Goal: Task Accomplishment & Management: Complete application form

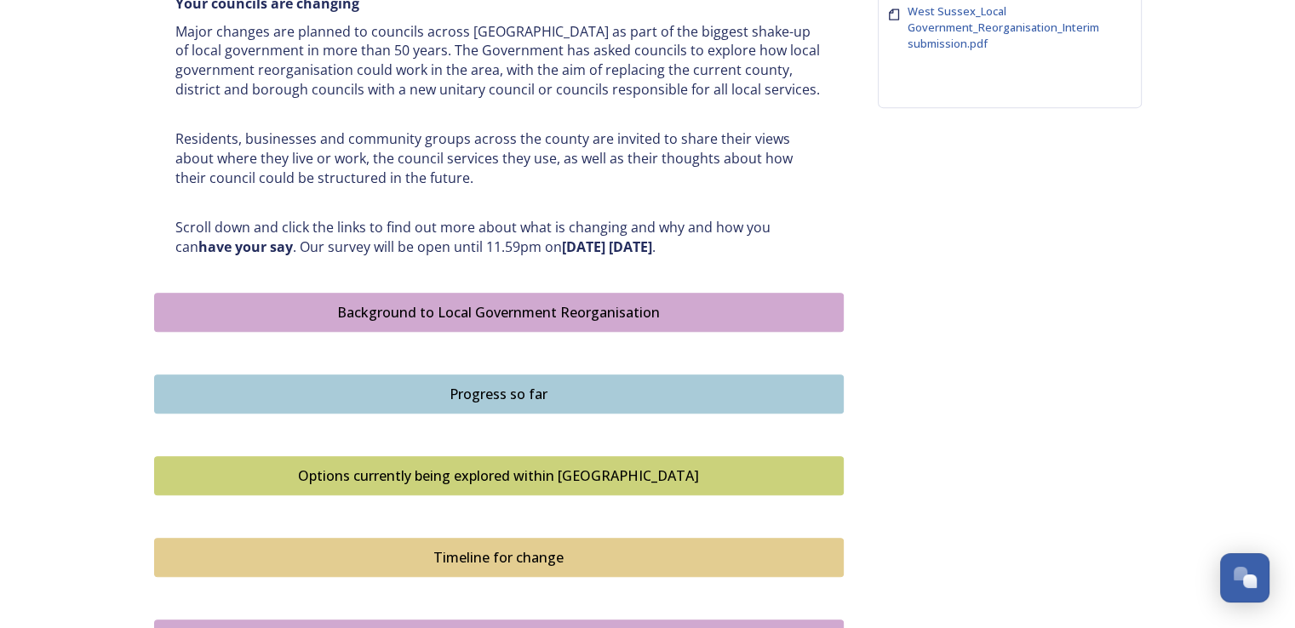
scroll to position [766, 0]
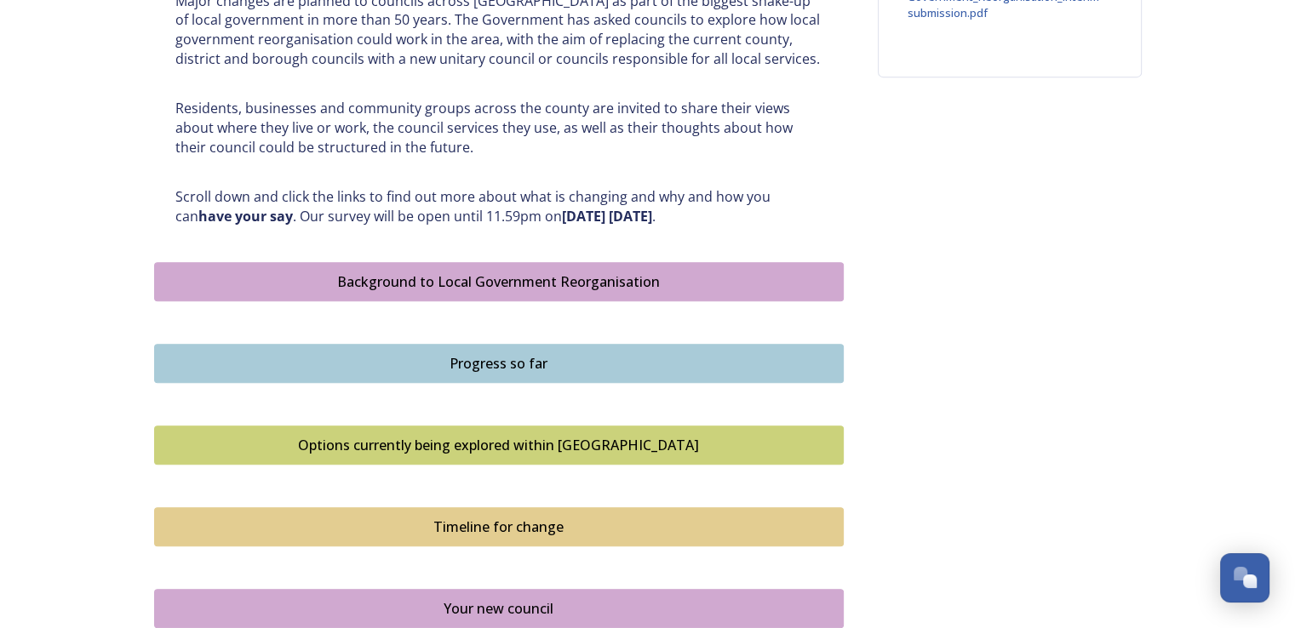
click at [677, 283] on div "Background to Local Government Reorganisation" at bounding box center [498, 282] width 671 height 20
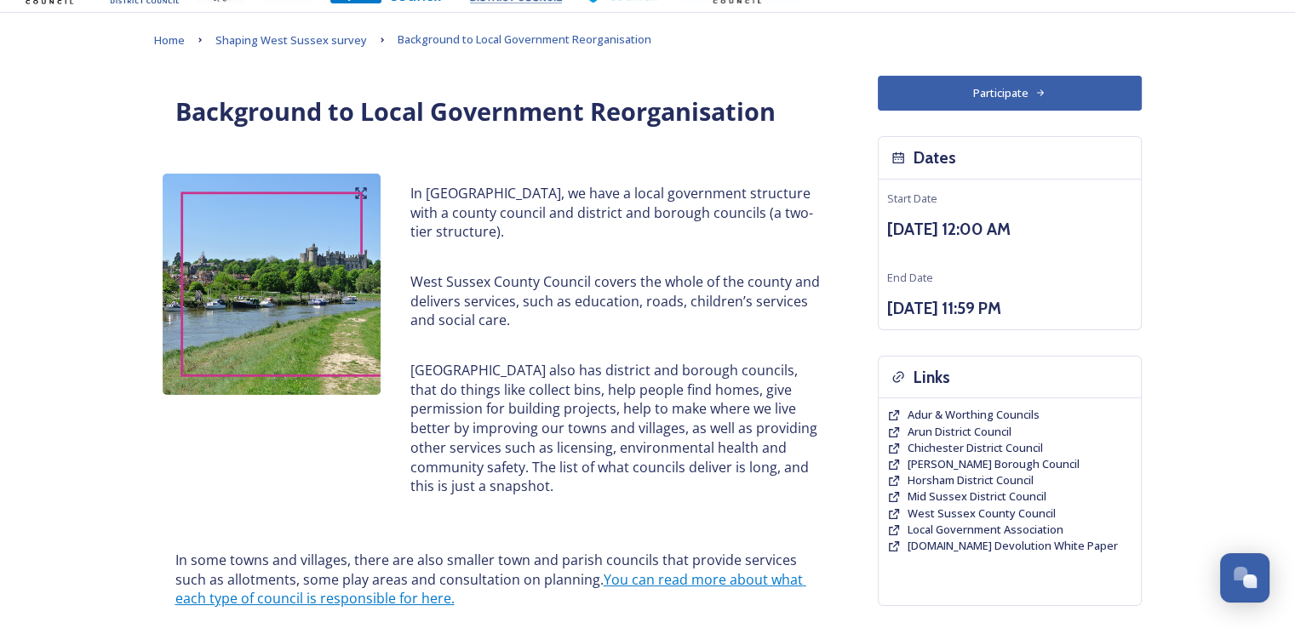
scroll to position [85, 0]
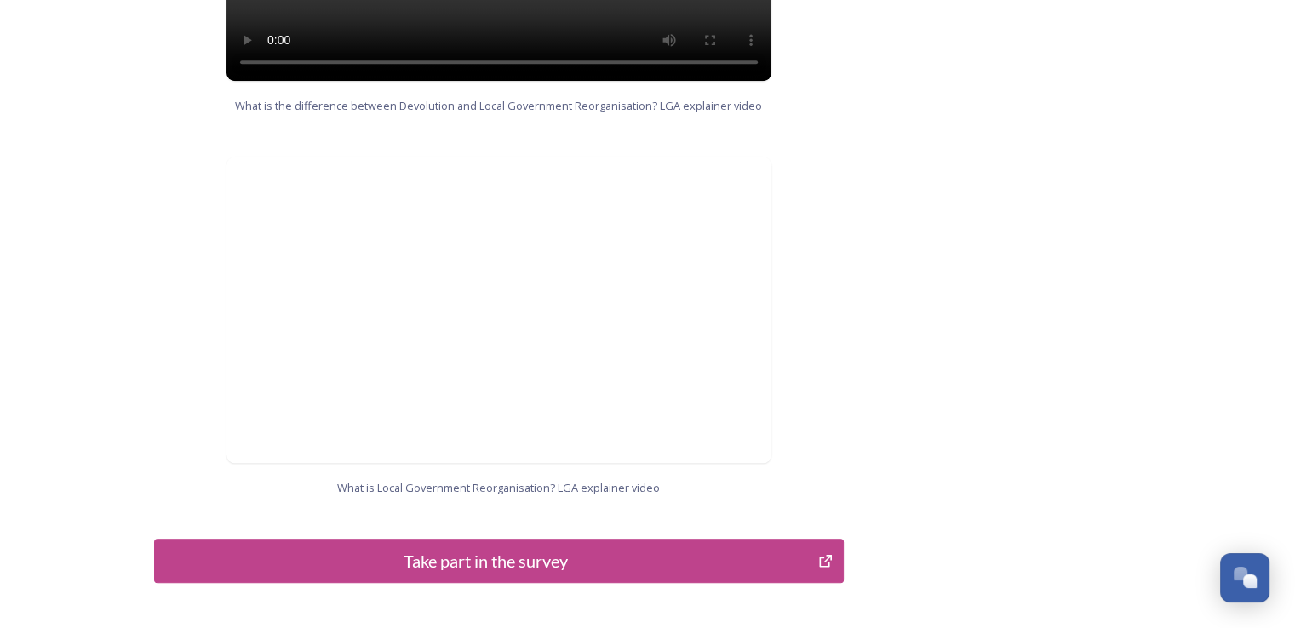
scroll to position [1688, 0]
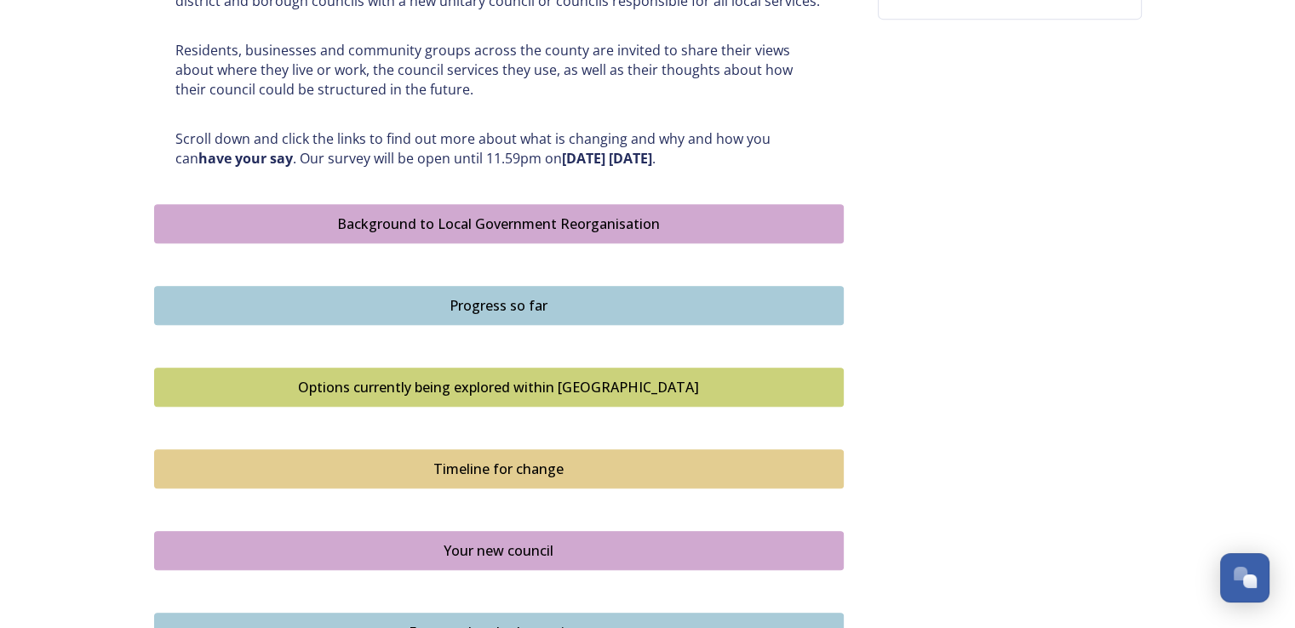
scroll to position [851, 0]
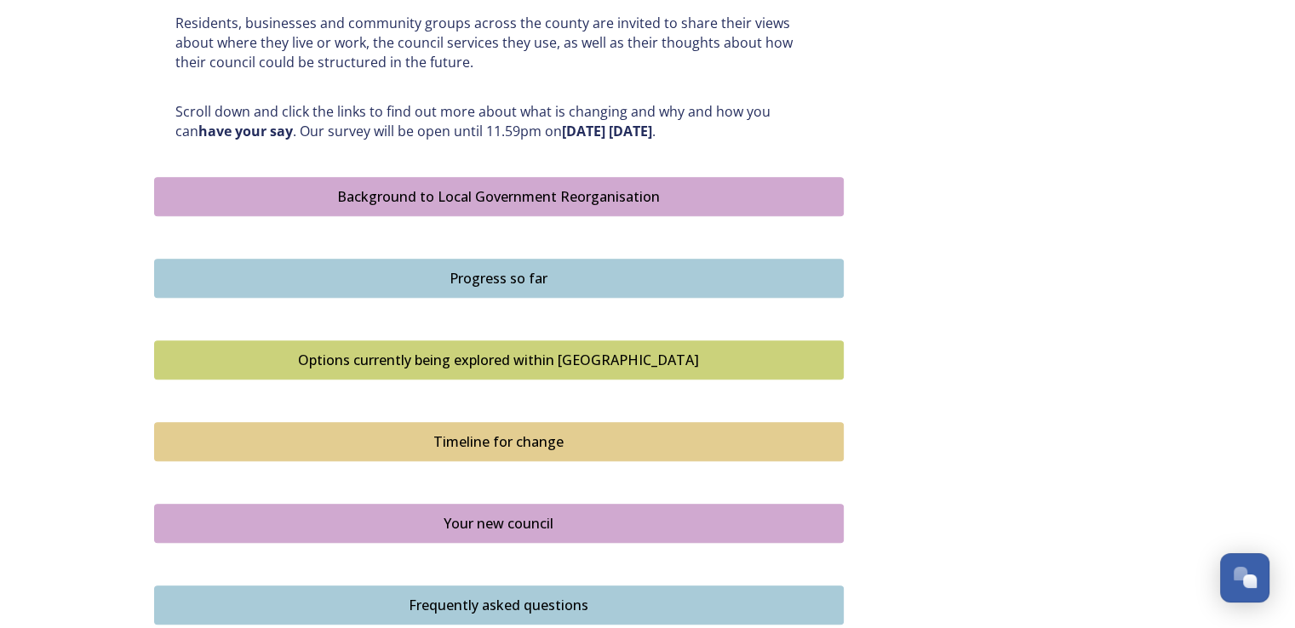
click at [457, 352] on div "Options currently being explored within West Sussex" at bounding box center [498, 360] width 671 height 20
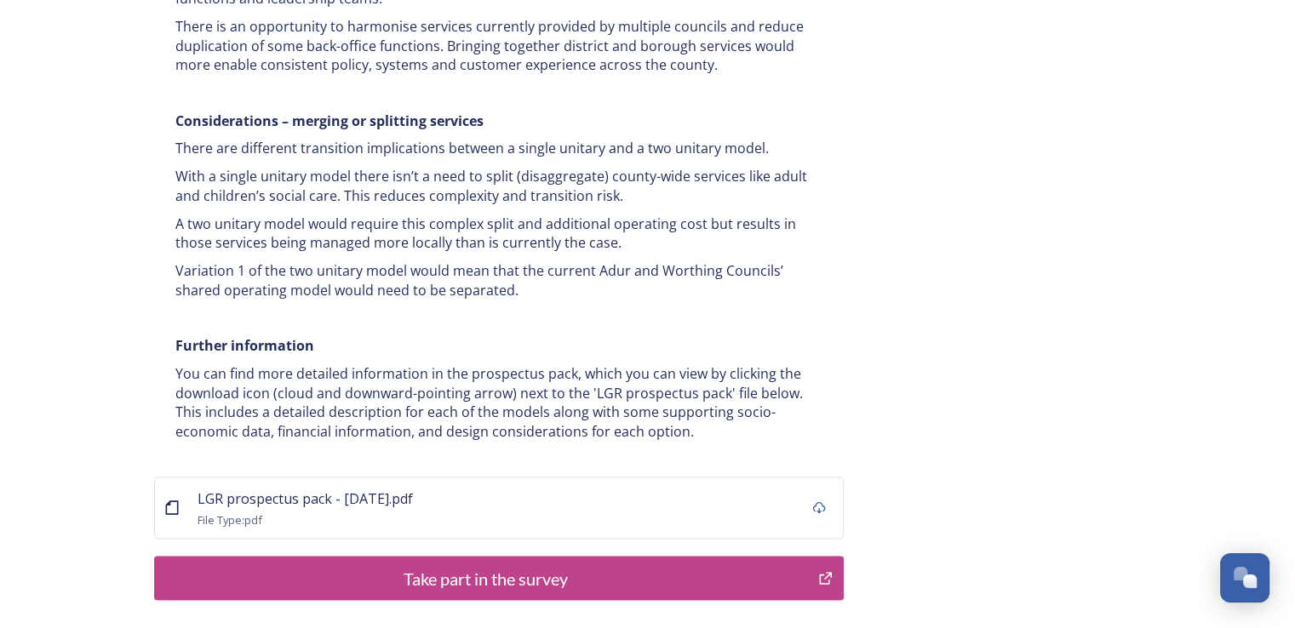
scroll to position [3327, 0]
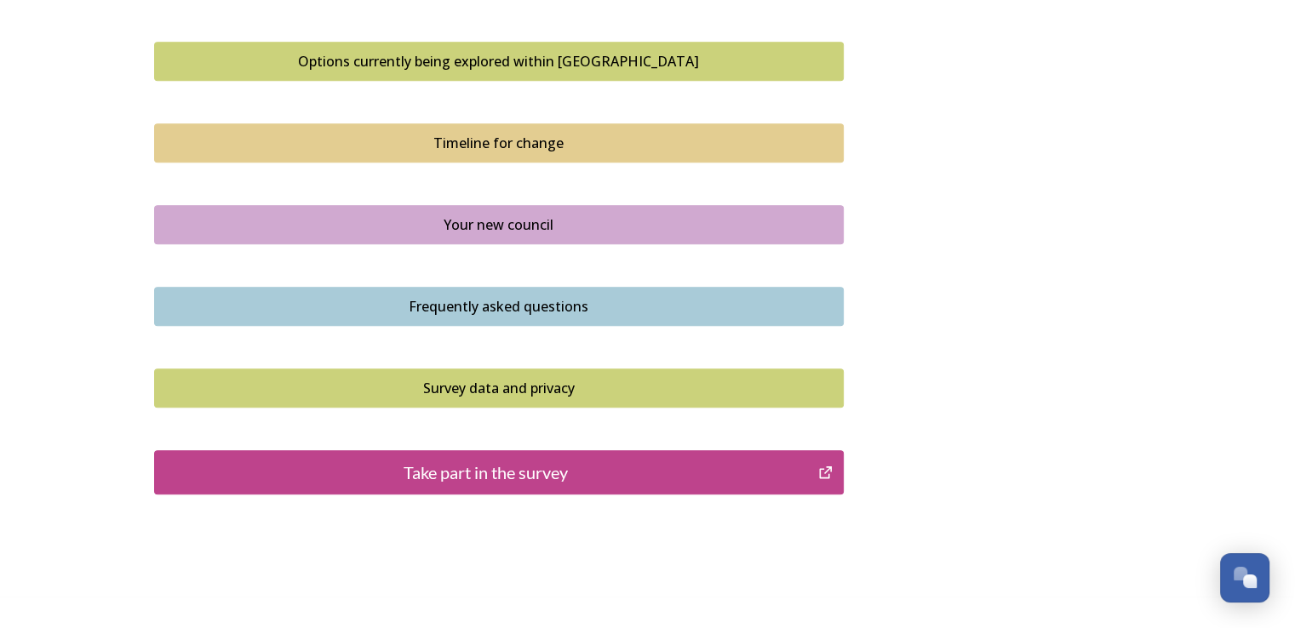
scroll to position [1192, 0]
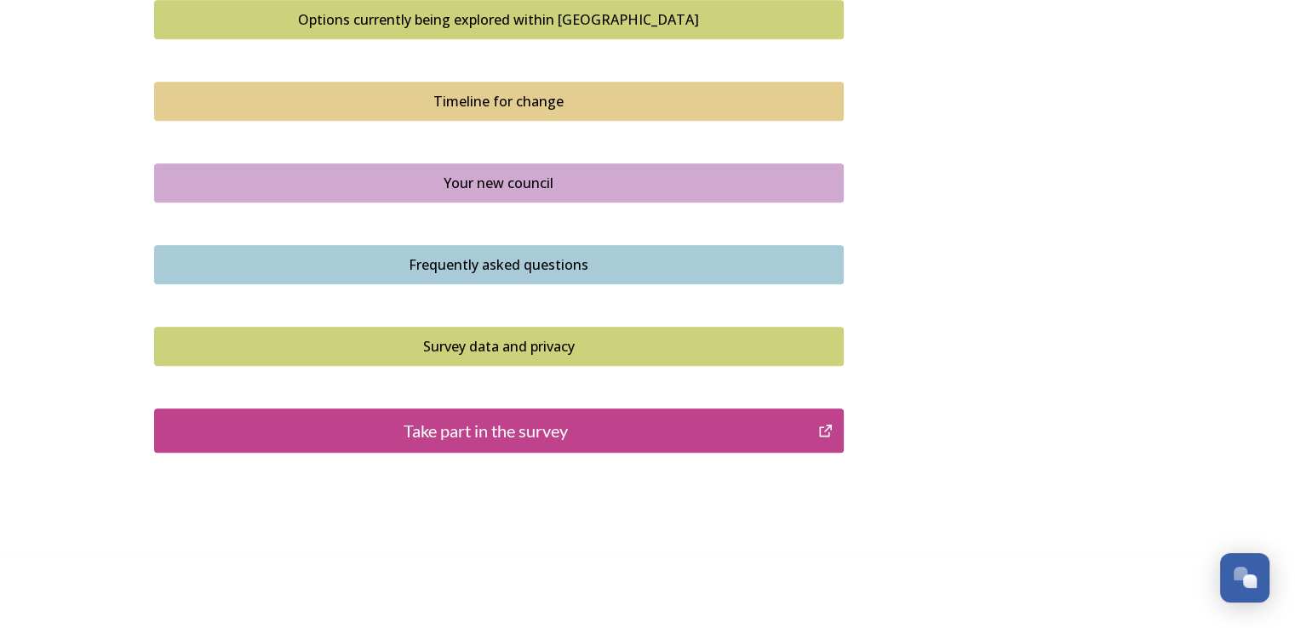
click at [439, 106] on div "Timeline for change" at bounding box center [498, 101] width 671 height 20
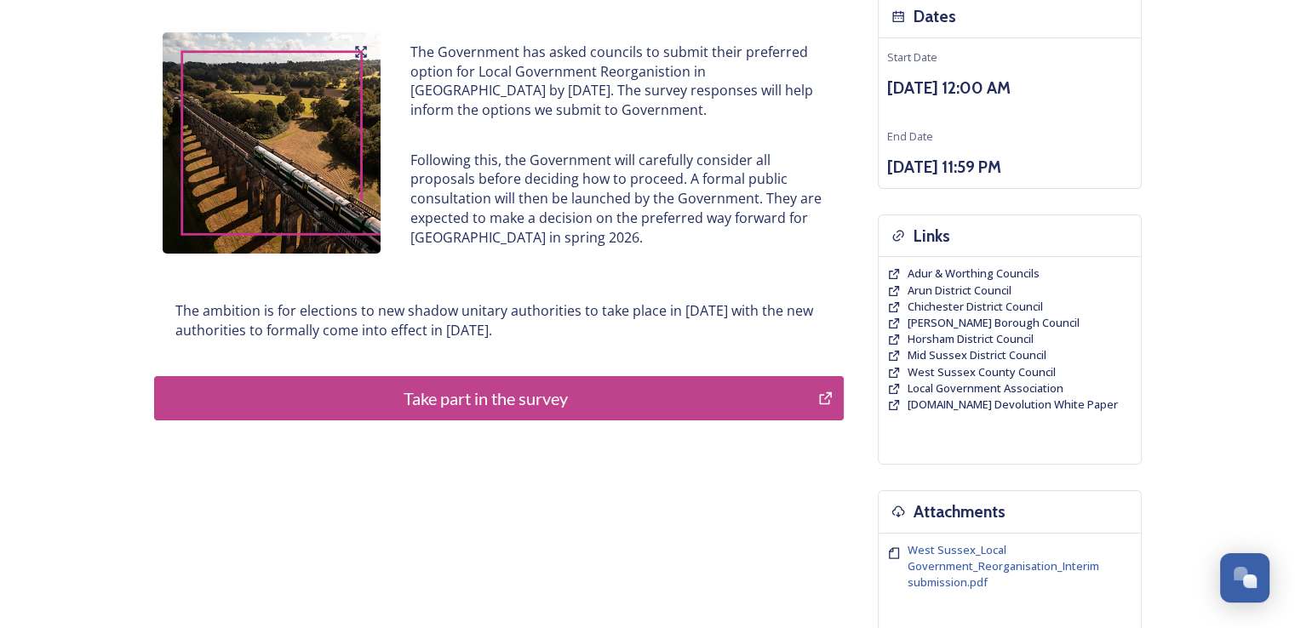
scroll to position [375, 0]
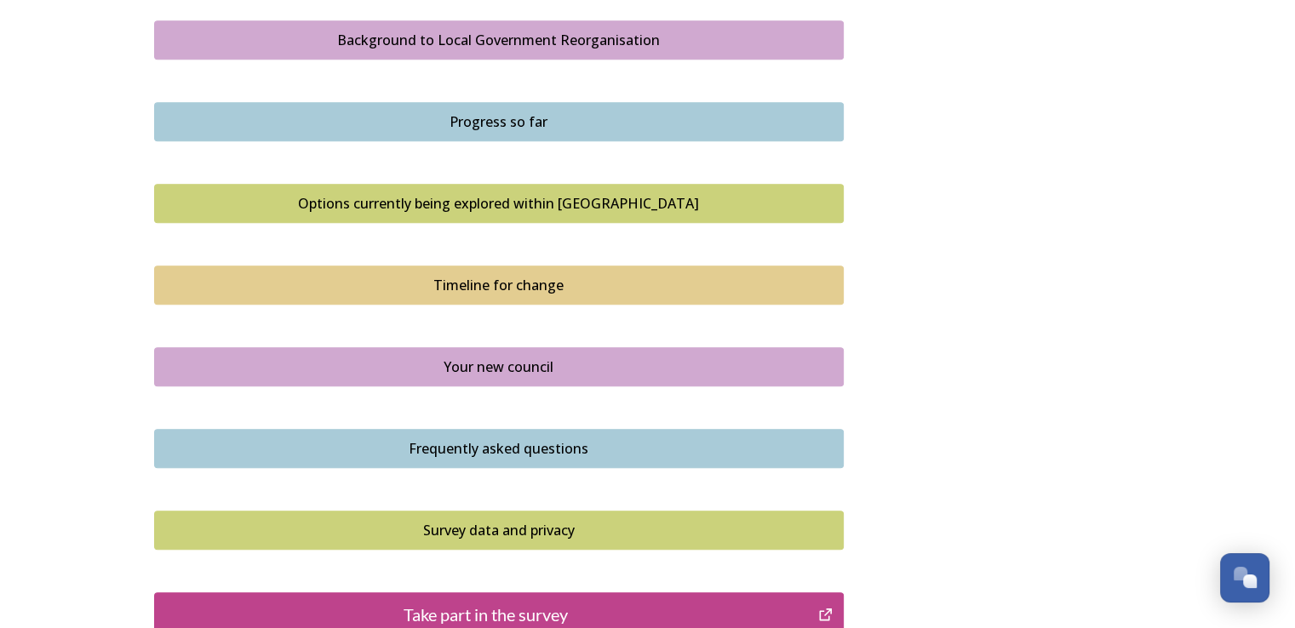
scroll to position [1107, 0]
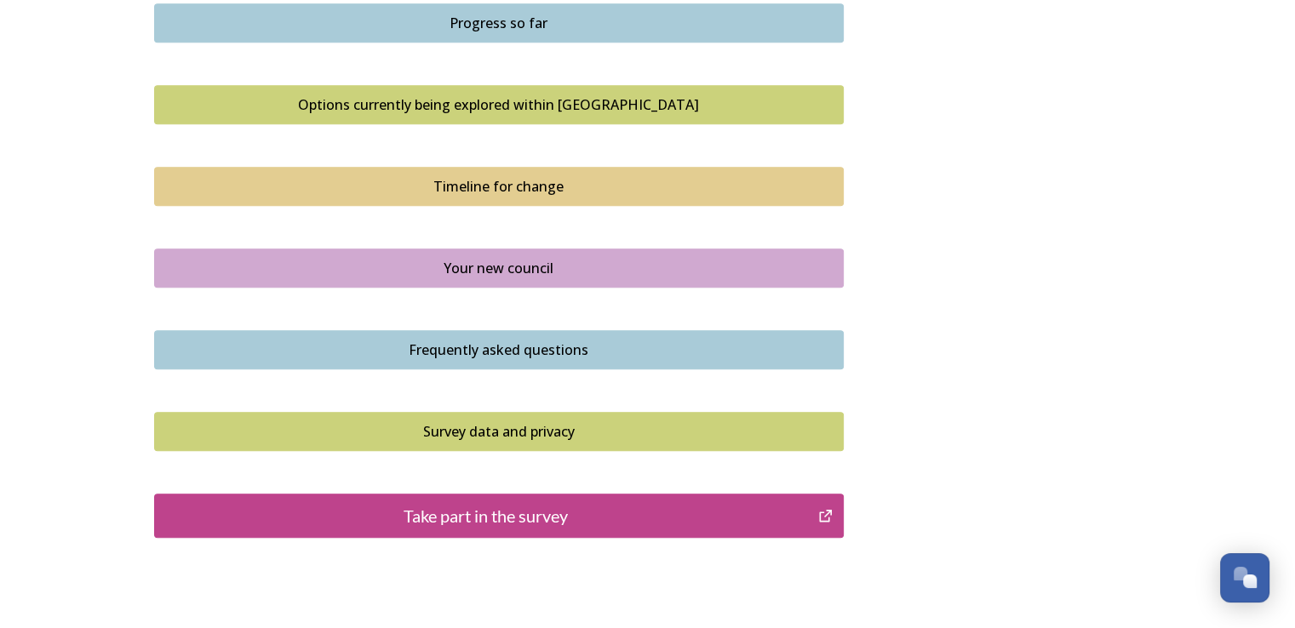
click at [331, 341] on div "Frequently asked questions" at bounding box center [498, 350] width 671 height 20
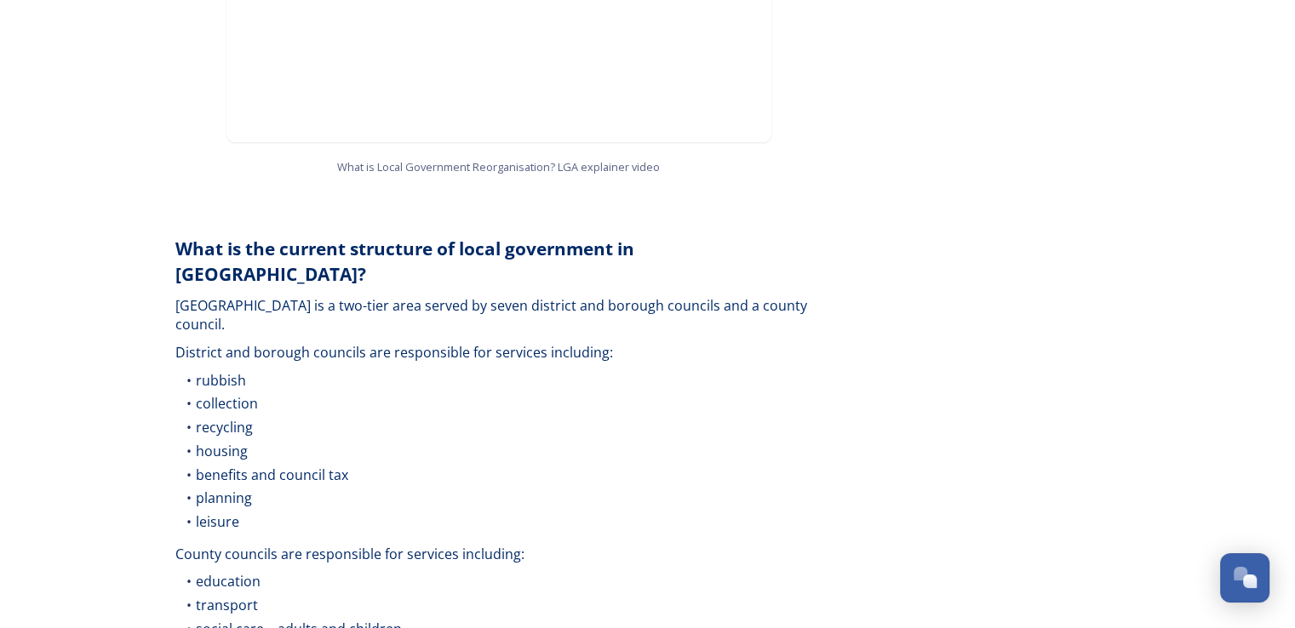
scroll to position [2299, 0]
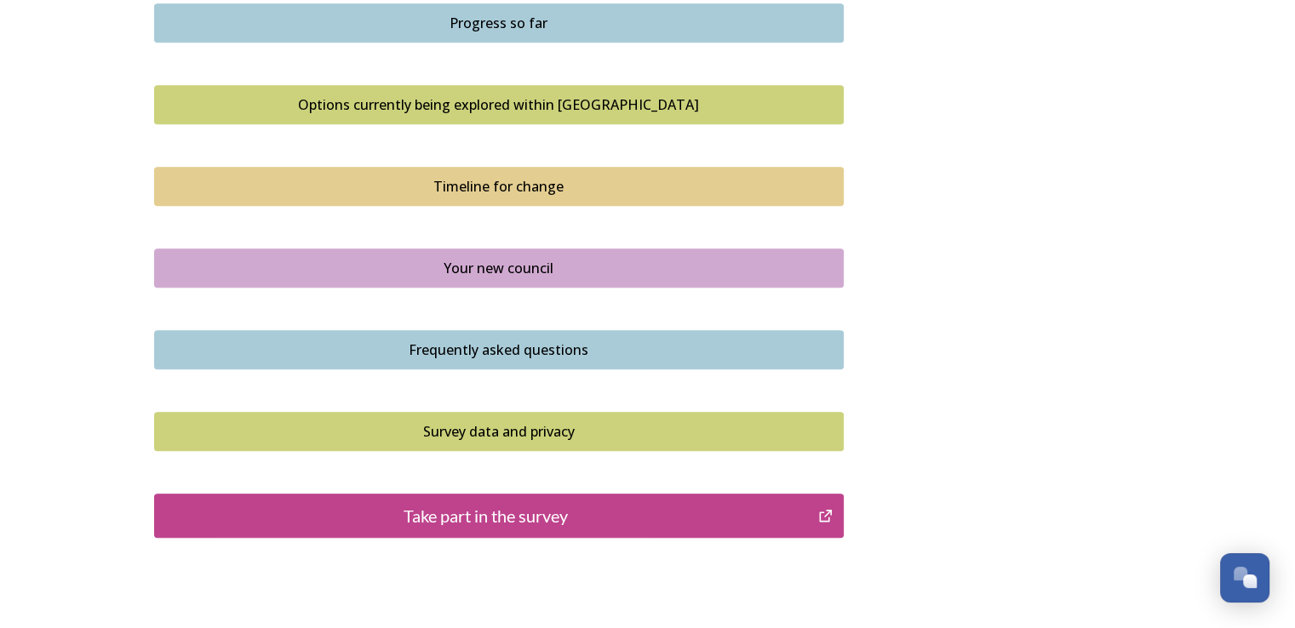
scroll to position [1201, 0]
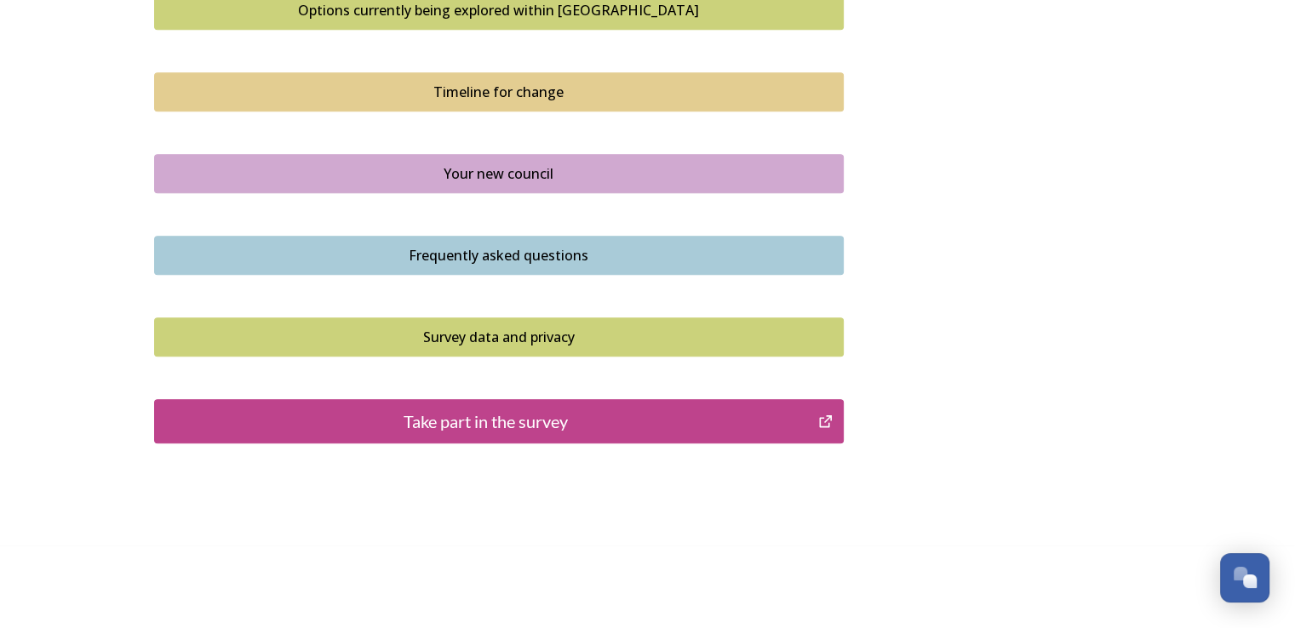
click at [409, 423] on div "Take part in the survey" at bounding box center [486, 422] width 646 height 26
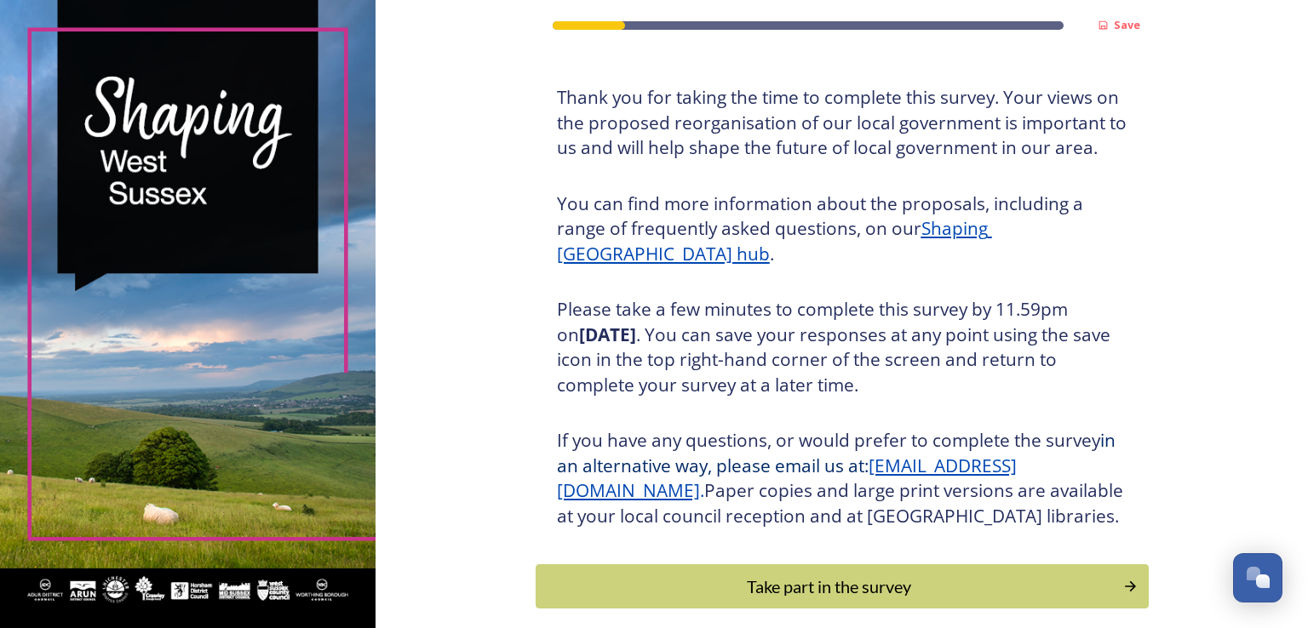
scroll to position [139, 0]
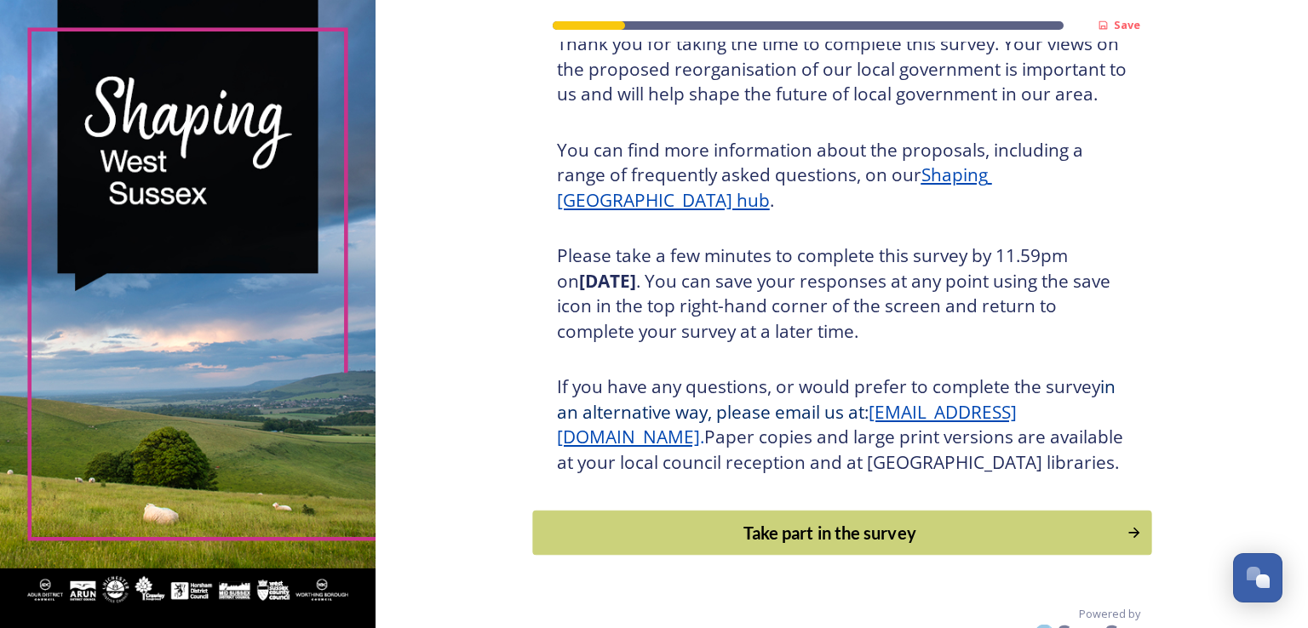
click at [983, 520] on div "Take part in the survey" at bounding box center [830, 533] width 576 height 26
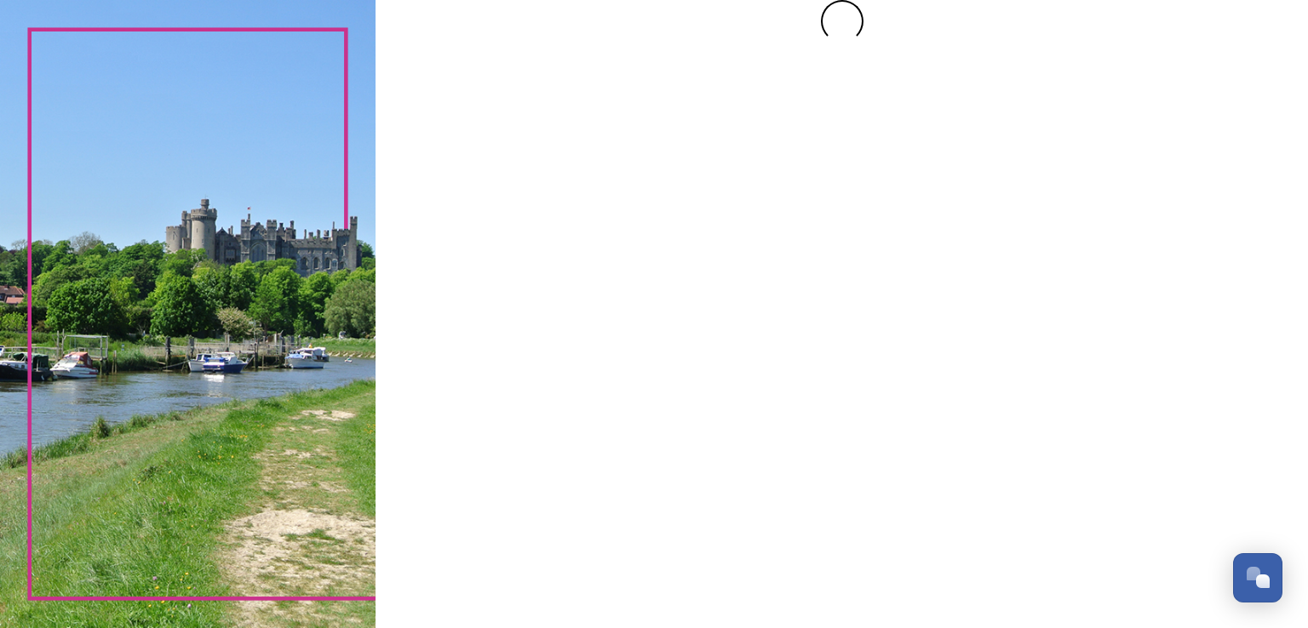
scroll to position [0, 0]
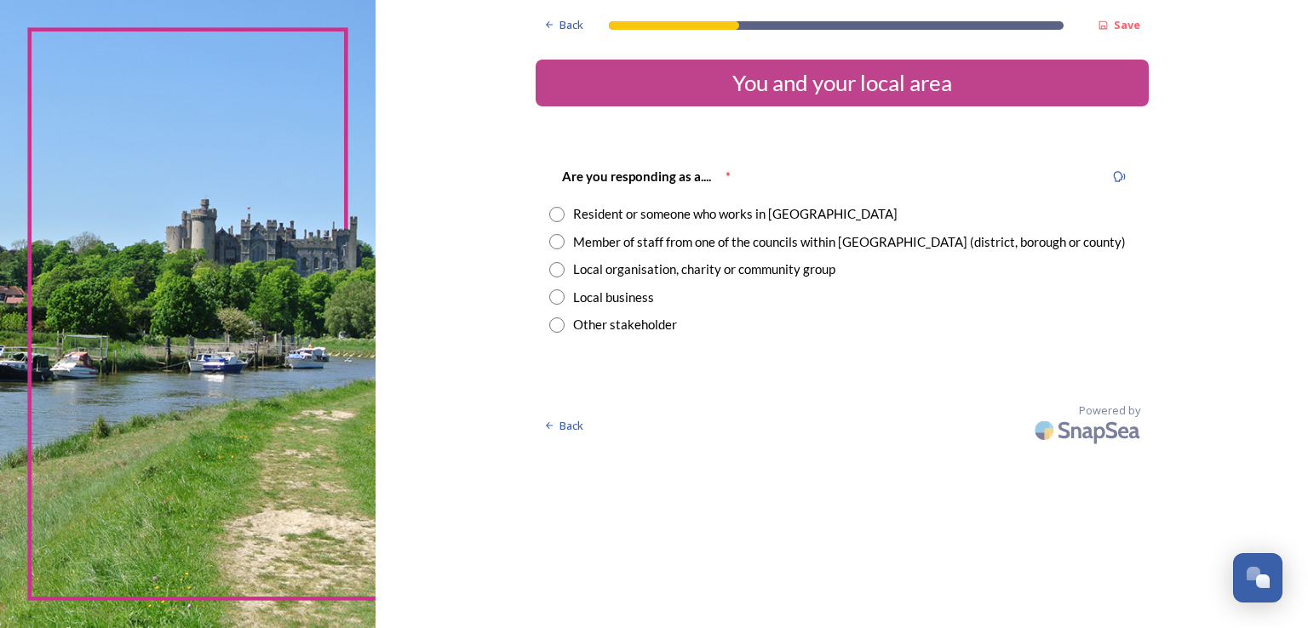
click at [552, 215] on input "radio" at bounding box center [556, 214] width 15 height 15
radio input "true"
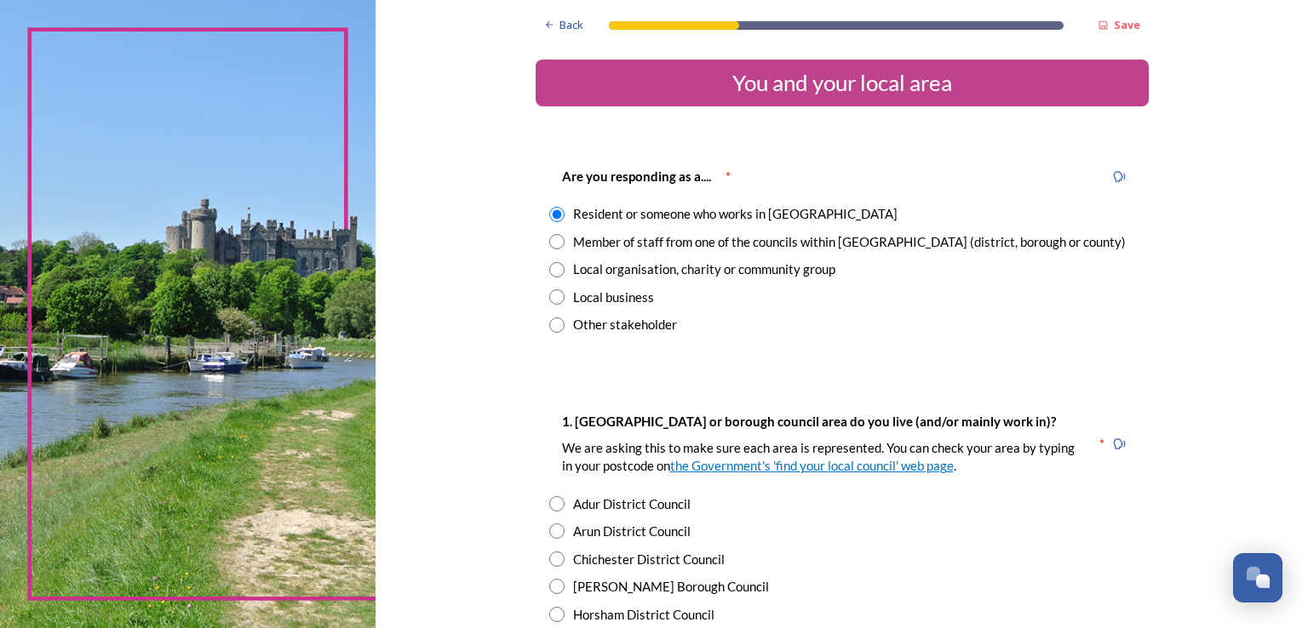
click at [549, 248] on input "radio" at bounding box center [556, 241] width 15 height 15
radio input "true"
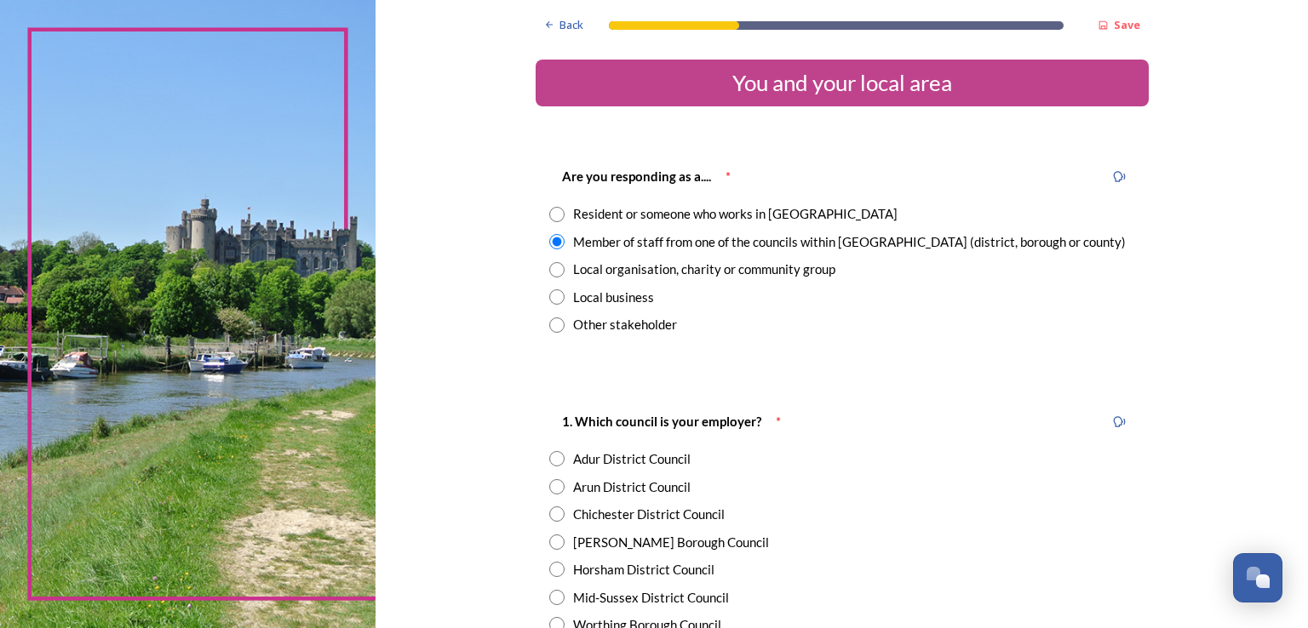
click at [554, 214] on input "radio" at bounding box center [556, 214] width 15 height 15
radio input "true"
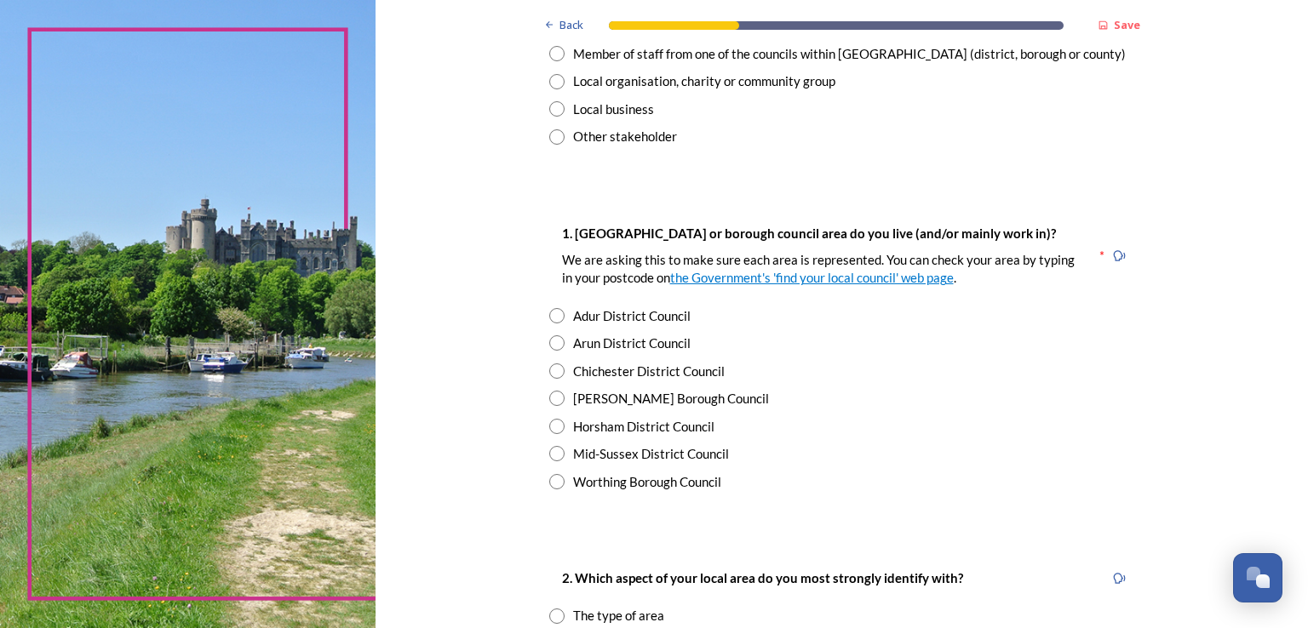
scroll to position [255, 0]
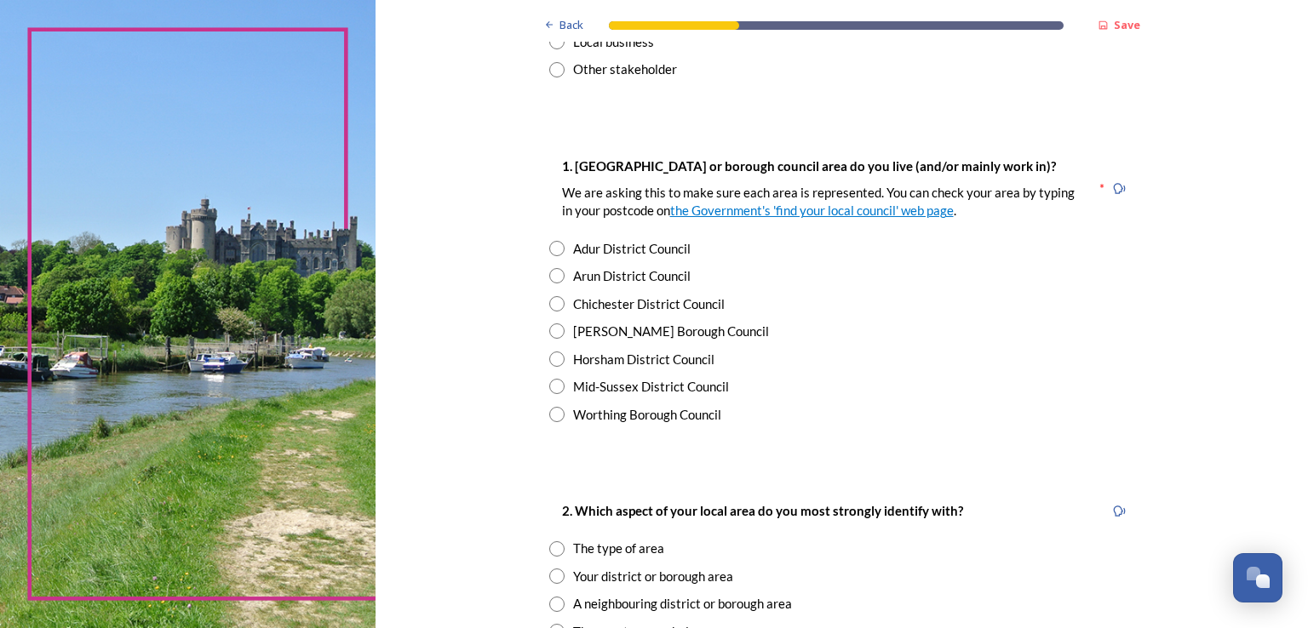
click at [549, 280] on input "radio" at bounding box center [556, 275] width 15 height 15
radio input "true"
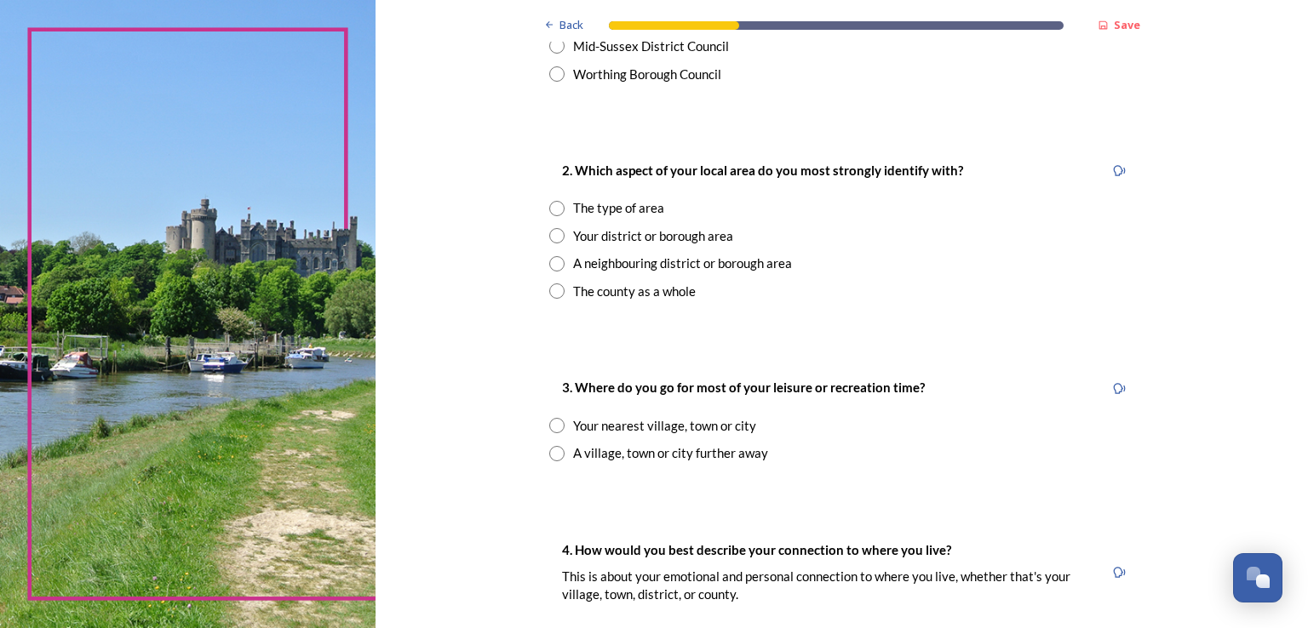
click at [549, 209] on input "radio" at bounding box center [556, 208] width 15 height 15
radio input "true"
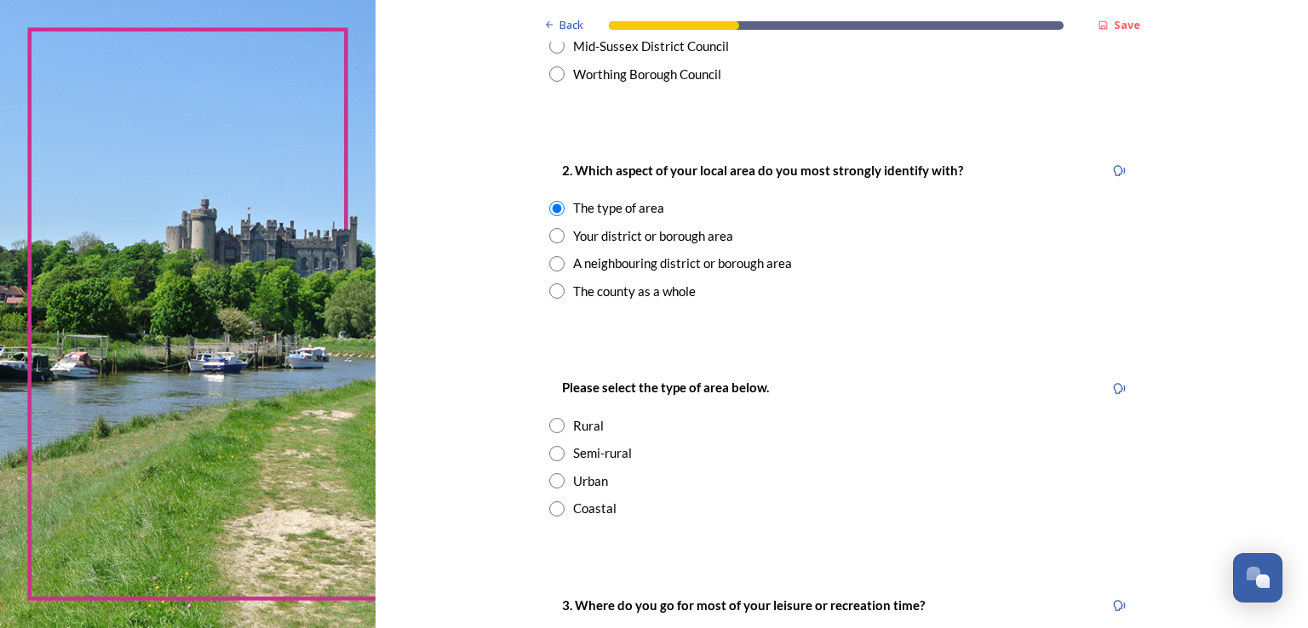
click at [549, 502] on input "radio" at bounding box center [556, 509] width 15 height 15
radio input "true"
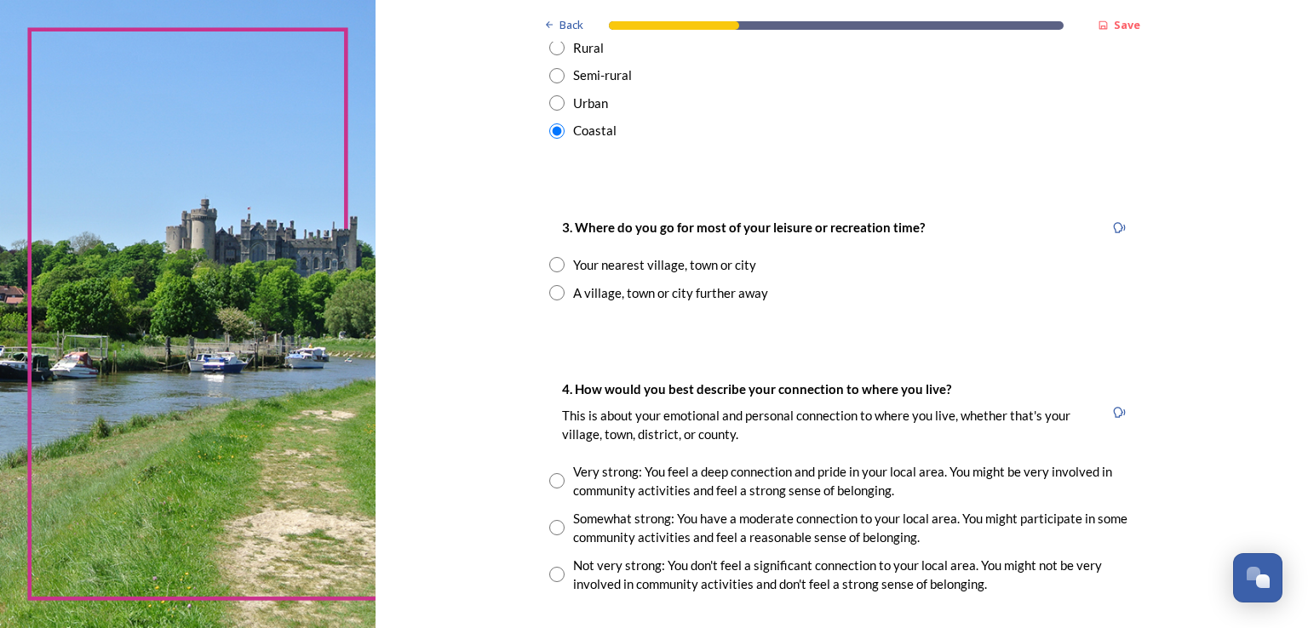
scroll to position [937, 0]
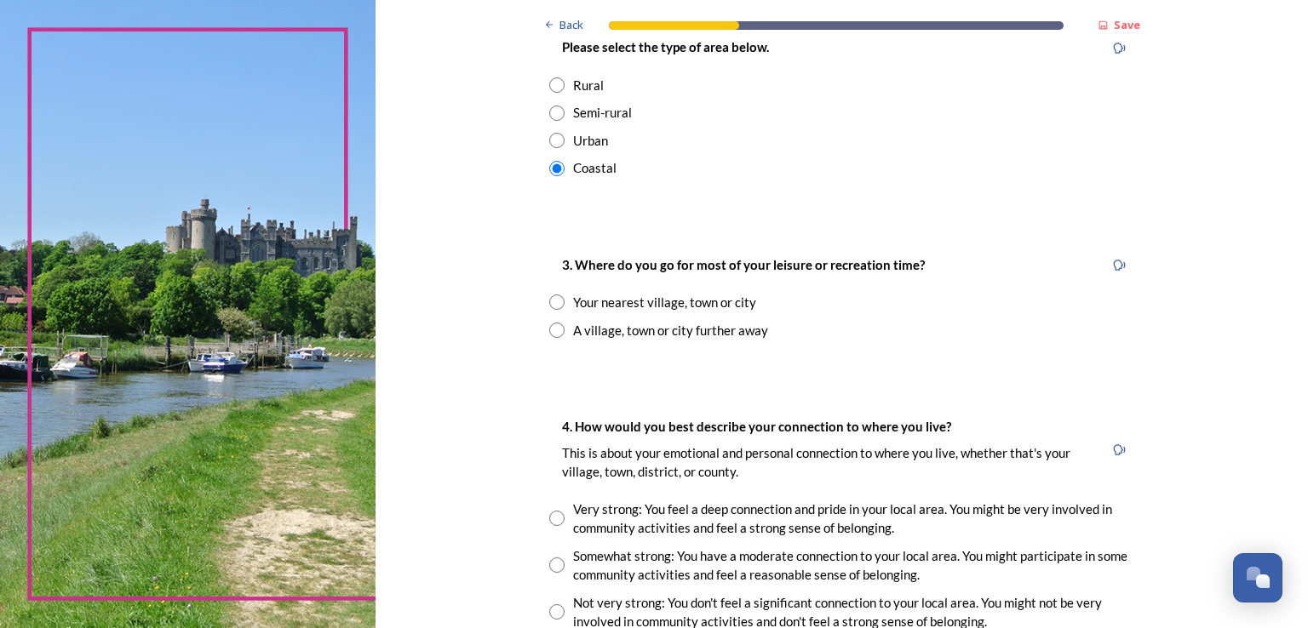
click at [552, 297] on input "radio" at bounding box center [556, 302] width 15 height 15
radio input "true"
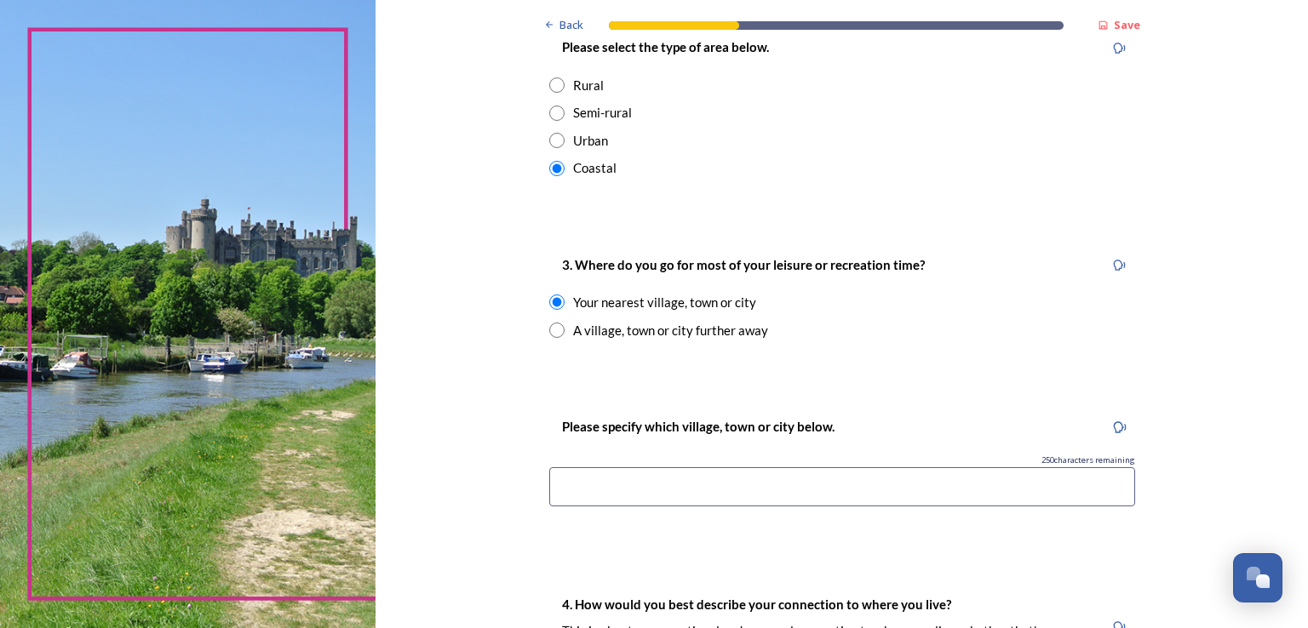
click at [585, 491] on input at bounding box center [842, 486] width 586 height 39
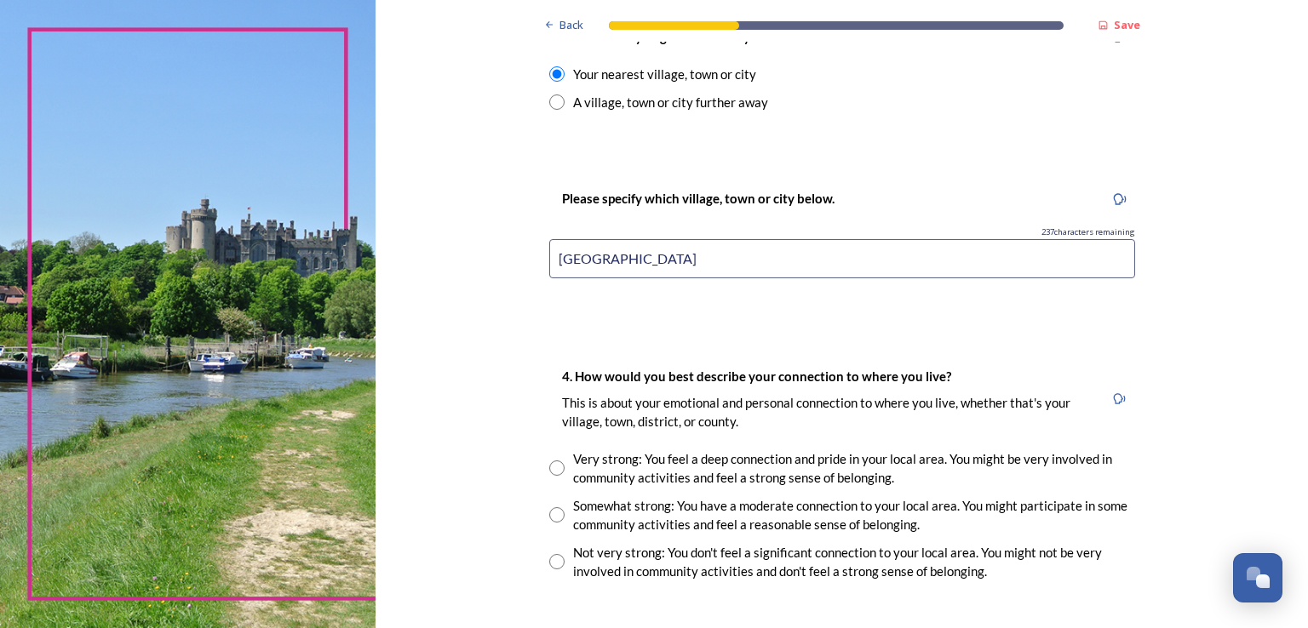
scroll to position [1192, 0]
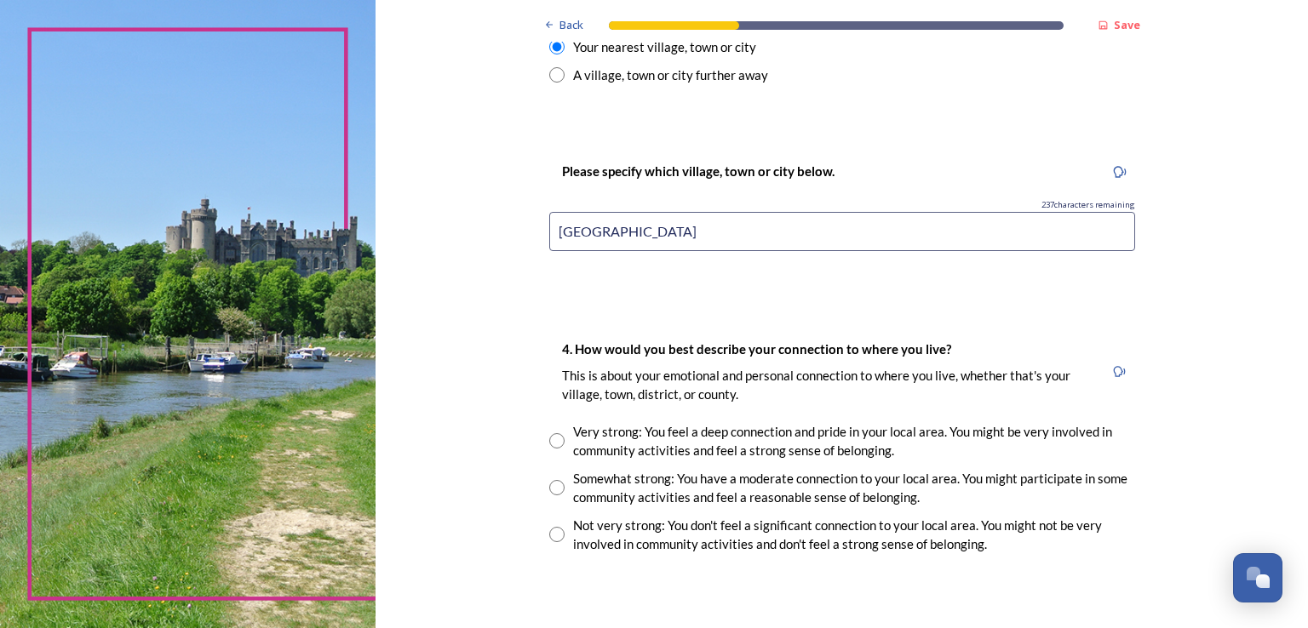
type input "[GEOGRAPHIC_DATA]"
click at [549, 491] on input "radio" at bounding box center [556, 487] width 15 height 15
radio input "true"
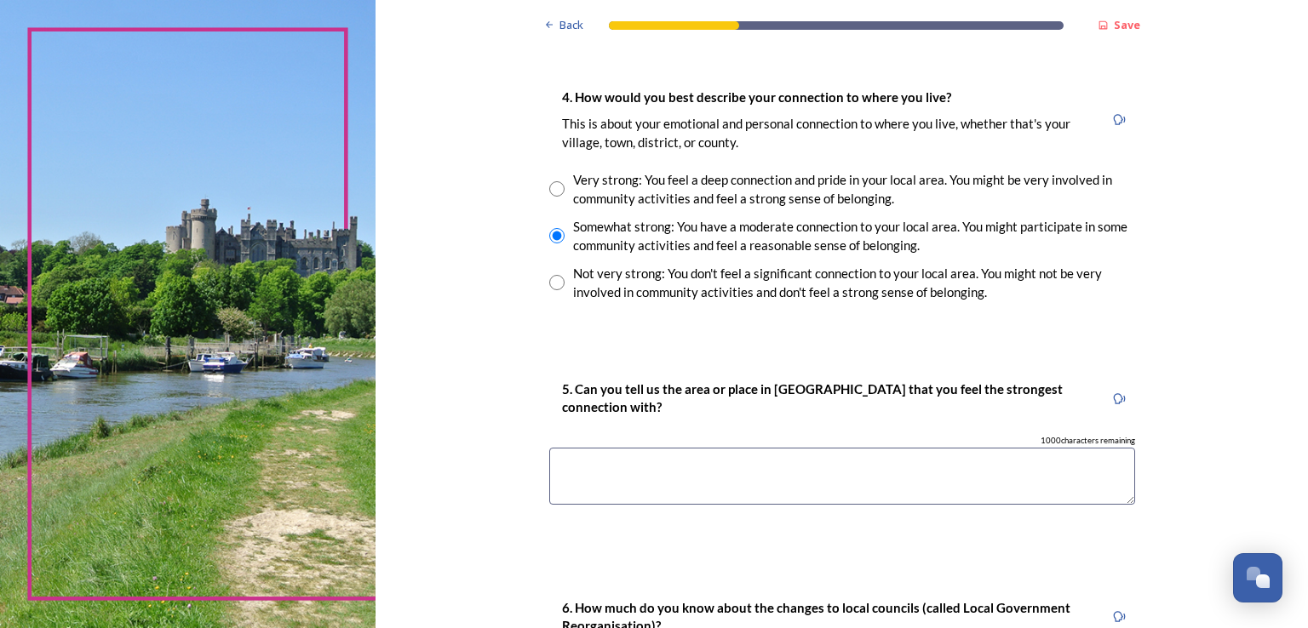
scroll to position [1447, 0]
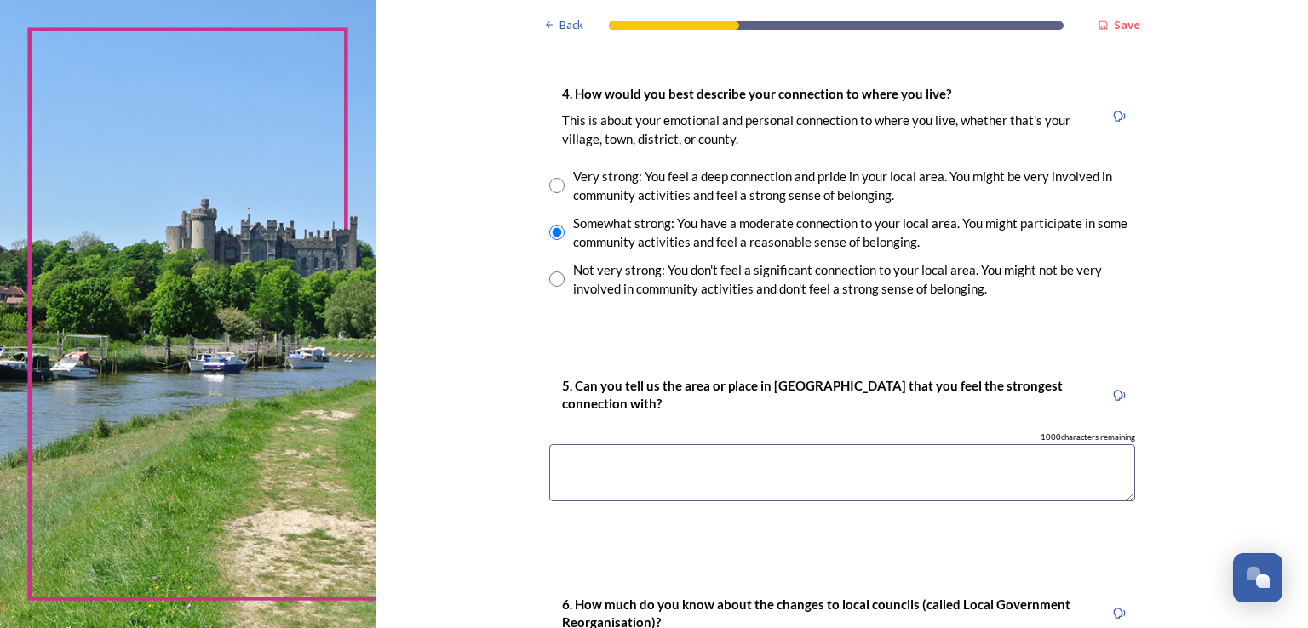
click at [692, 444] on textarea at bounding box center [842, 472] width 586 height 57
type textarea "[GEOGRAPHIC_DATA]."
click at [555, 188] on input "radio" at bounding box center [556, 185] width 15 height 15
radio input "true"
click at [553, 237] on input "radio" at bounding box center [556, 232] width 15 height 15
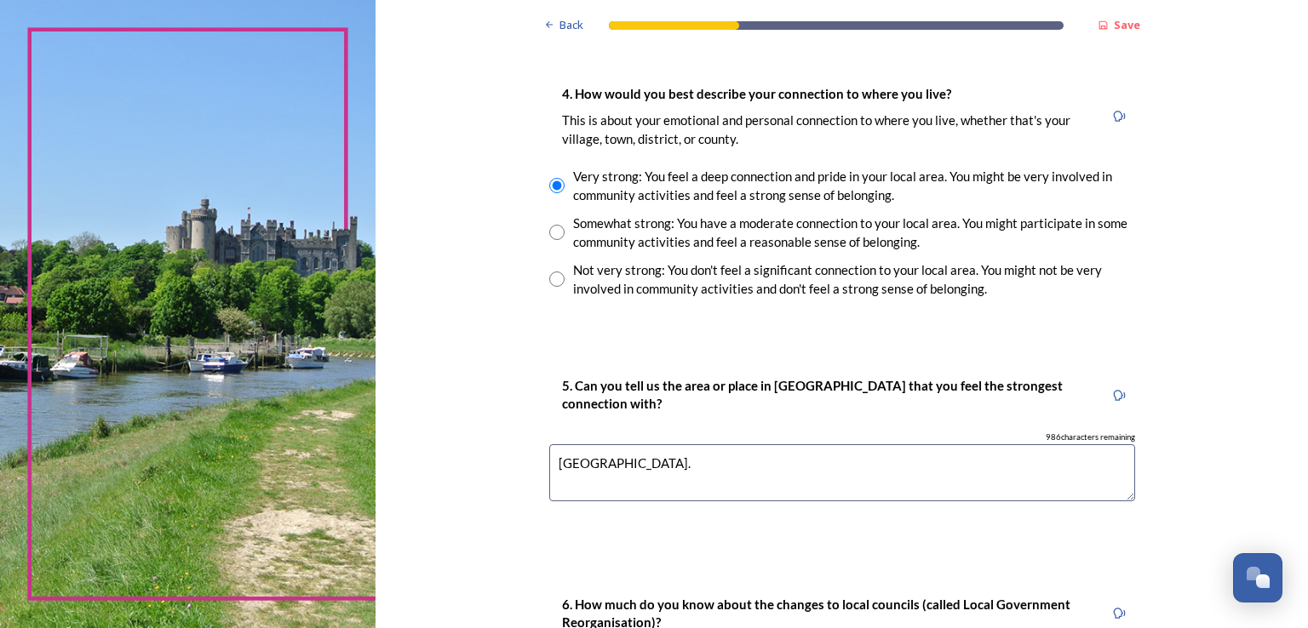
radio input "true"
click at [654, 448] on textarea "[GEOGRAPHIC_DATA]." at bounding box center [842, 472] width 586 height 57
click at [633, 448] on textarea "[GEOGRAPHIC_DATA] - the beach, river and local parks are what makes living here…" at bounding box center [842, 472] width 586 height 57
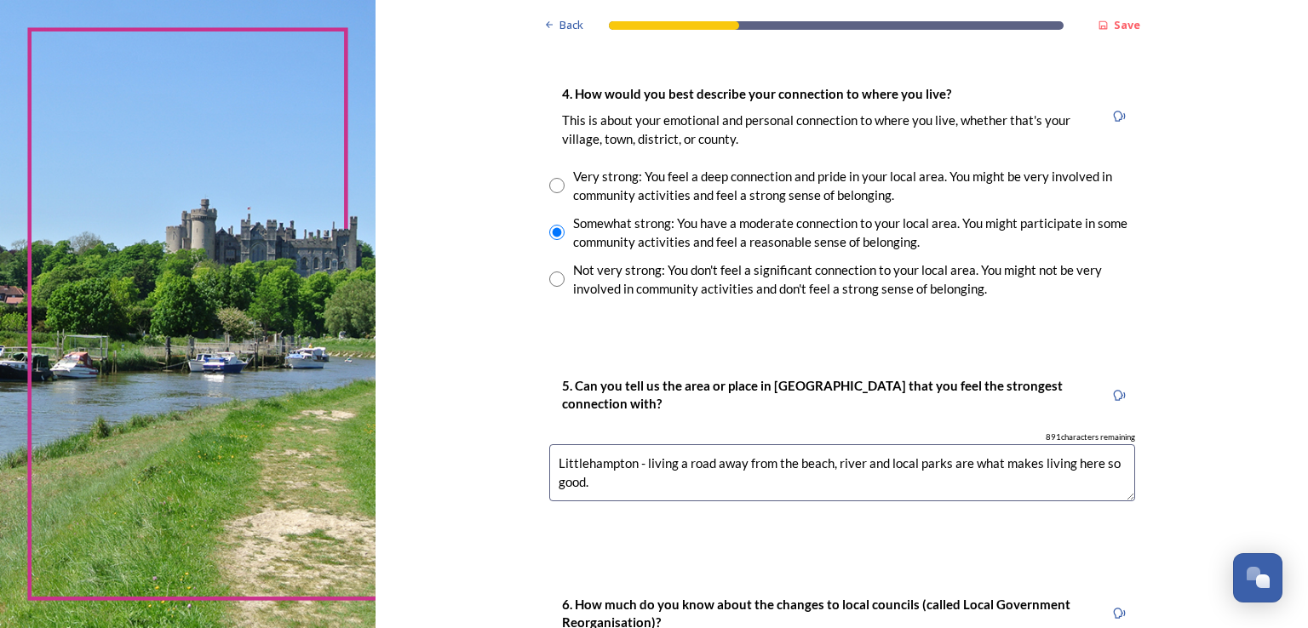
click at [633, 448] on textarea "Littlehampton - living a road away from the beach, river and local parks are wh…" at bounding box center [842, 472] width 586 height 57
click at [1120, 444] on textarea "Littlehampton - living a road away from the beach, river and local parks are wh…" at bounding box center [842, 472] width 586 height 57
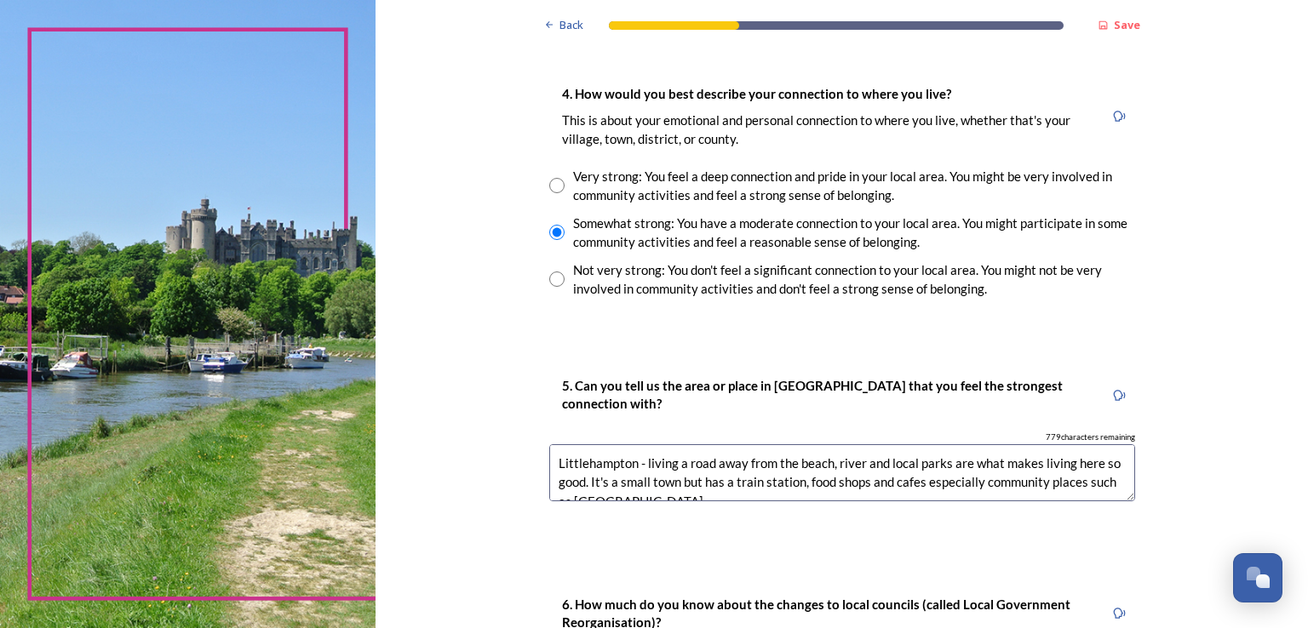
scroll to position [8, 0]
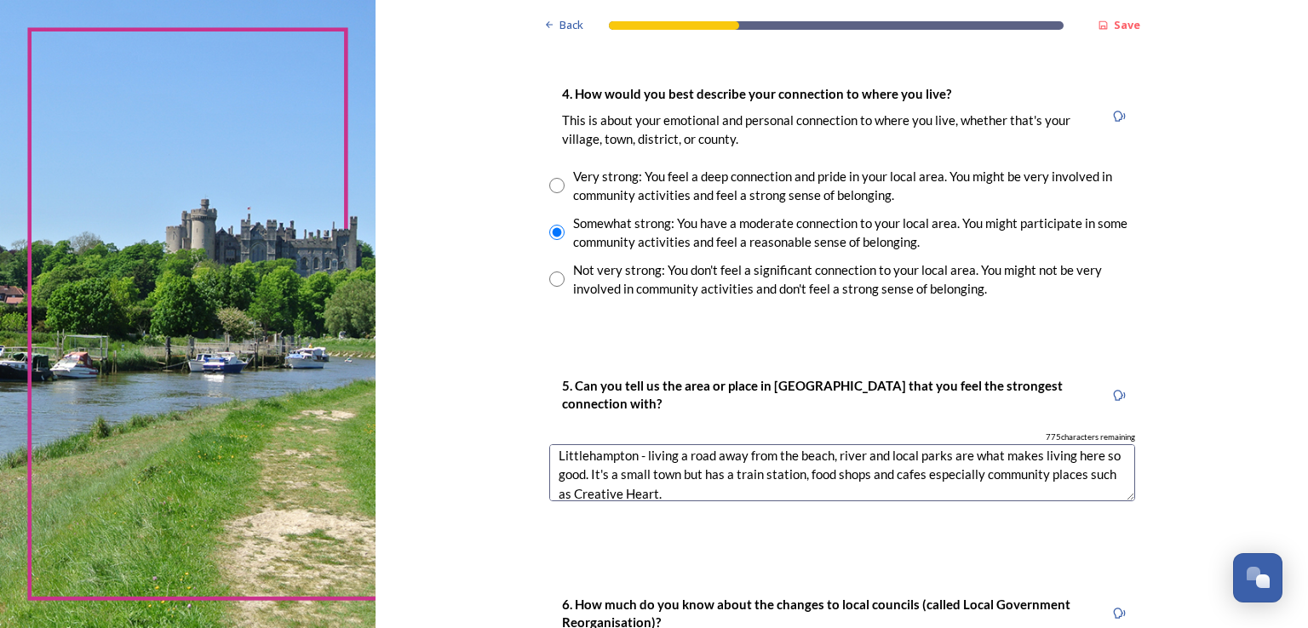
click at [786, 461] on textarea "Littlehampton - living a road away from the beach, river and local parks are wh…" at bounding box center [842, 472] width 586 height 57
click at [832, 469] on textarea "Littlehampton - living a road away from the beach, river and local parks are wh…" at bounding box center [842, 472] width 586 height 57
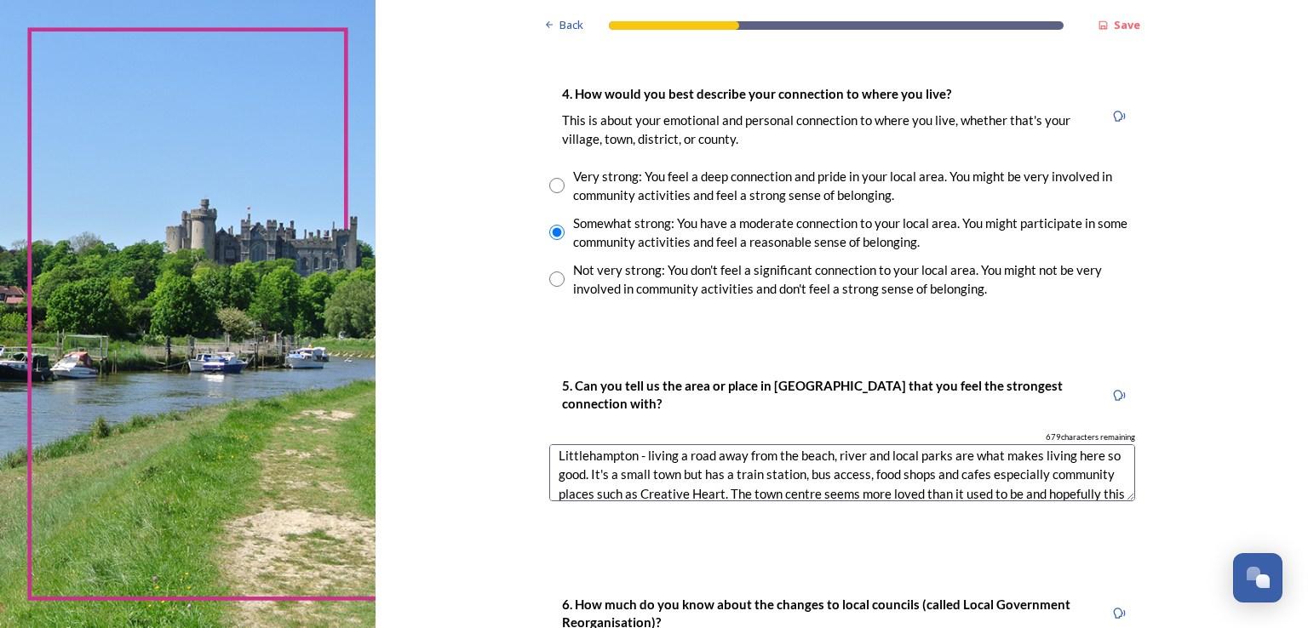
scroll to position [27, 0]
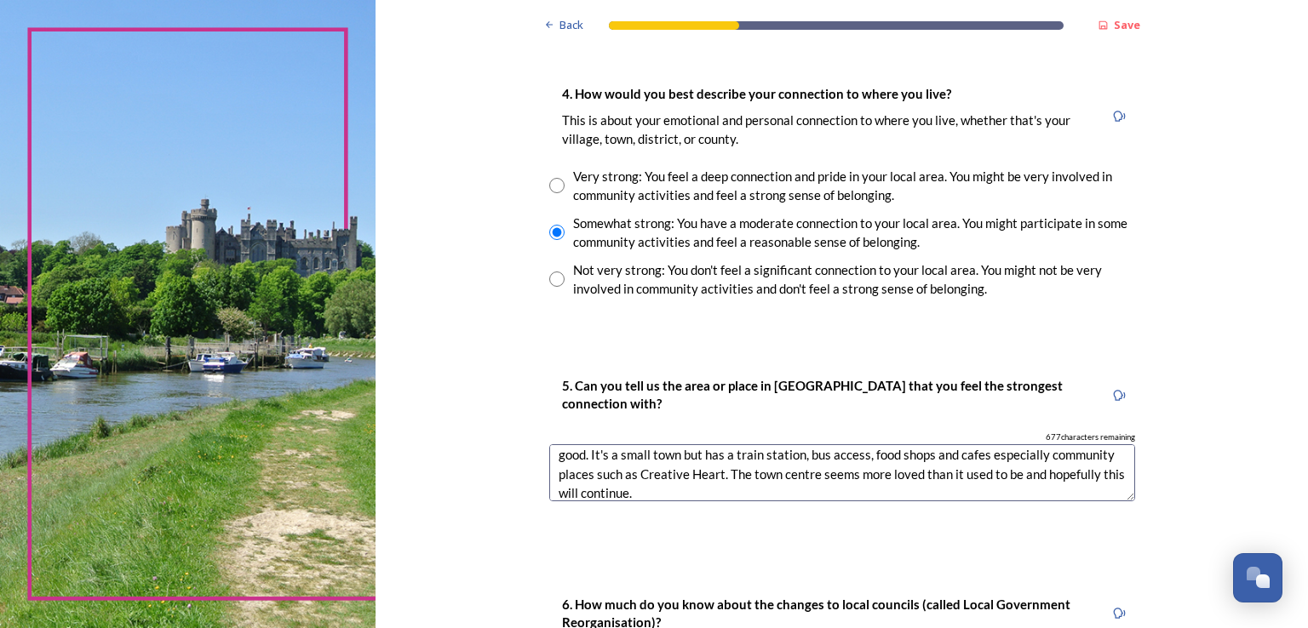
click at [832, 469] on textarea "Littlehampton - living a road away from the beach, river and local parks are wh…" at bounding box center [842, 472] width 586 height 57
click at [855, 473] on textarea "Littlehampton - living a road away from the beach, river and local parks are wh…" at bounding box center [842, 472] width 586 height 57
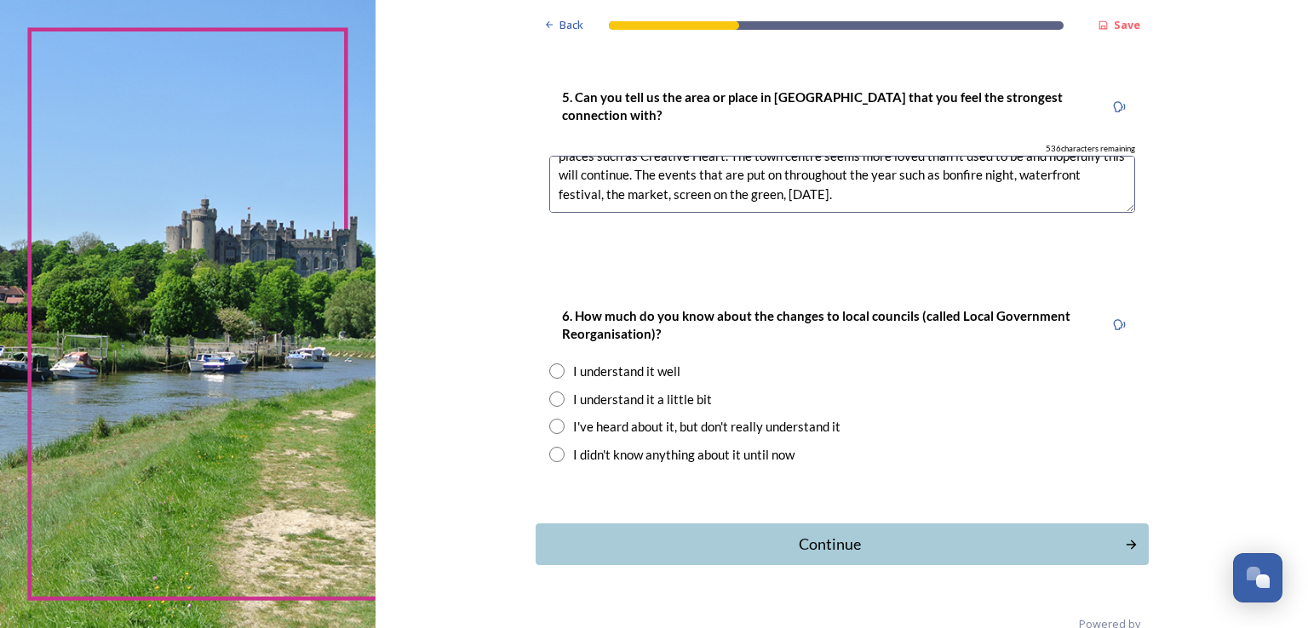
scroll to position [1754, 0]
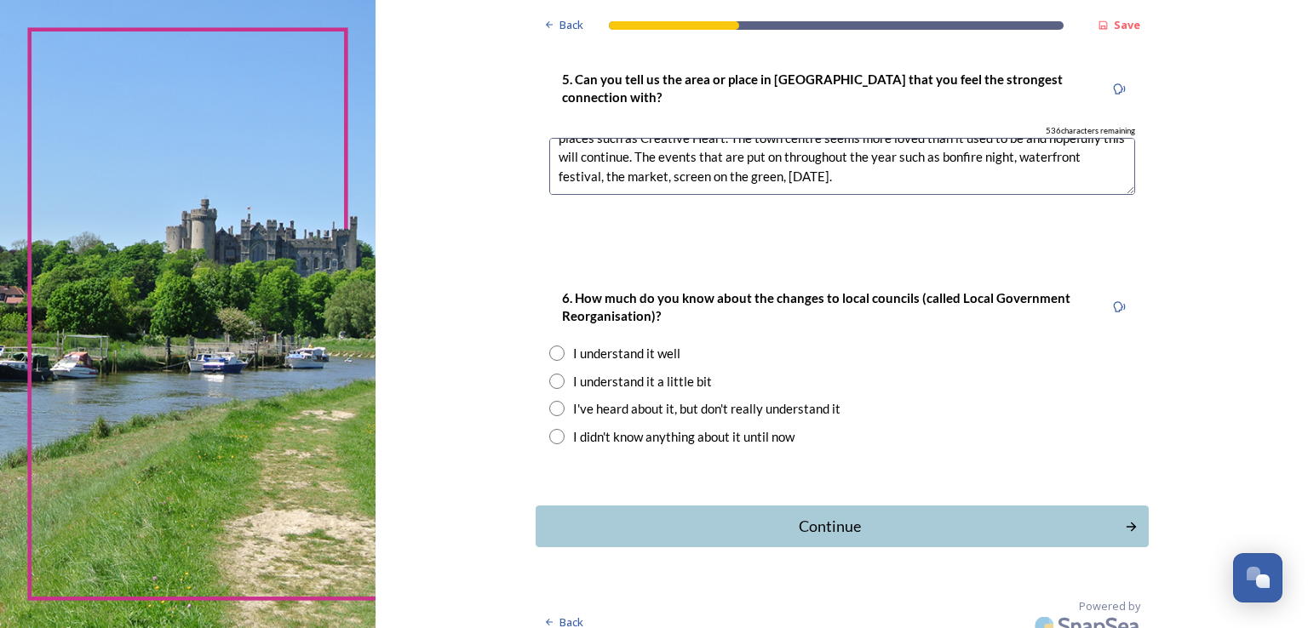
type textarea "Littlehampton - living a road away from the beach, river and local parks are wh…"
click at [552, 401] on input "radio" at bounding box center [556, 408] width 15 height 15
radio input "true"
click at [781, 506] on button "Continue" at bounding box center [841, 527] width 619 height 42
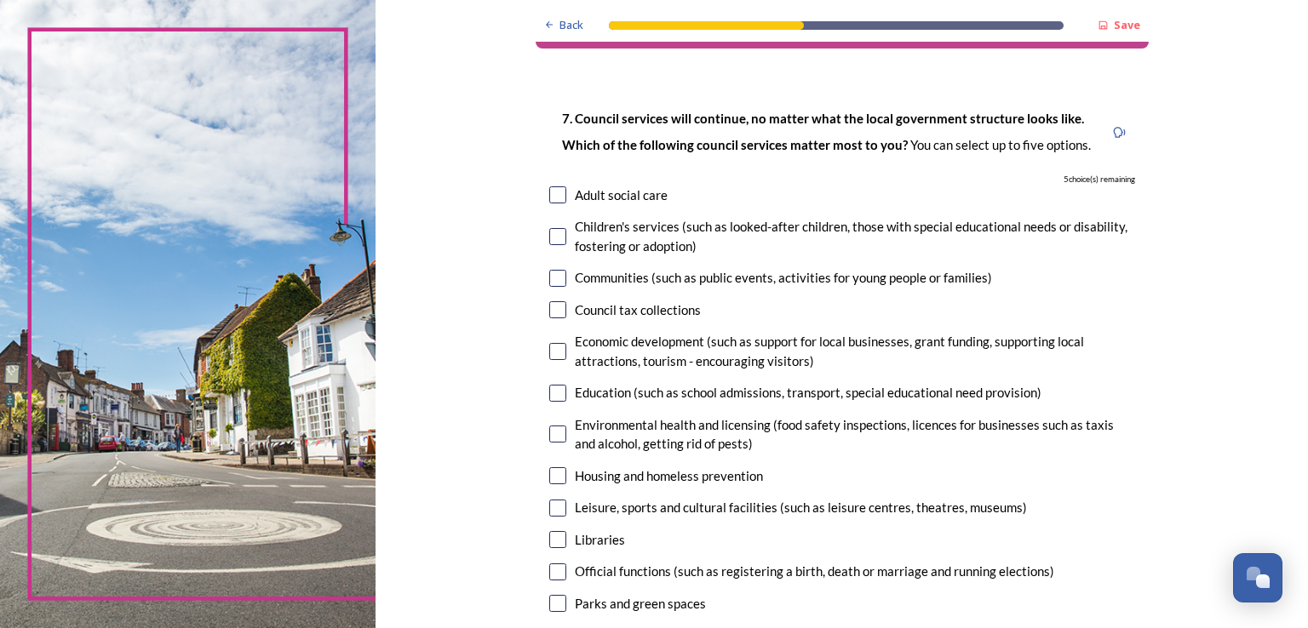
scroll to position [85, 0]
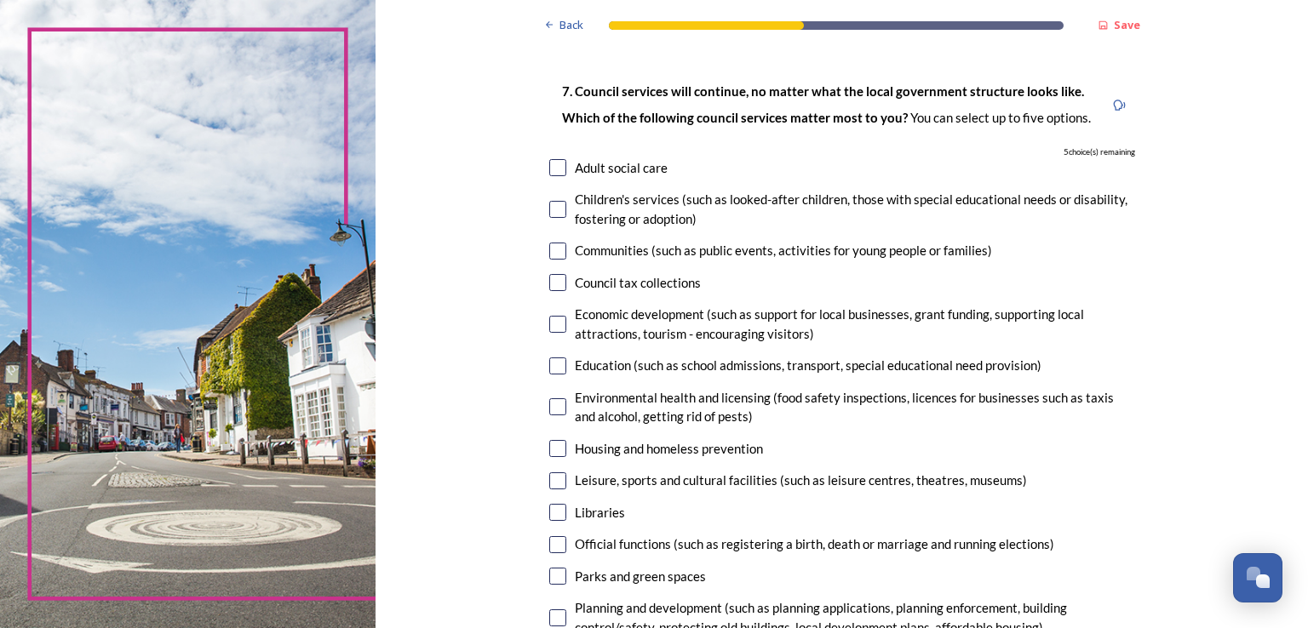
click at [553, 255] on input "checkbox" at bounding box center [557, 251] width 17 height 17
checkbox input "true"
click at [549, 322] on input "checkbox" at bounding box center [557, 324] width 17 height 17
checkbox input "true"
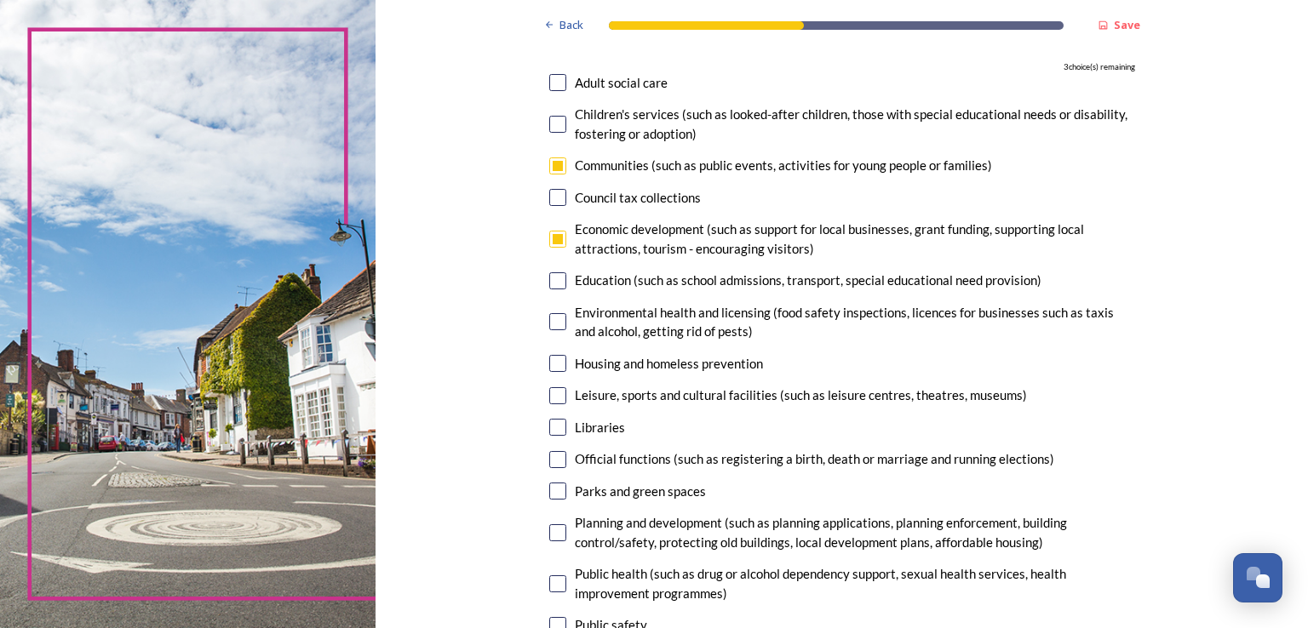
click at [549, 430] on input "checkbox" at bounding box center [557, 427] width 17 height 17
checkbox input "true"
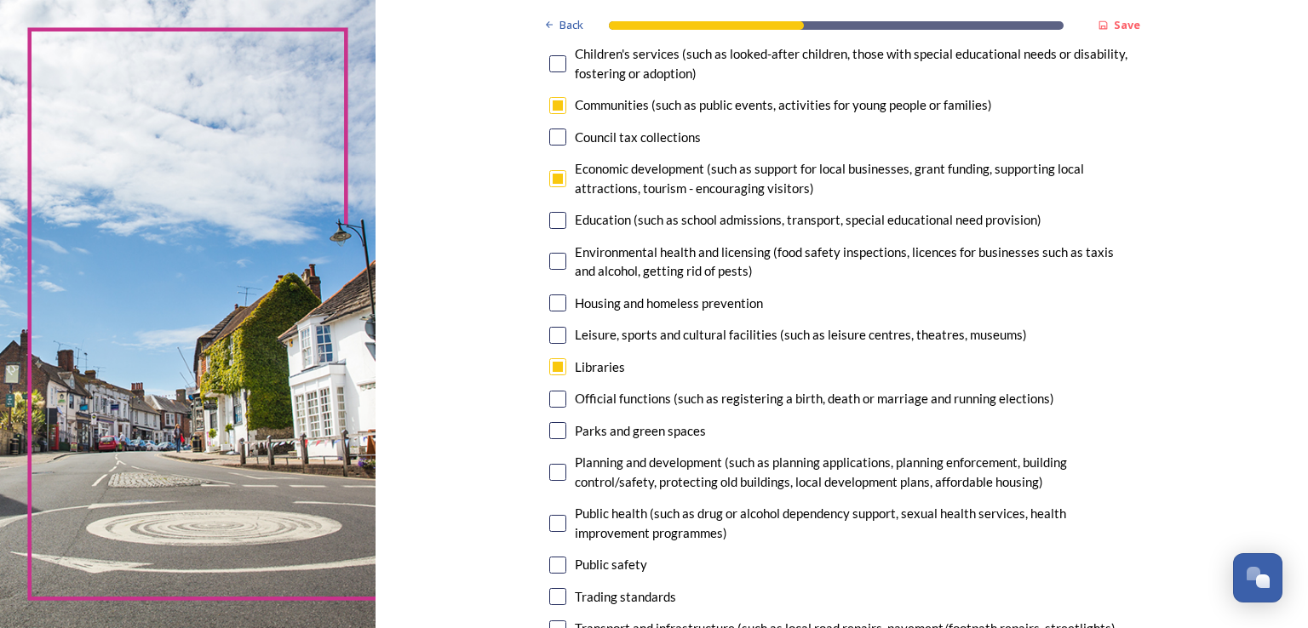
scroll to position [255, 0]
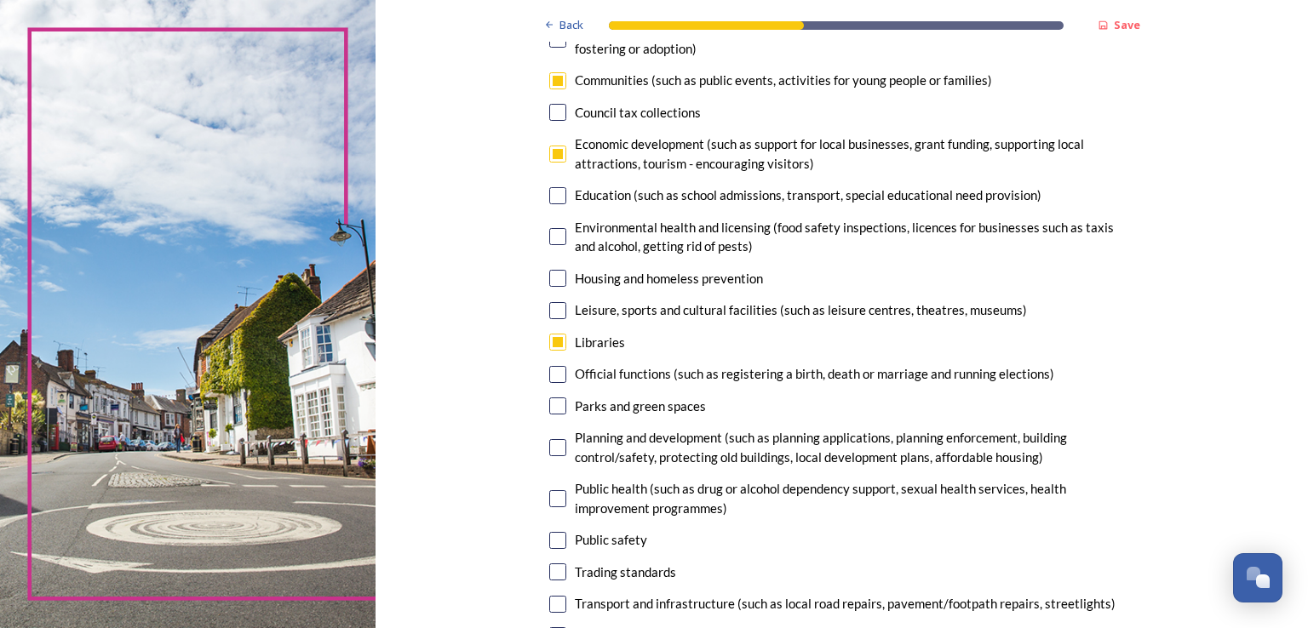
click at [549, 375] on input "checkbox" at bounding box center [557, 374] width 17 height 17
checkbox input "true"
click at [549, 399] on input "checkbox" at bounding box center [557, 406] width 17 height 17
checkbox input "true"
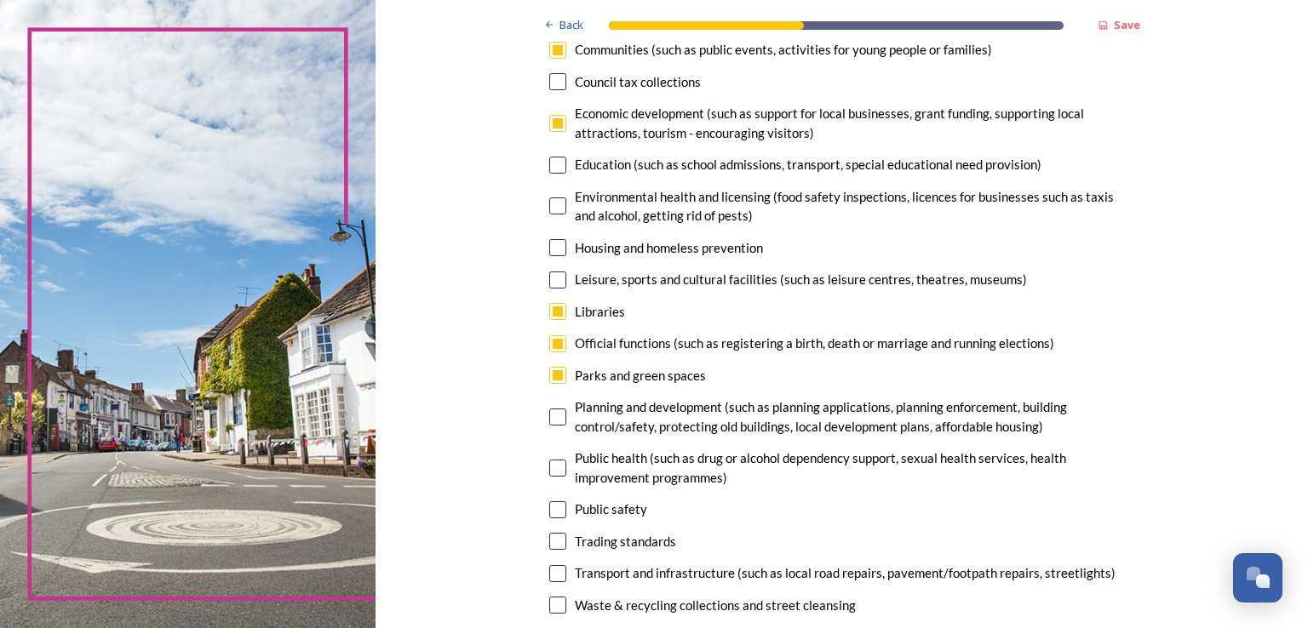
scroll to position [341, 0]
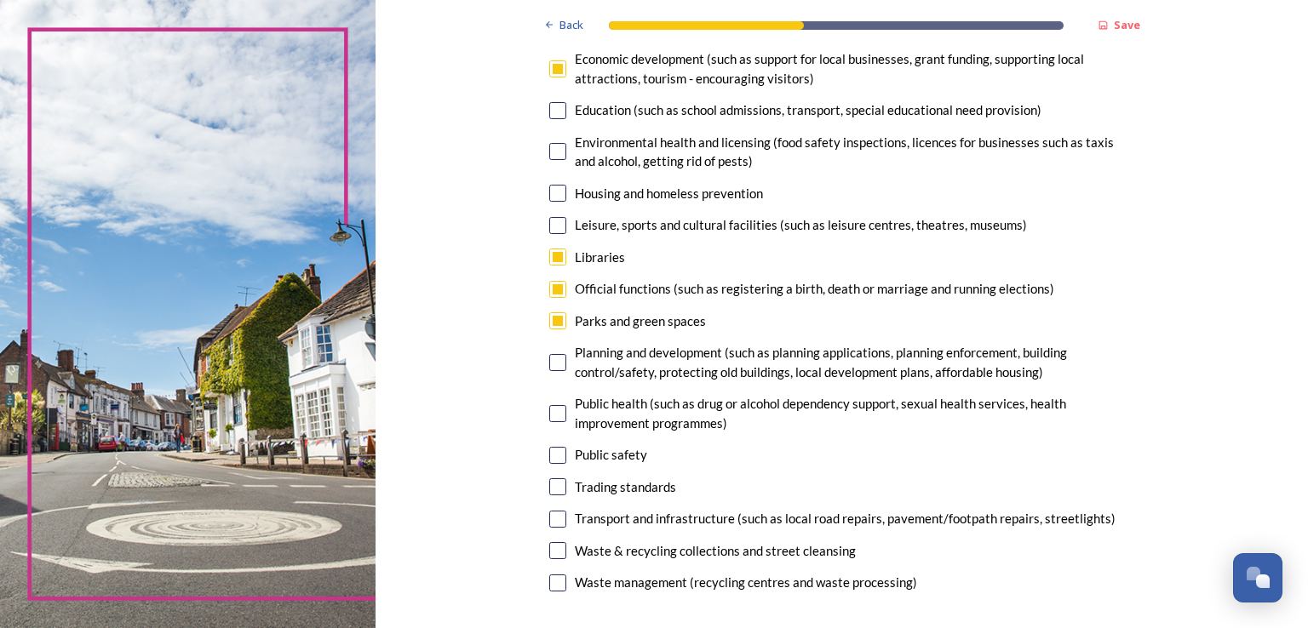
click at [549, 291] on input "checkbox" at bounding box center [557, 289] width 17 height 17
checkbox input "false"
click at [549, 555] on input "checkbox" at bounding box center [557, 550] width 17 height 17
checkbox input "true"
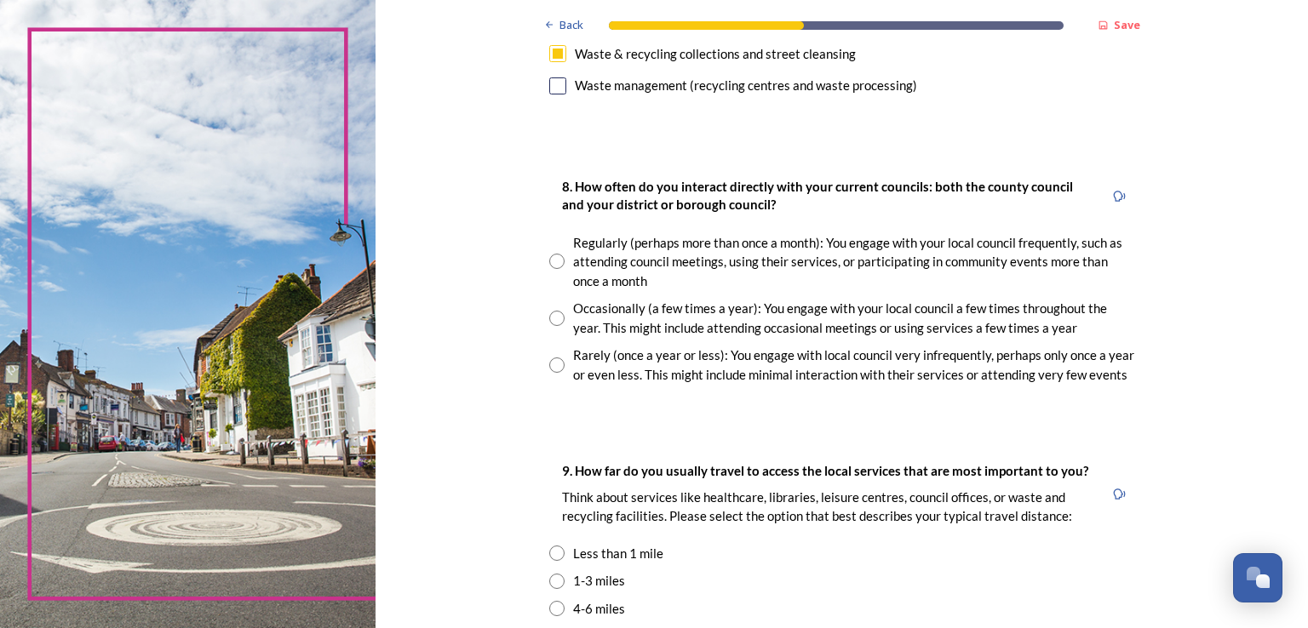
scroll to position [851, 0]
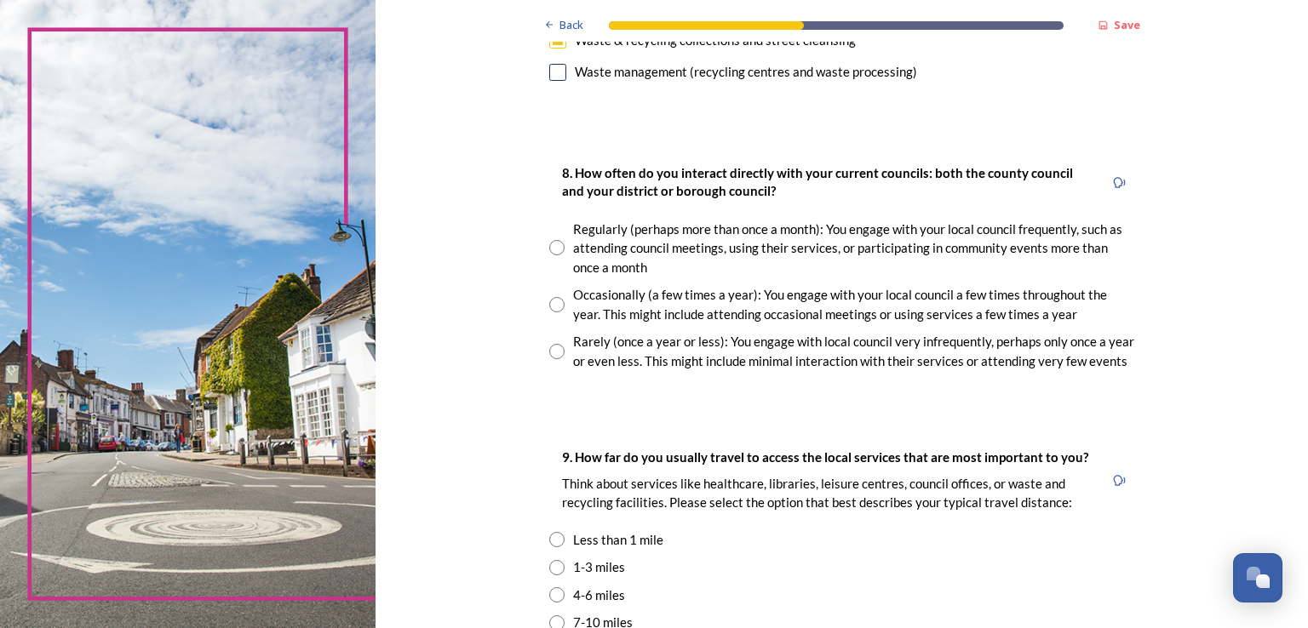
click at [549, 341] on div "Rarely (once a year or less): You engage with local council very infrequently, …" at bounding box center [842, 351] width 586 height 38
radio input "true"
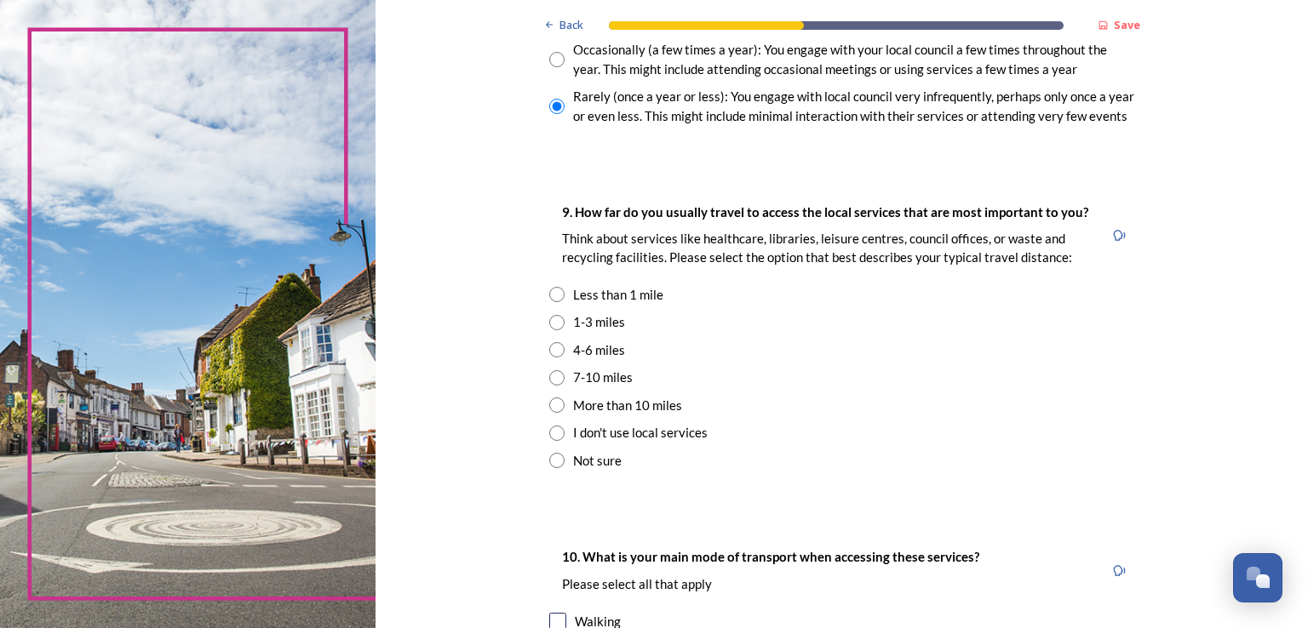
scroll to position [1107, 0]
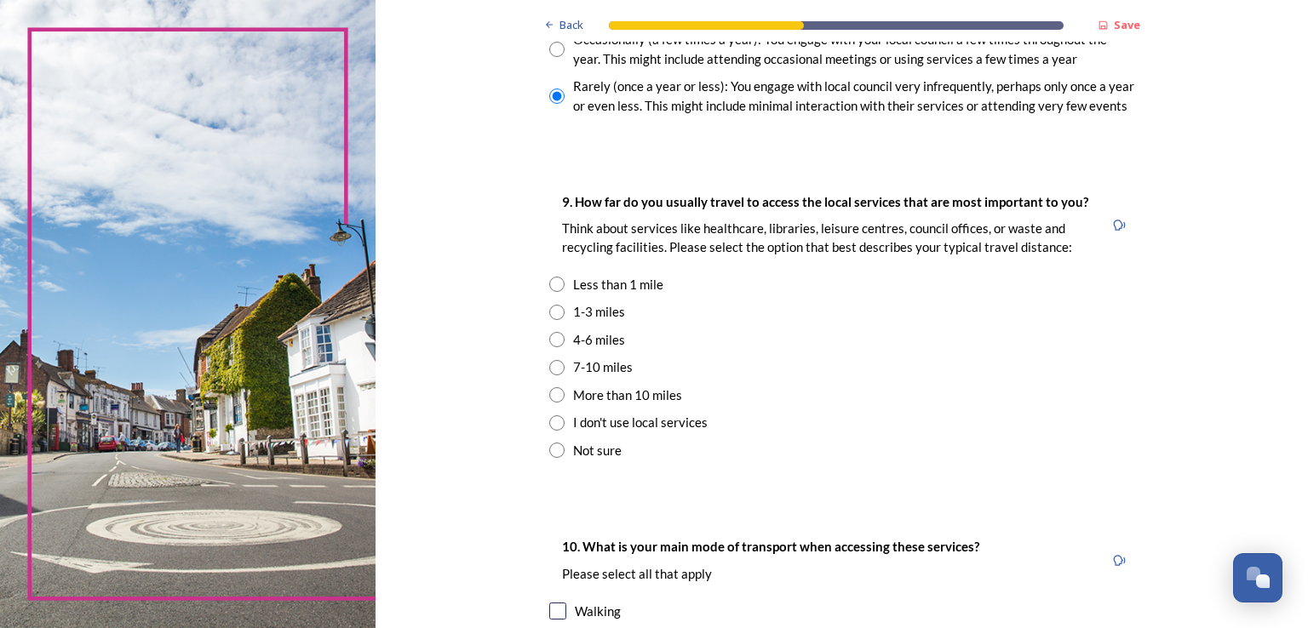
click at [549, 287] on input "radio" at bounding box center [556, 284] width 15 height 15
radio input "true"
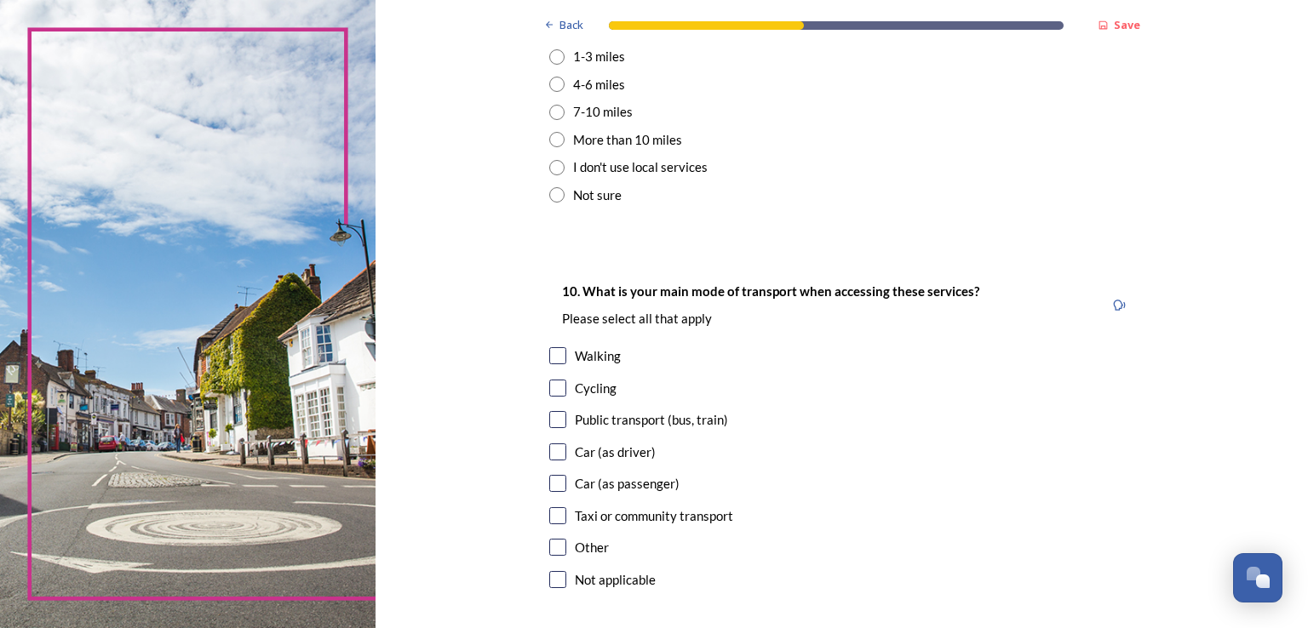
scroll to position [1447, 0]
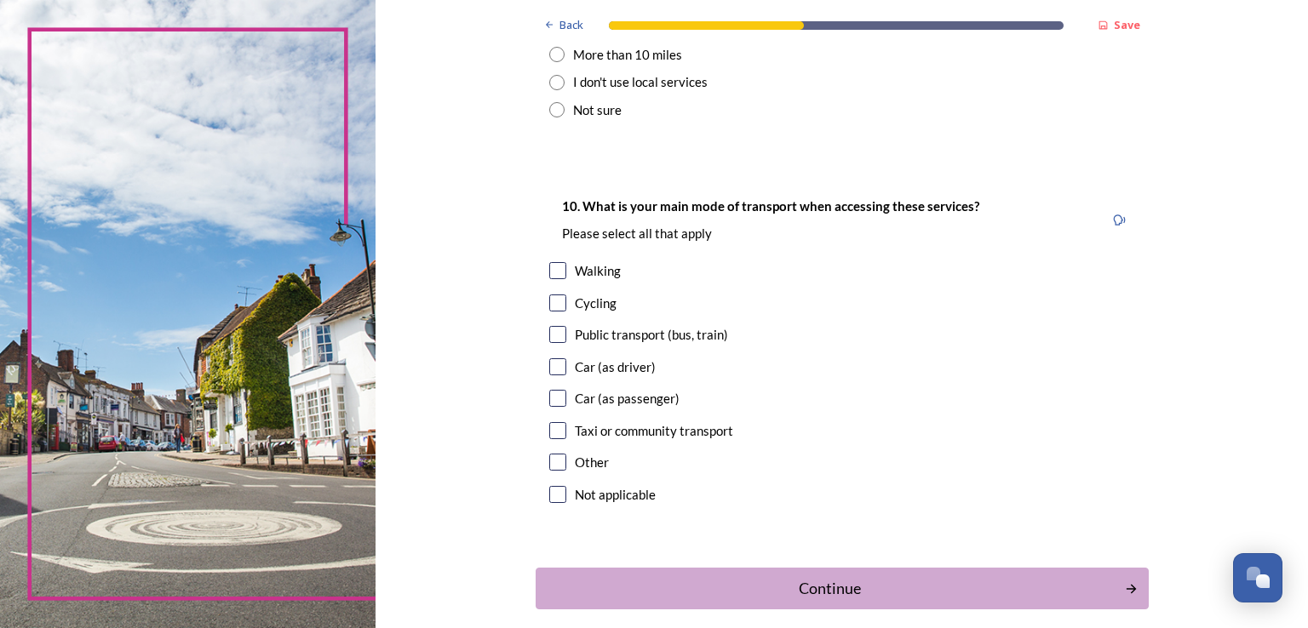
click at [553, 270] on input "checkbox" at bounding box center [557, 270] width 17 height 17
checkbox input "true"
click at [553, 370] on input "checkbox" at bounding box center [557, 366] width 17 height 17
checkbox input "true"
click at [755, 573] on button "Continue" at bounding box center [841, 589] width 619 height 42
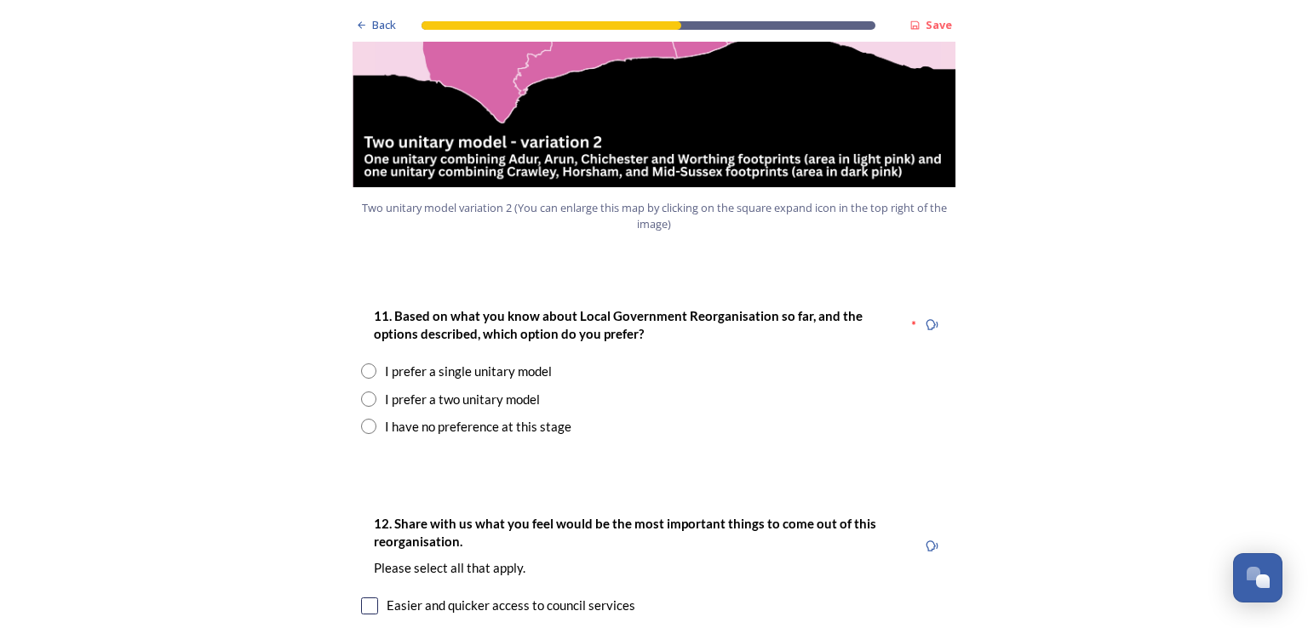
scroll to position [2214, 0]
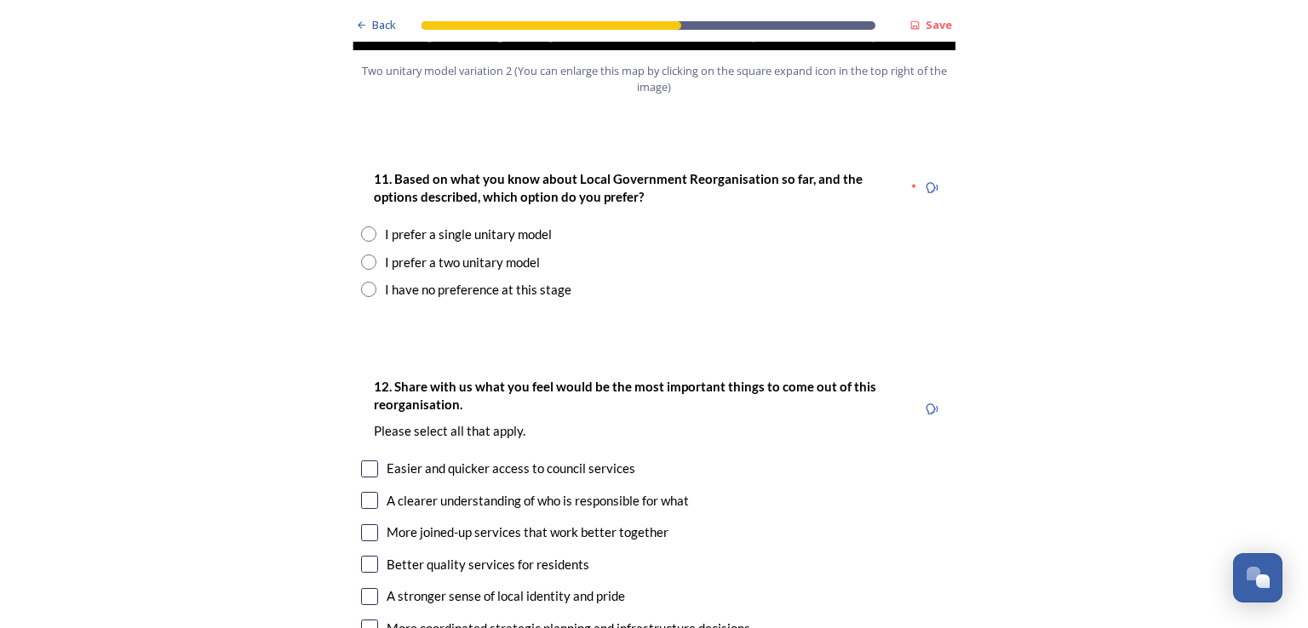
click at [361, 255] on input "radio" at bounding box center [368, 262] width 15 height 15
radio input "true"
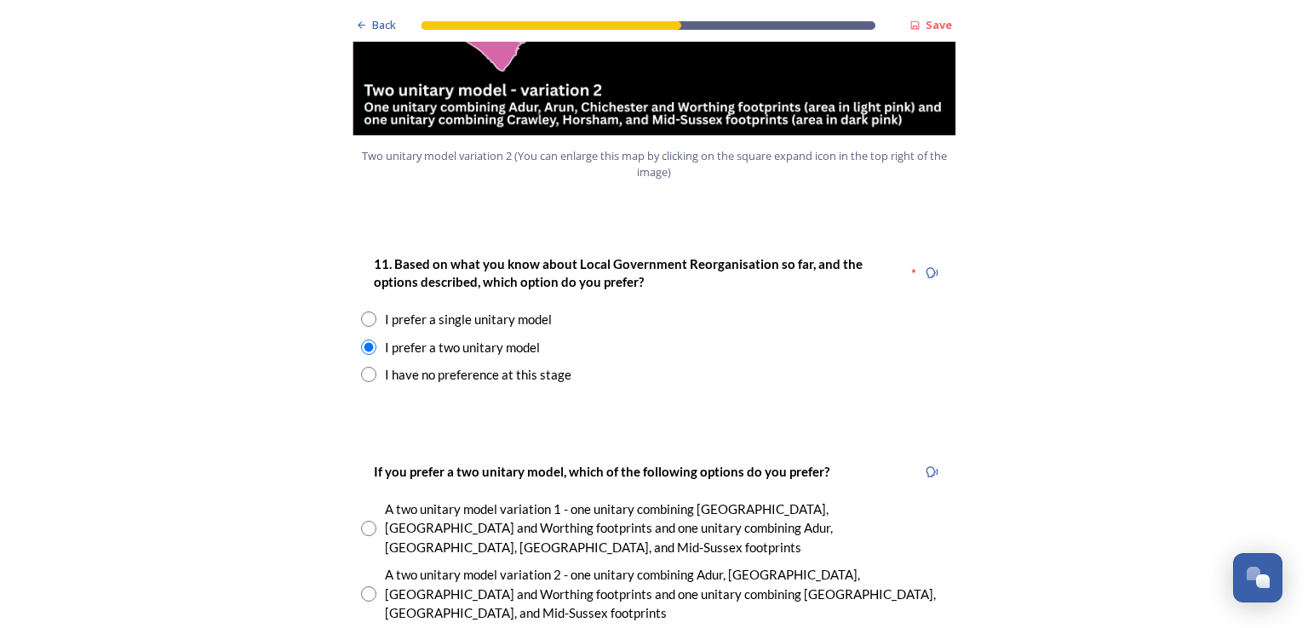
scroll to position [2384, 0]
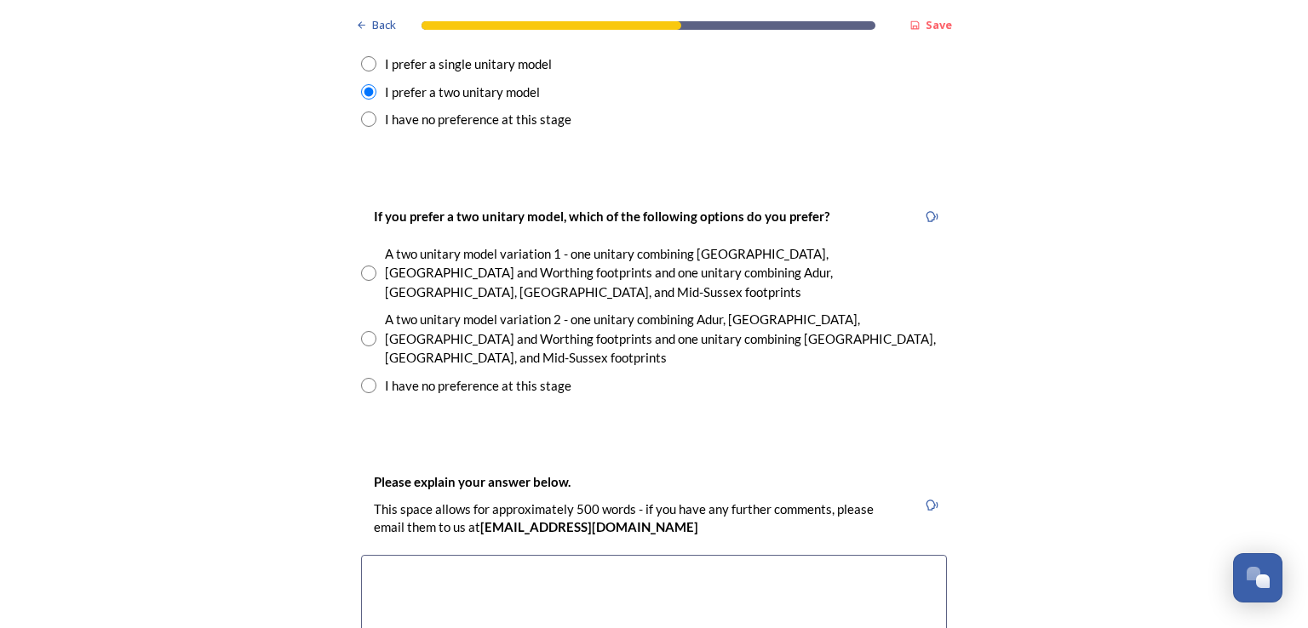
click at [361, 331] on input "radio" at bounding box center [368, 338] width 15 height 15
radio input "true"
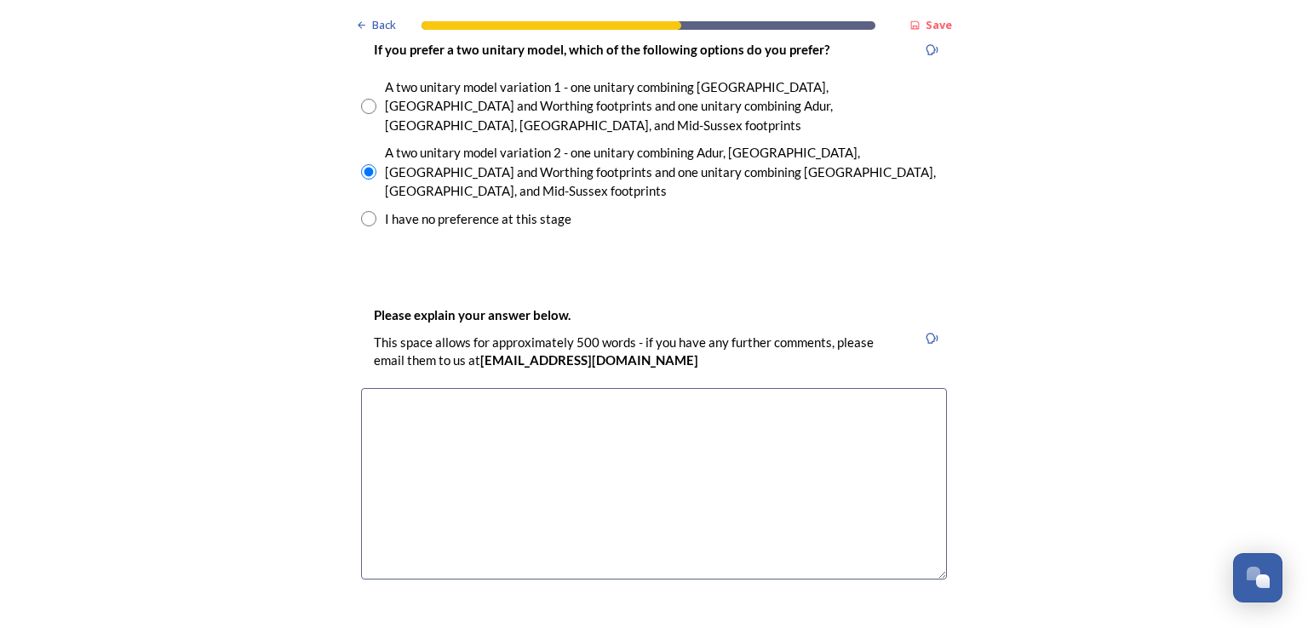
scroll to position [2554, 0]
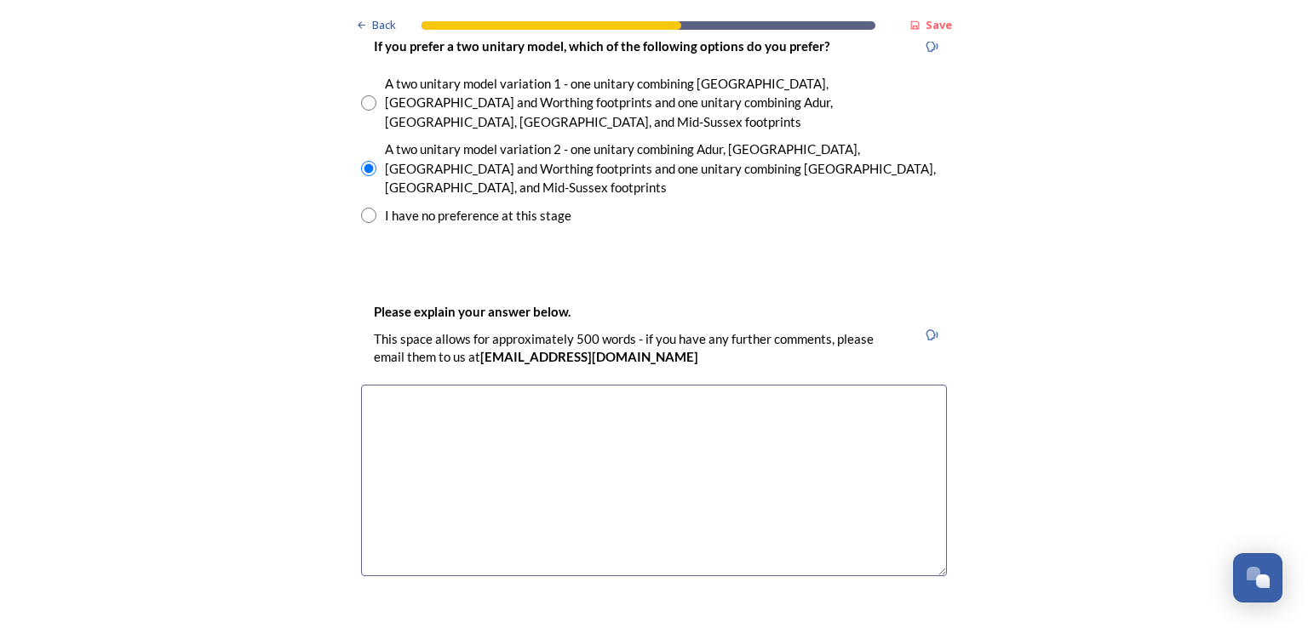
click at [561, 385] on textarea at bounding box center [654, 481] width 586 height 192
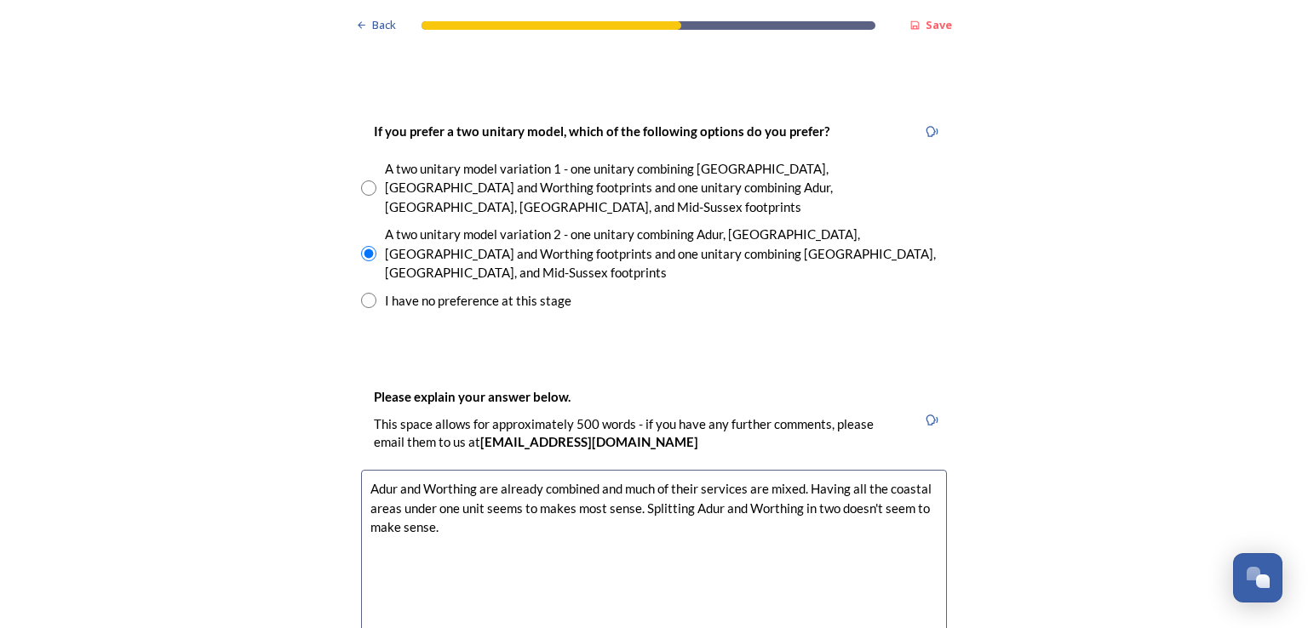
drag, startPoint x: 587, startPoint y: 368, endPoint x: 911, endPoint y: 389, distance: 325.1
click at [911, 470] on textarea "Adur and Worthing are already combined and much of their services are mixed. Ha…" at bounding box center [654, 566] width 586 height 192
click at [766, 470] on textarea "Adur and Worthing are already combined and much of their services are mixed. Ha…" at bounding box center [654, 566] width 586 height 192
click at [896, 470] on textarea "Adur and Worthing are already combined and much of their services are mixed so …" at bounding box center [654, 566] width 586 height 192
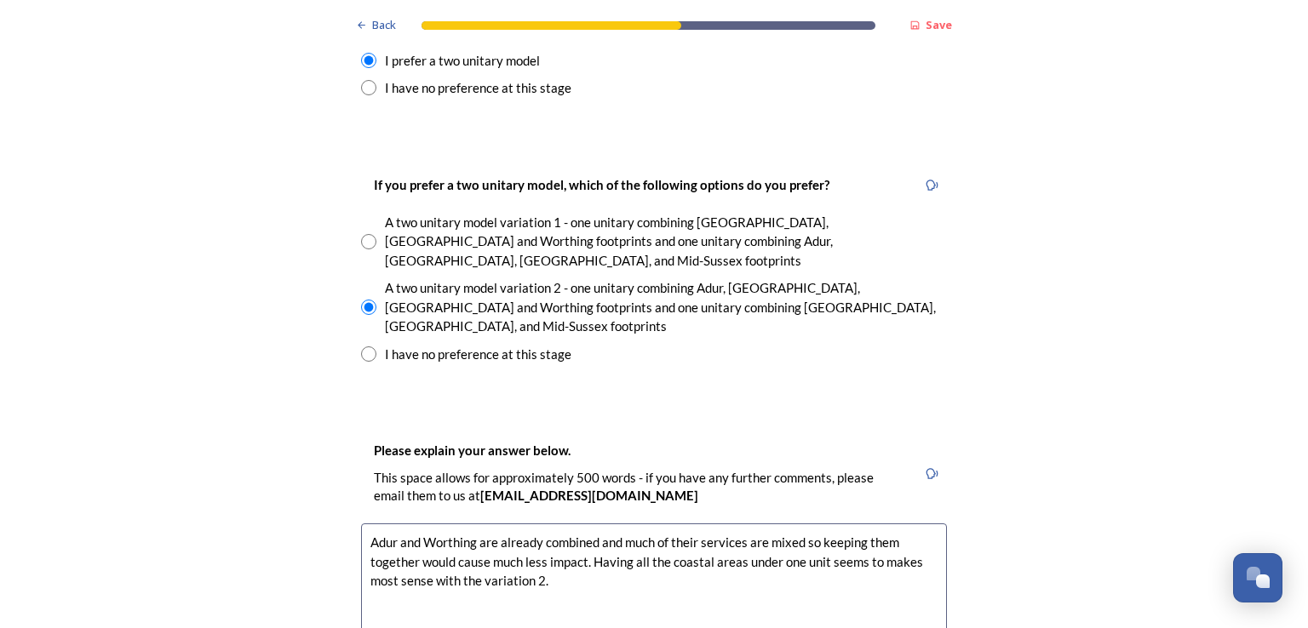
scroll to position [2554, 0]
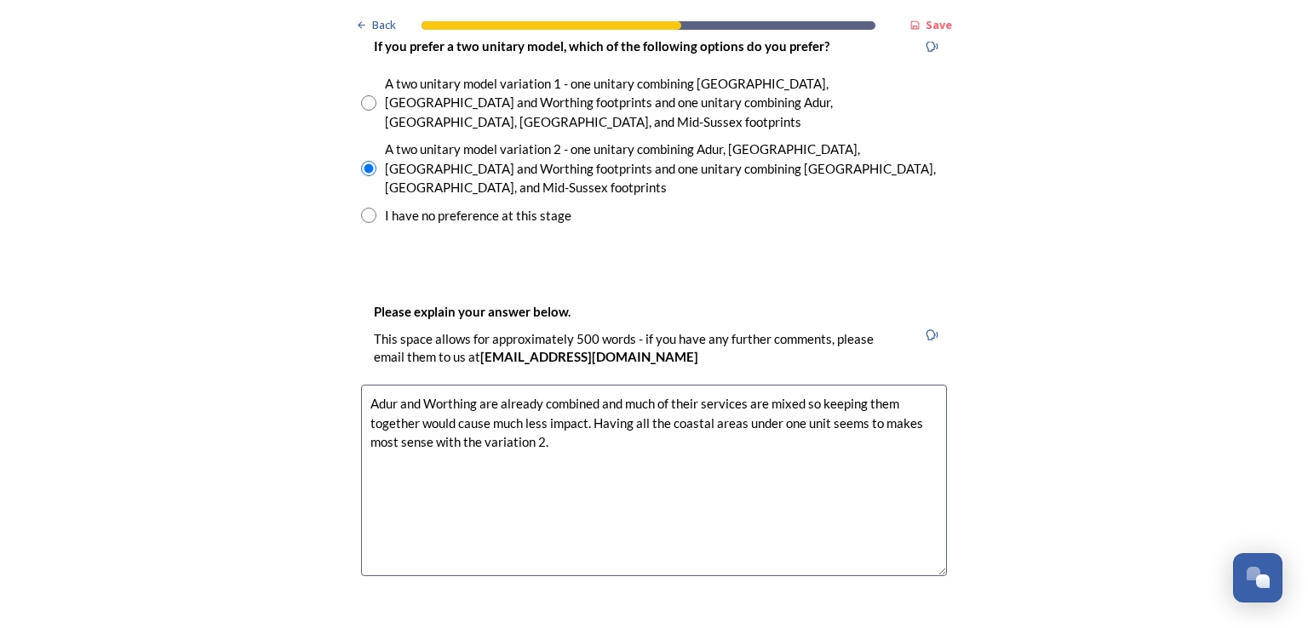
click at [511, 385] on textarea "Adur and Worthing are already combined and much of their services are mixed so …" at bounding box center [654, 481] width 586 height 192
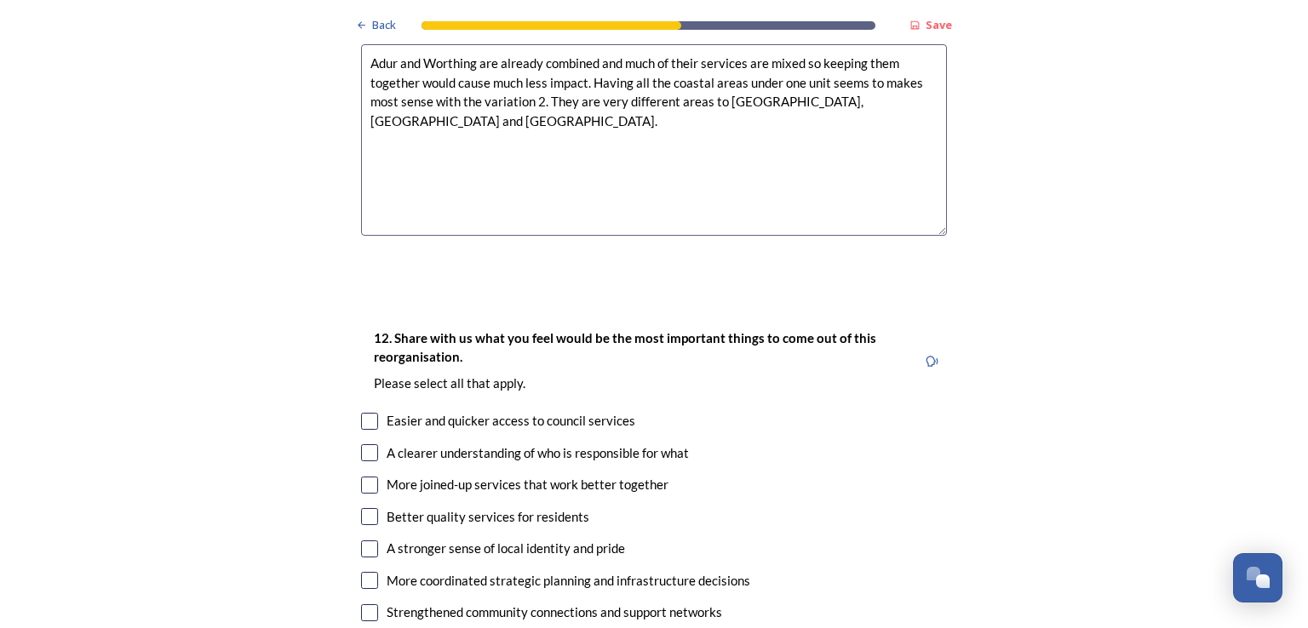
scroll to position [2980, 0]
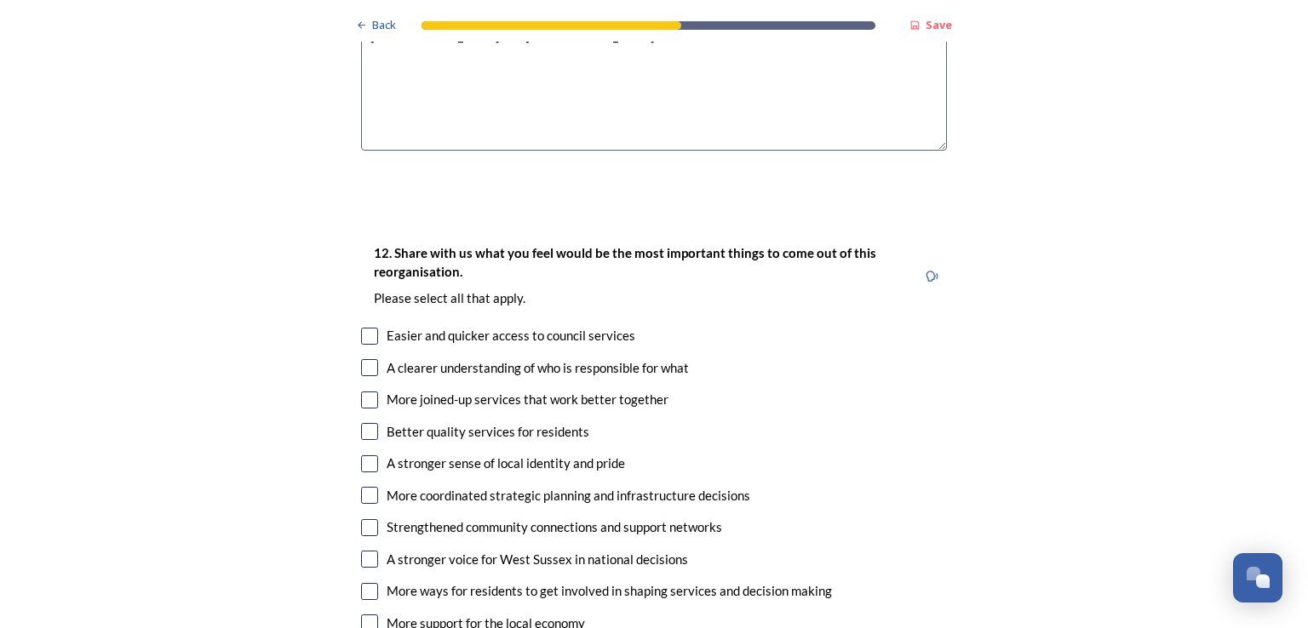
type textarea "Adur and Worthing are already combined and much of their services are mixed so …"
click at [361, 392] on input "checkbox" at bounding box center [369, 400] width 17 height 17
checkbox input "true"
click at [361, 456] on input "checkbox" at bounding box center [369, 464] width 17 height 17
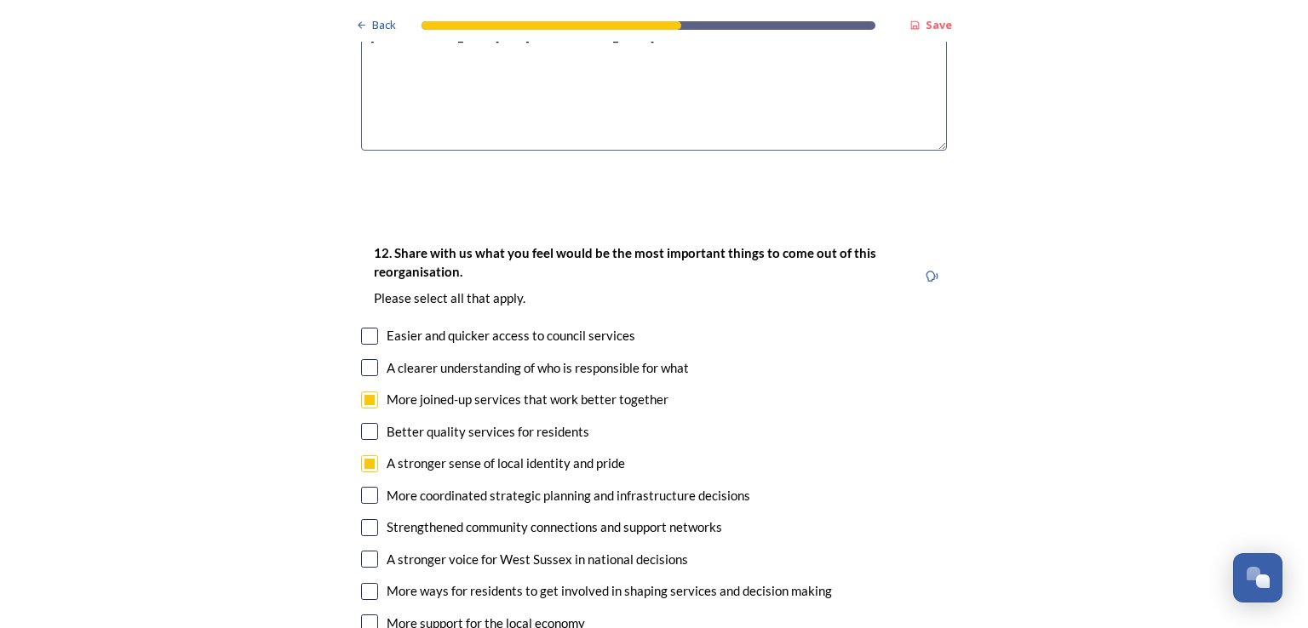
checkbox input "false"
click at [353, 371] on div "12. Share with us what you feel would be the most important things to come out …" at bounding box center [653, 456] width 613 height 460
click at [353, 386] on div "12. Share with us what you feel would be the most important things to come out …" at bounding box center [653, 456] width 613 height 460
click at [362, 519] on input "checkbox" at bounding box center [369, 527] width 17 height 17
checkbox input "true"
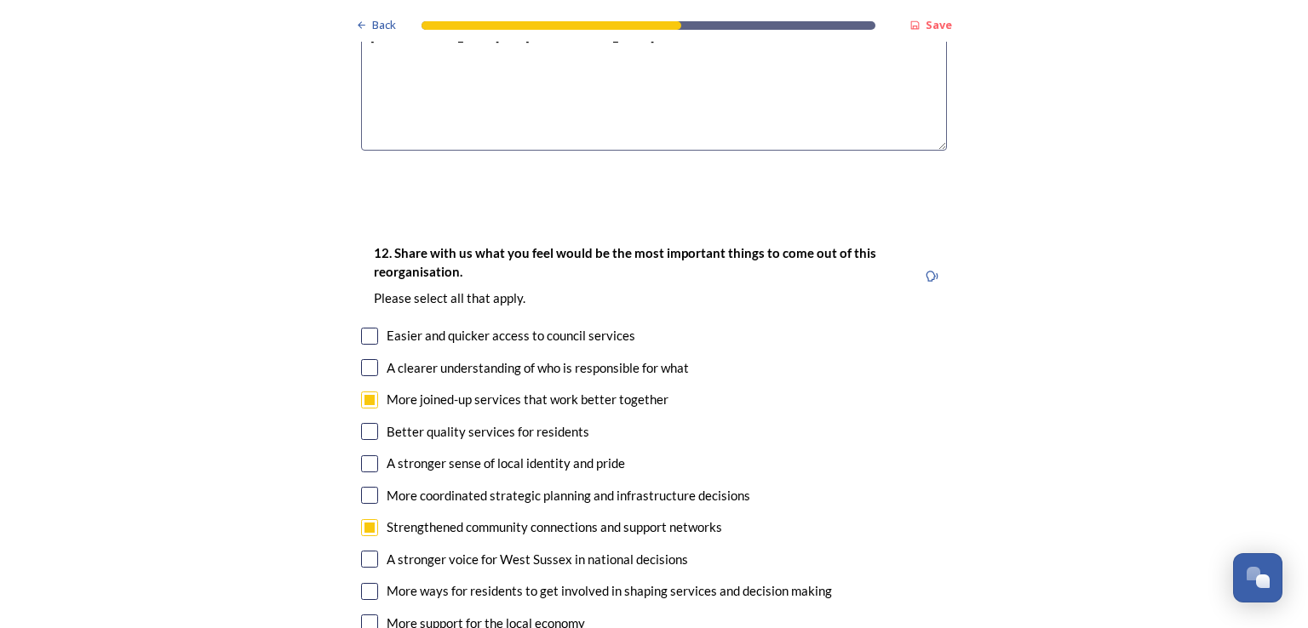
click at [365, 615] on input "checkbox" at bounding box center [369, 623] width 17 height 17
checkbox input "true"
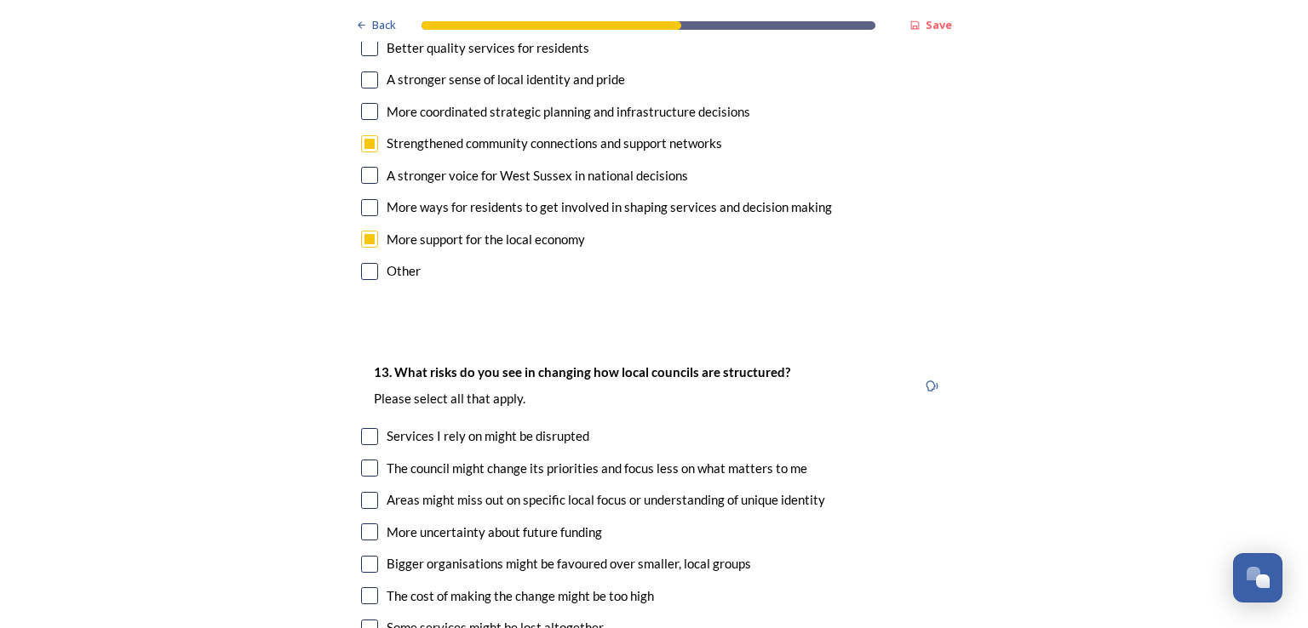
scroll to position [3406, 0]
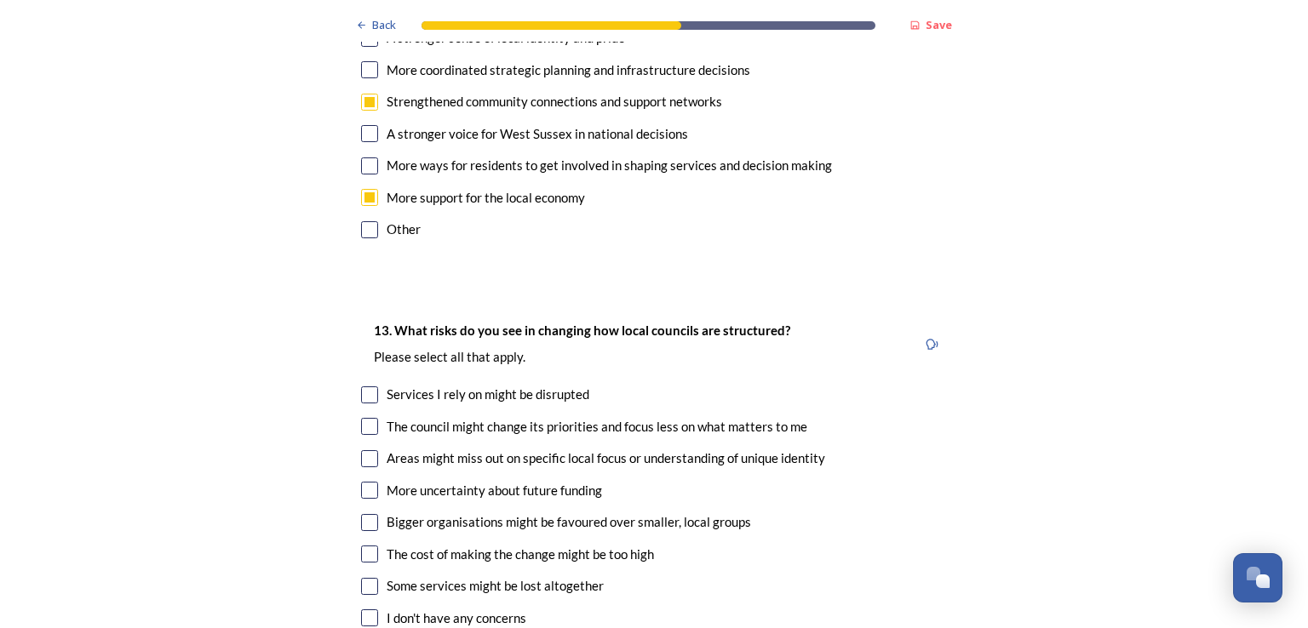
click at [370, 418] on input "checkbox" at bounding box center [369, 426] width 17 height 17
checkbox input "true"
click at [361, 450] on input "checkbox" at bounding box center [369, 458] width 17 height 17
checkbox input "true"
click at [371, 513] on div "Bigger organisations might be favoured over smaller, local groups" at bounding box center [654, 523] width 586 height 20
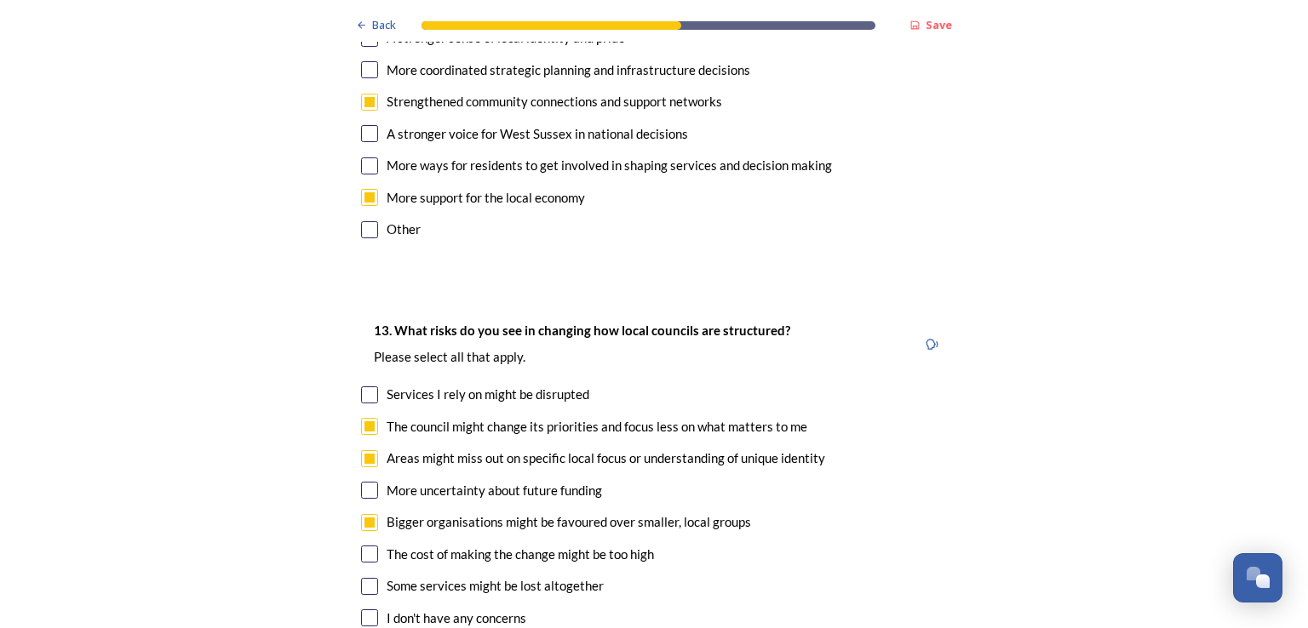
checkbox input "true"
click at [361, 578] on input "checkbox" at bounding box center [369, 586] width 17 height 17
checkbox input "true"
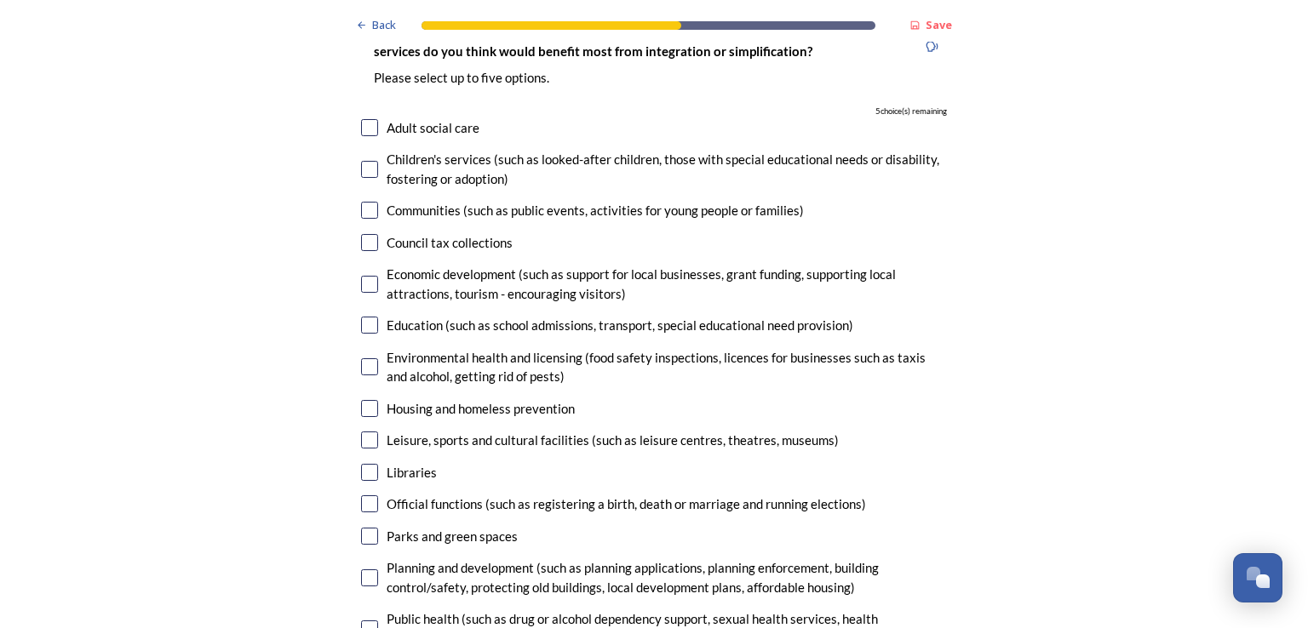
scroll to position [4172, 0]
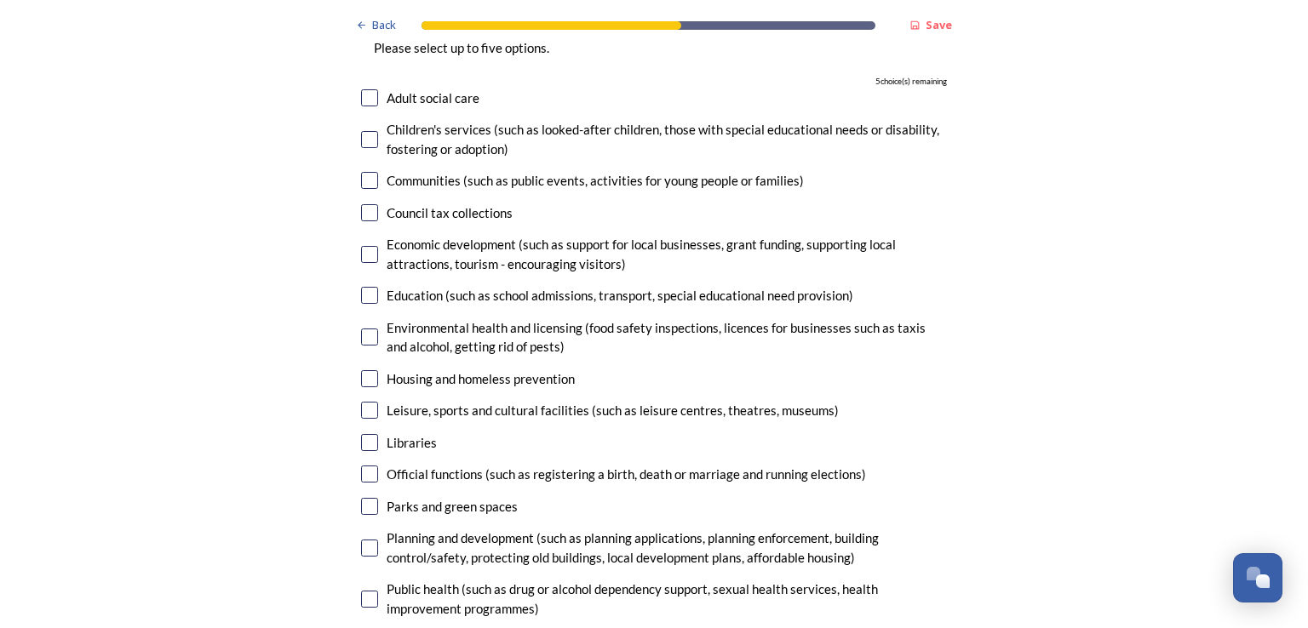
click at [361, 466] on input "checkbox" at bounding box center [369, 474] width 17 height 17
checkbox input "true"
click at [362, 540] on input "checkbox" at bounding box center [369, 548] width 17 height 17
checkbox input "true"
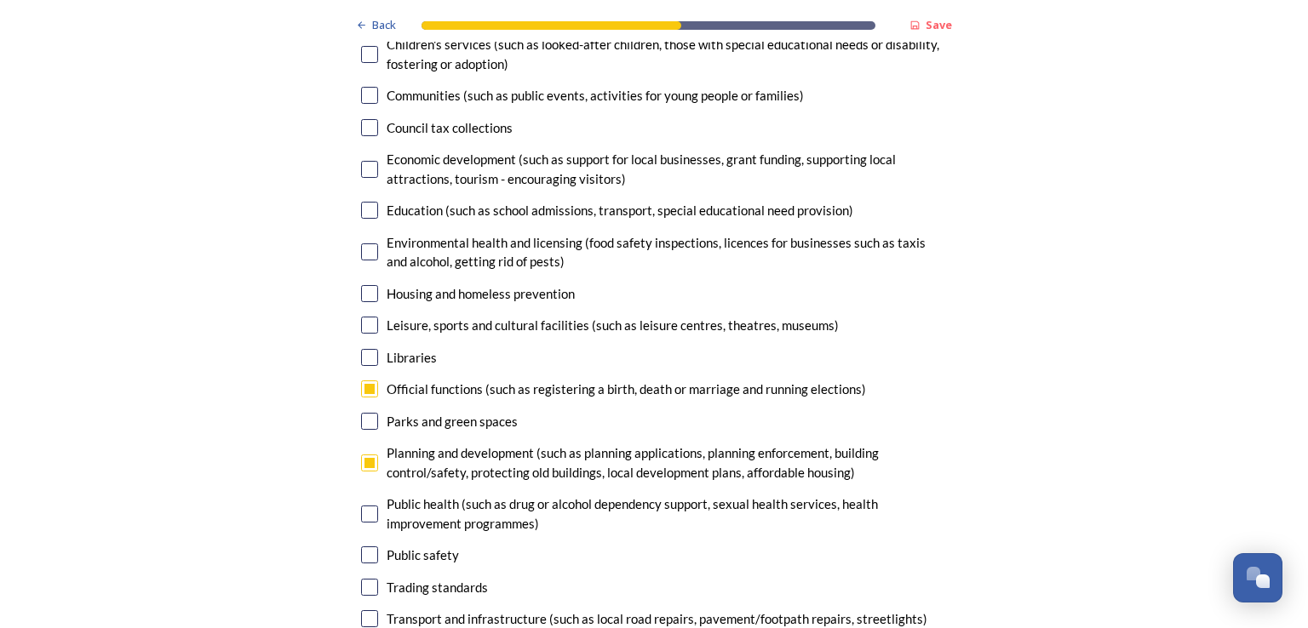
click at [361, 610] on input "checkbox" at bounding box center [369, 618] width 17 height 17
checkbox input "true"
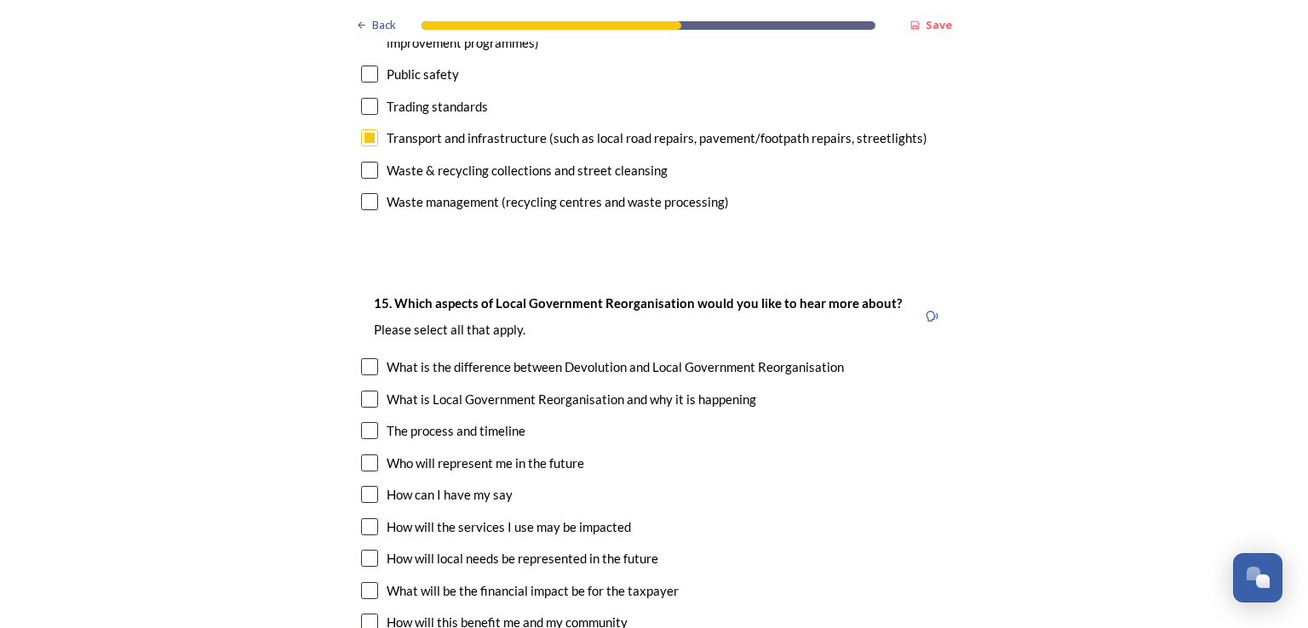
scroll to position [4768, 0]
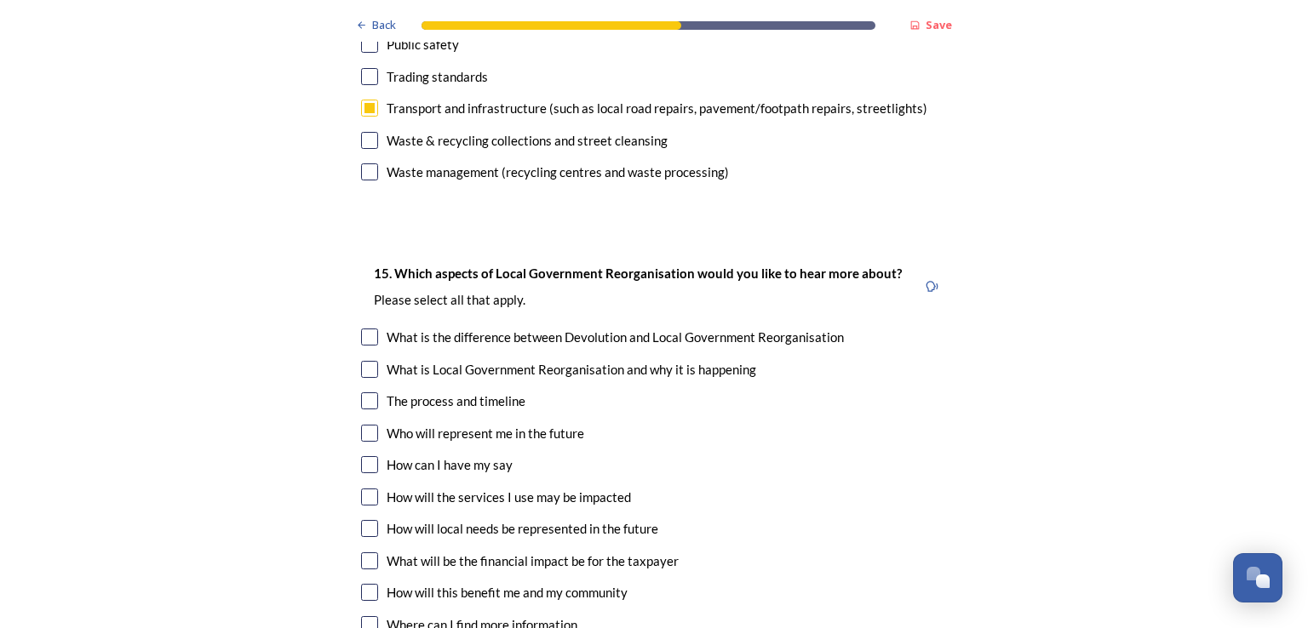
click at [364, 393] on input "checkbox" at bounding box center [369, 401] width 17 height 17
checkbox input "true"
click at [361, 520] on input "checkbox" at bounding box center [369, 528] width 17 height 17
checkbox input "true"
click at [362, 584] on input "checkbox" at bounding box center [369, 592] width 17 height 17
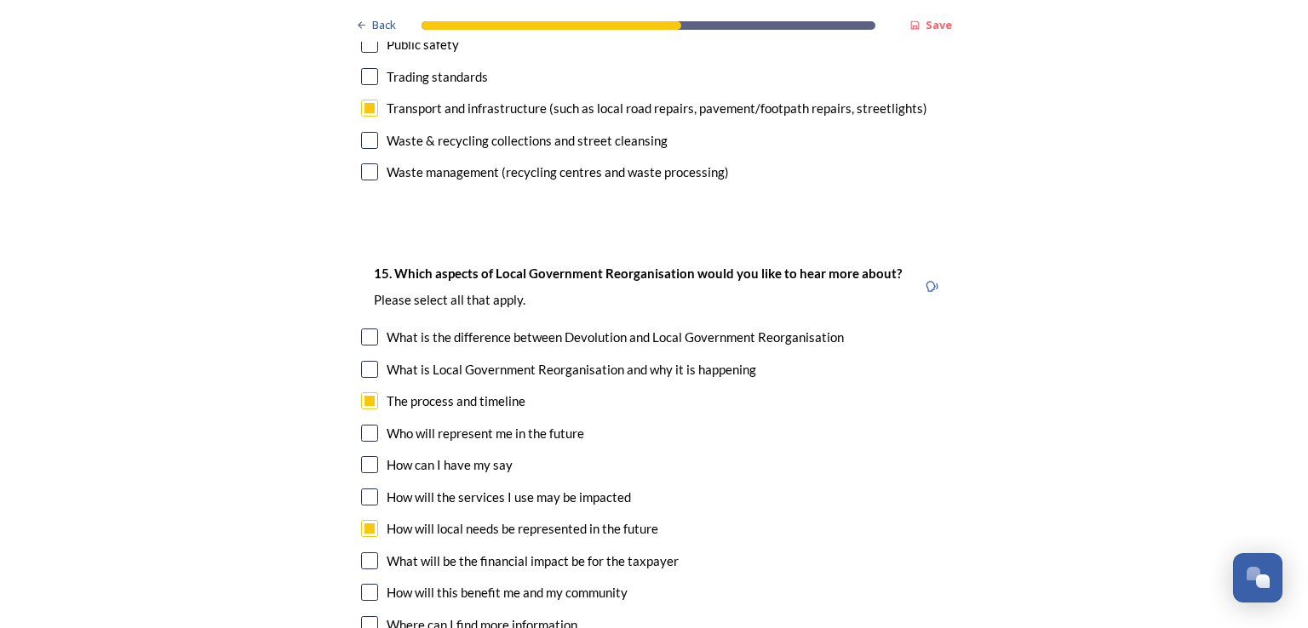
checkbox input "true"
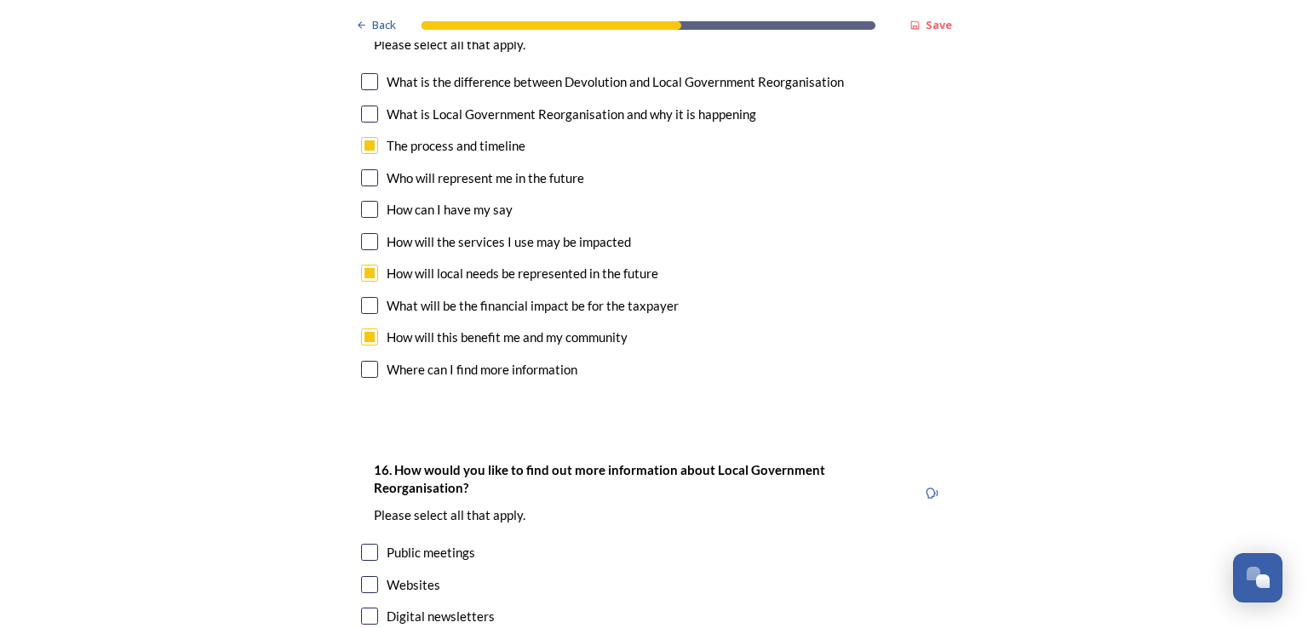
scroll to position [5109, 0]
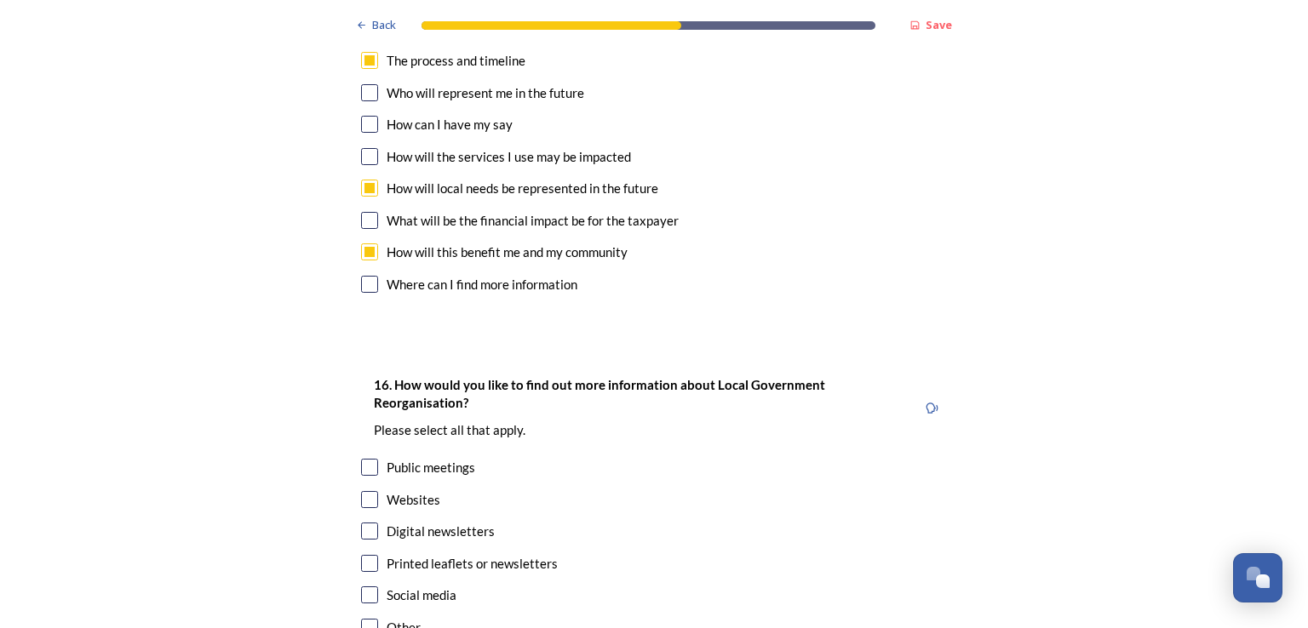
click at [364, 491] on input "checkbox" at bounding box center [369, 499] width 17 height 17
checkbox input "true"
click at [368, 523] on input "checkbox" at bounding box center [369, 531] width 17 height 17
checkbox input "true"
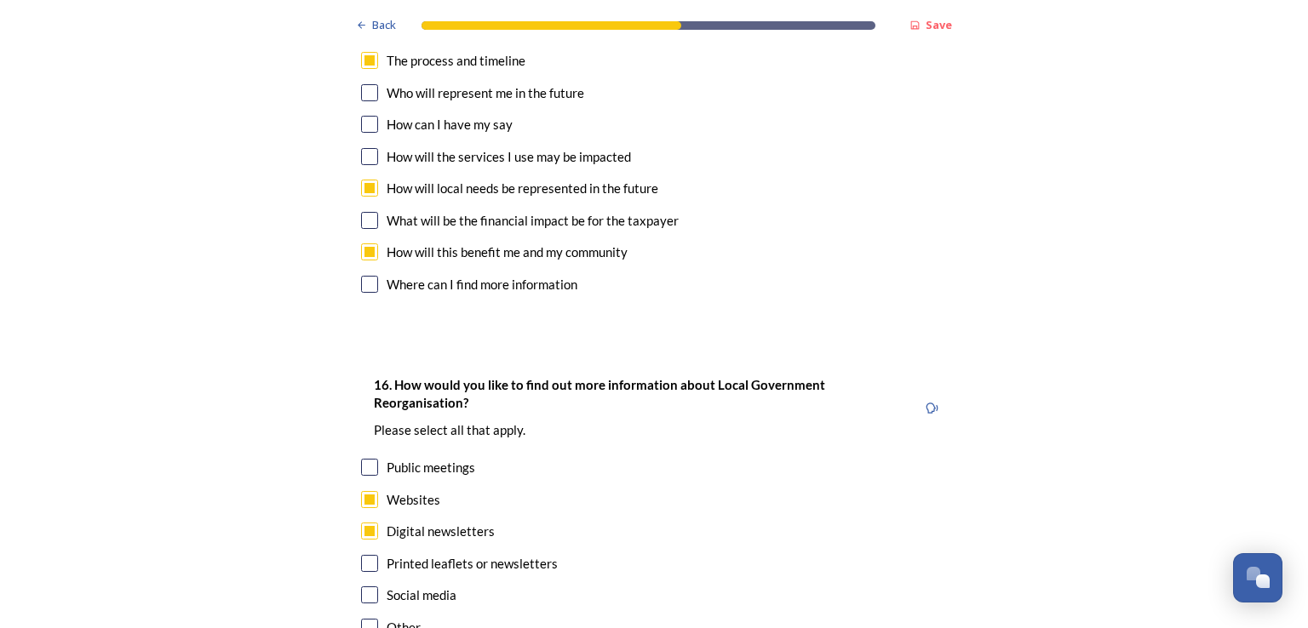
scroll to position [0, 0]
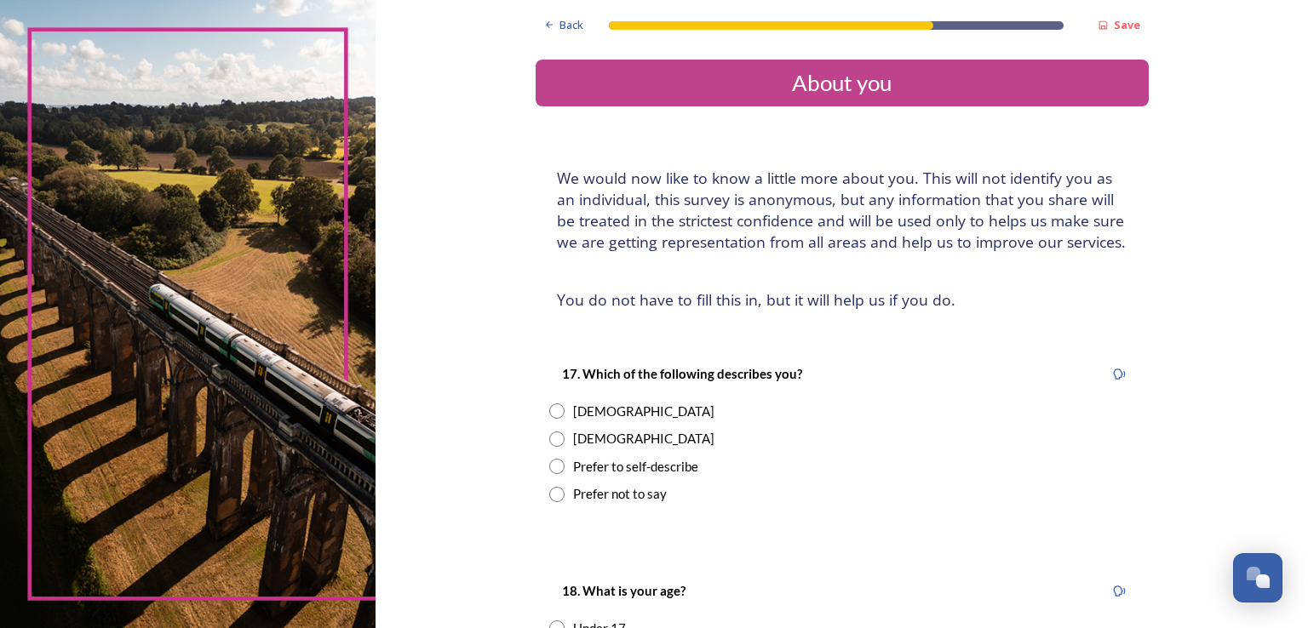
click at [549, 499] on input "radio" at bounding box center [556, 494] width 15 height 15
radio input "true"
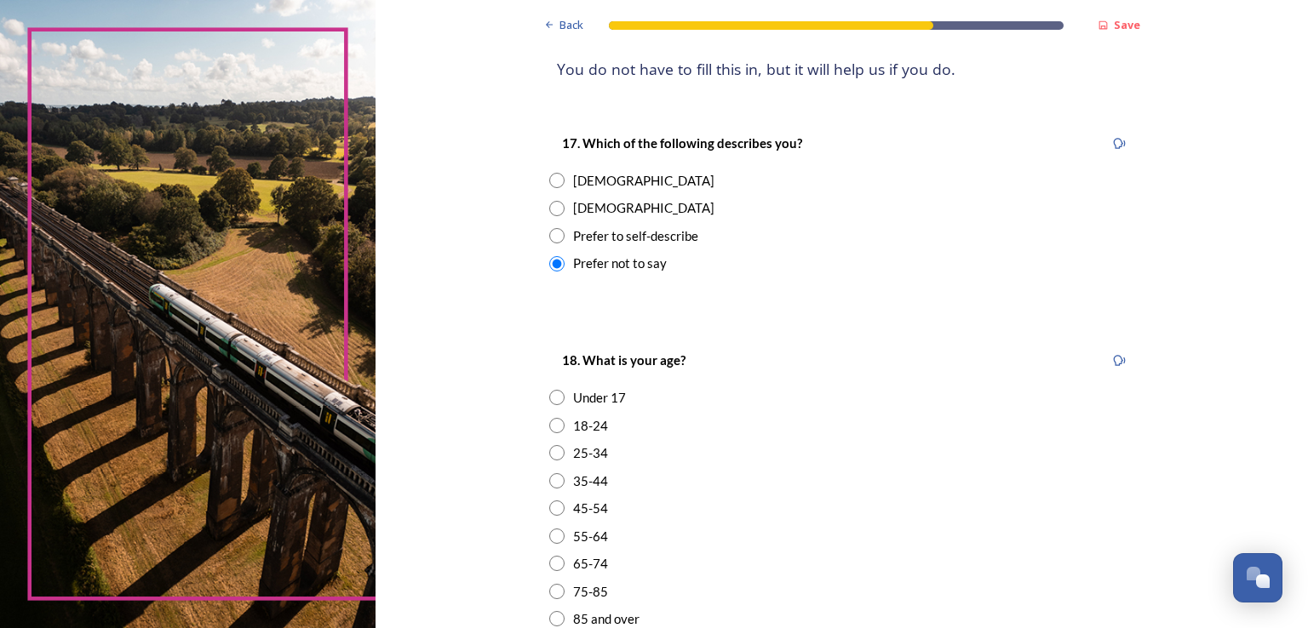
scroll to position [255, 0]
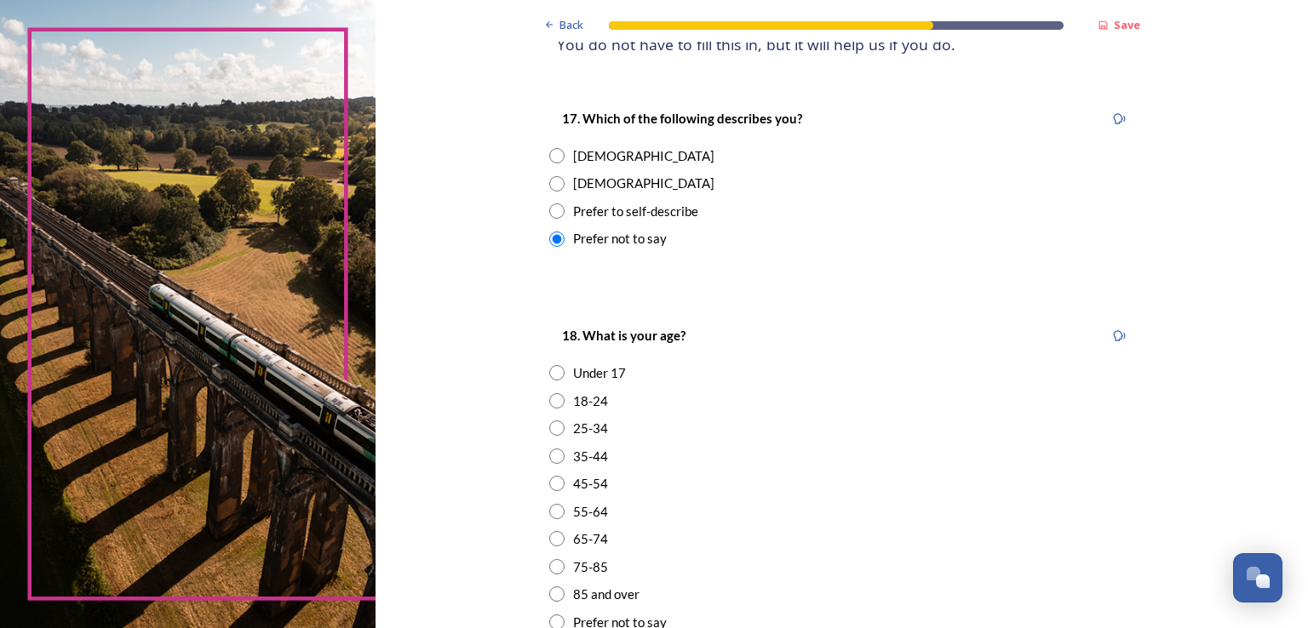
click at [549, 456] on input "radio" at bounding box center [556, 456] width 15 height 15
radio input "true"
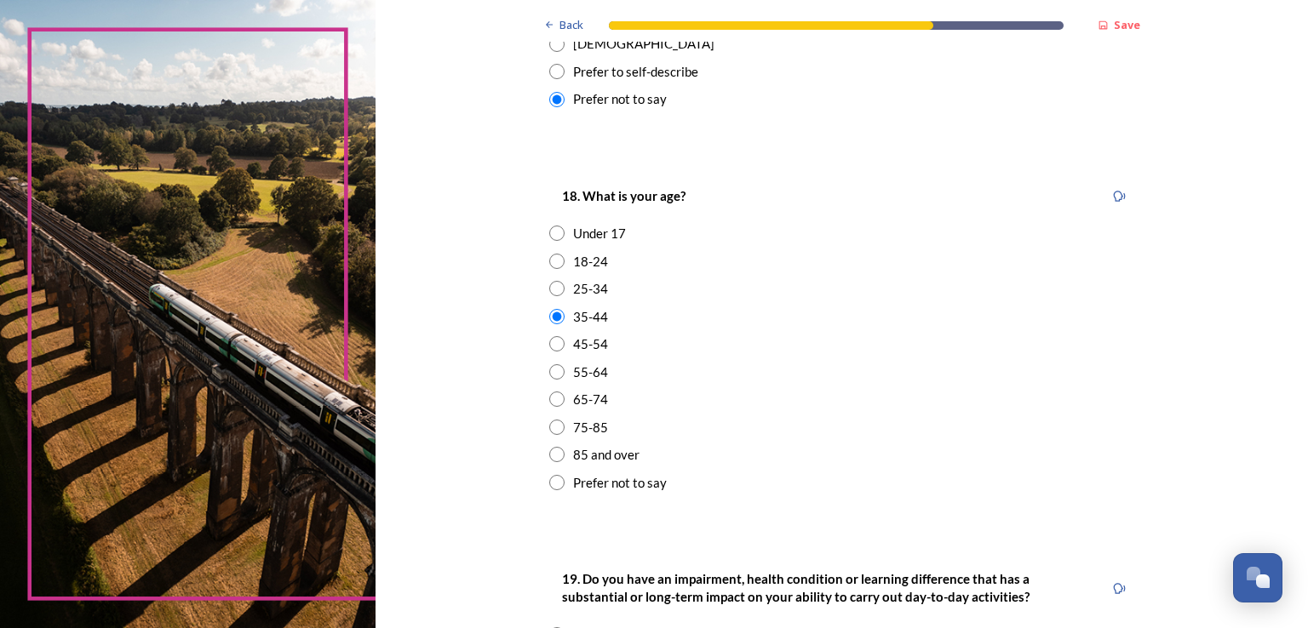
scroll to position [596, 0]
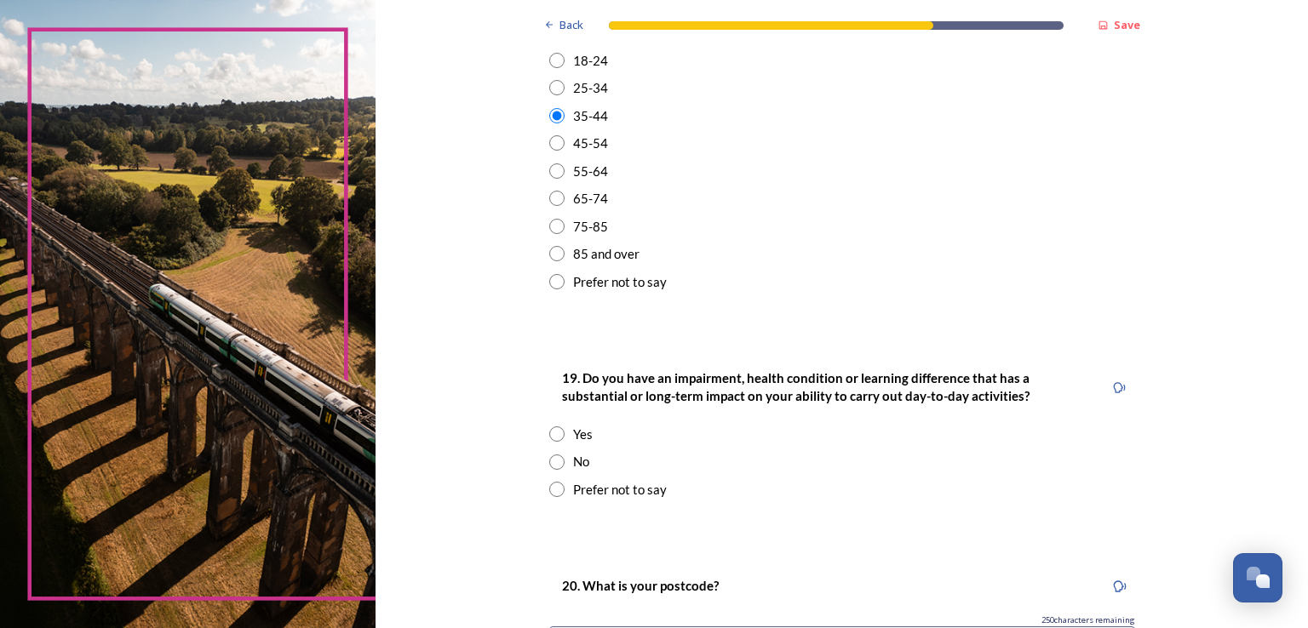
click at [555, 461] on input "radio" at bounding box center [556, 462] width 15 height 15
radio input "true"
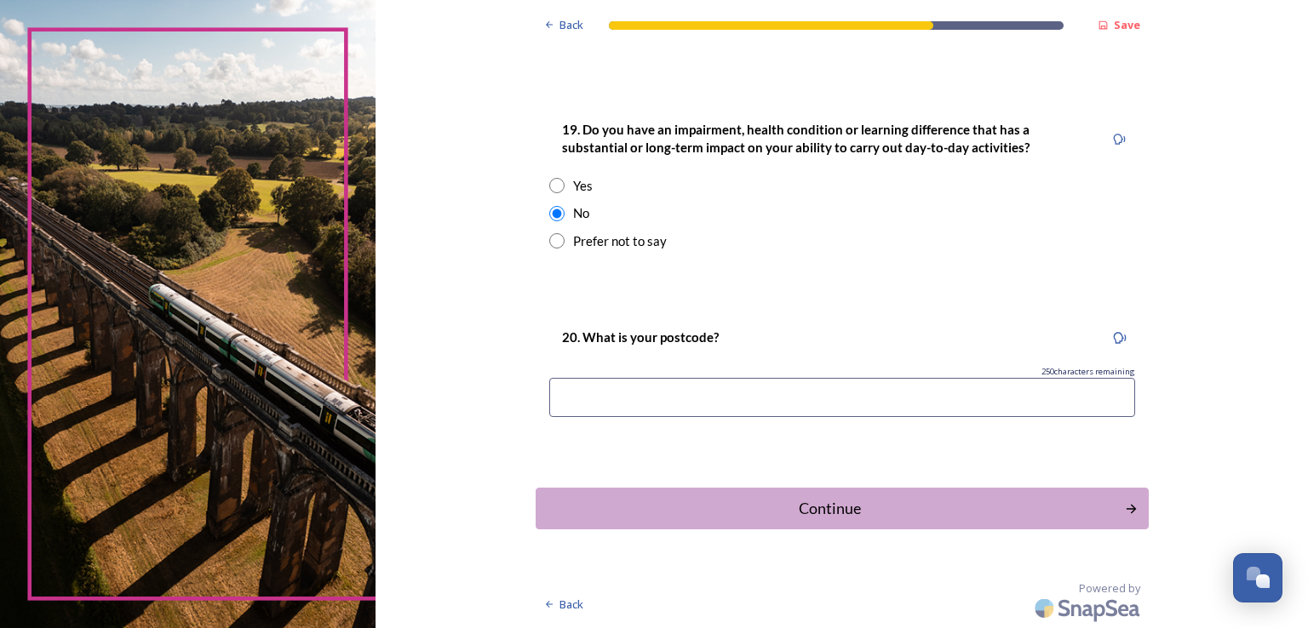
click at [633, 416] on input at bounding box center [842, 397] width 586 height 39
type input "BN17 5HR"
click at [644, 495] on button "Continue" at bounding box center [841, 509] width 619 height 42
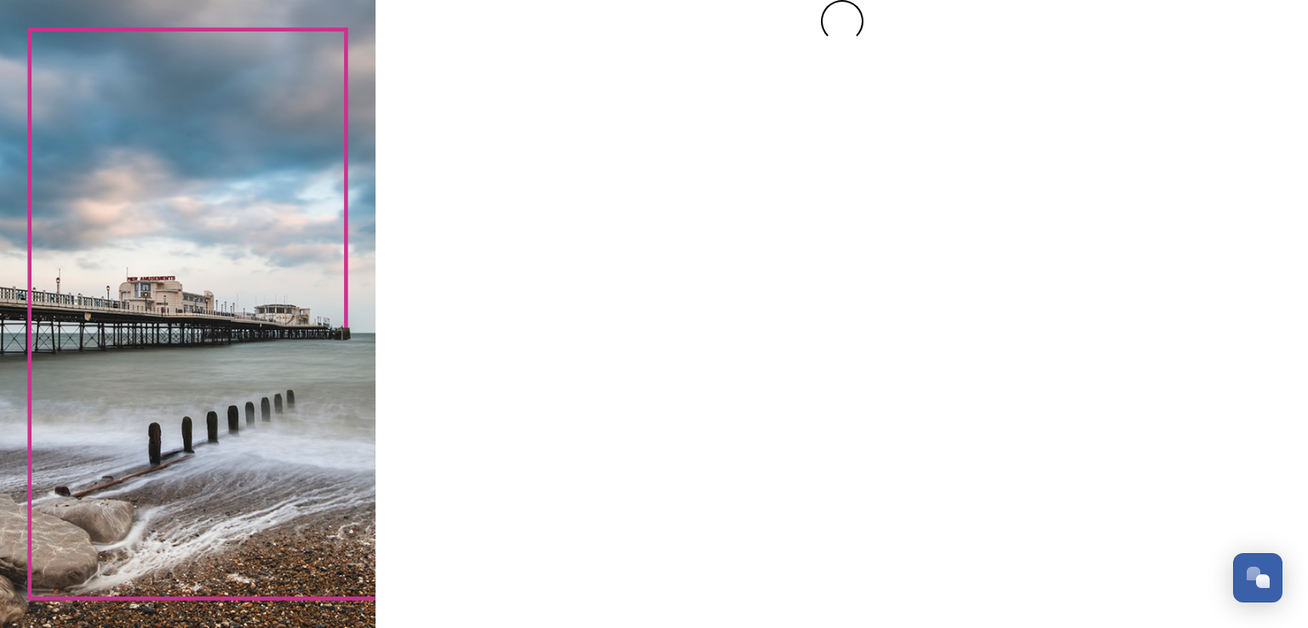
scroll to position [0, 0]
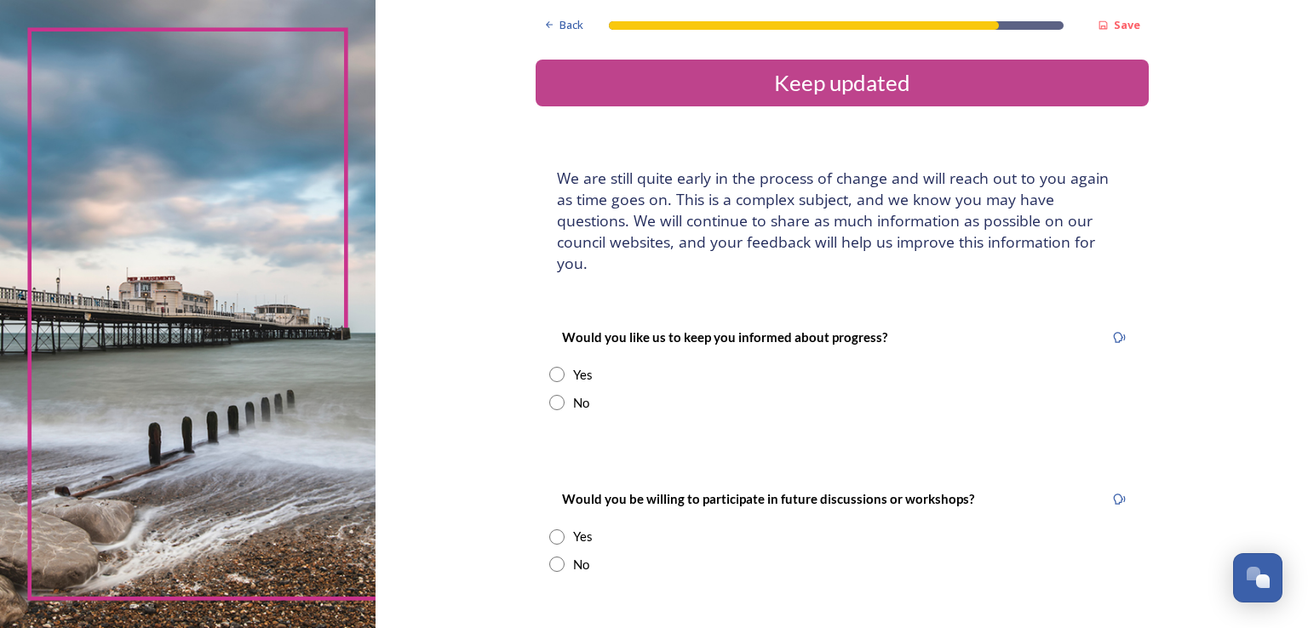
click at [549, 367] on input "radio" at bounding box center [556, 374] width 15 height 15
radio input "true"
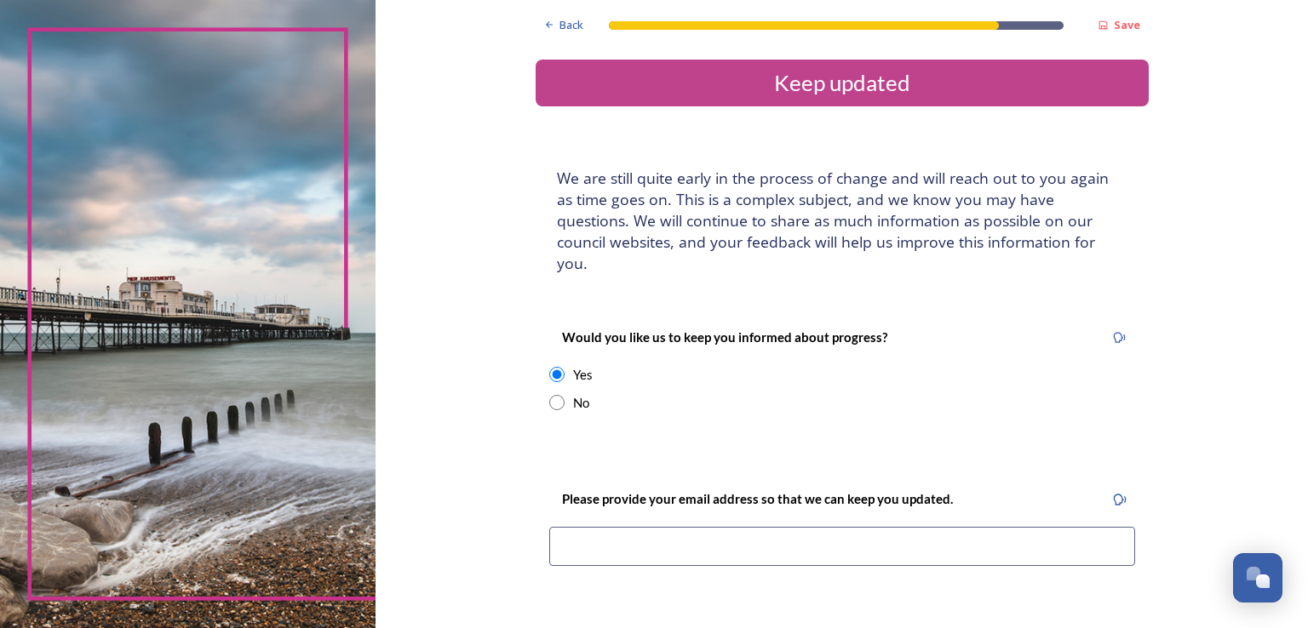
click at [570, 527] on input at bounding box center [842, 546] width 586 height 39
type input "h"
click at [549, 395] on input "radio" at bounding box center [556, 402] width 15 height 15
radio input "true"
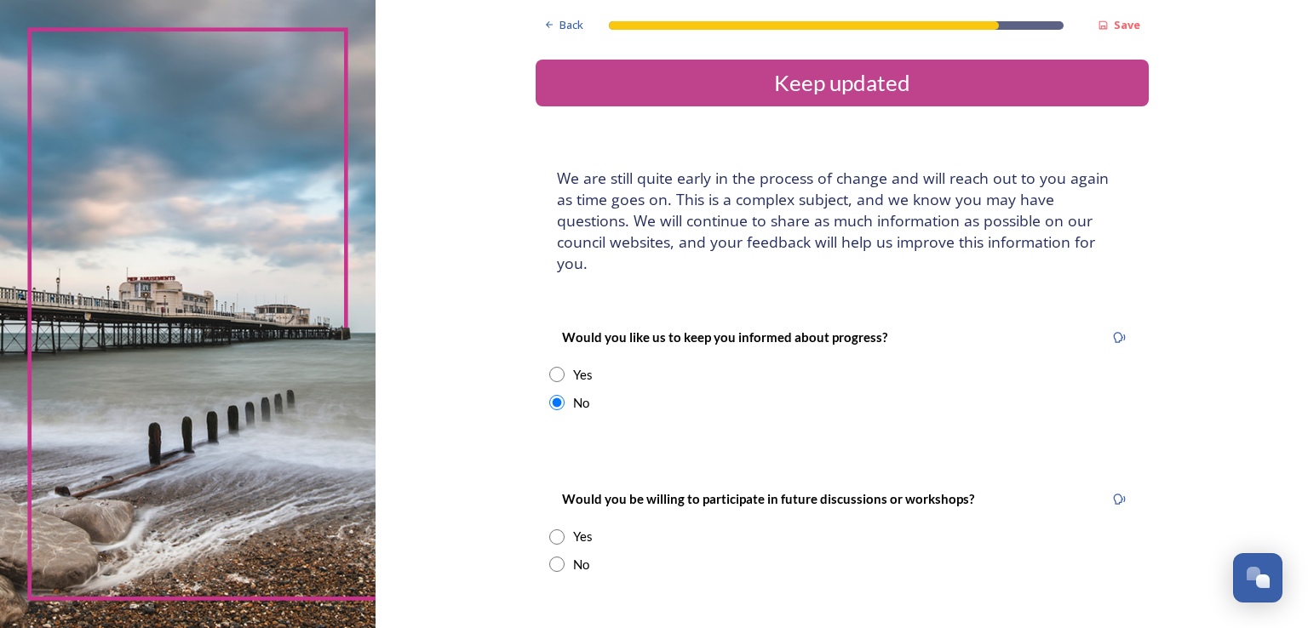
click at [551, 557] on input "radio" at bounding box center [556, 564] width 15 height 15
radio input "true"
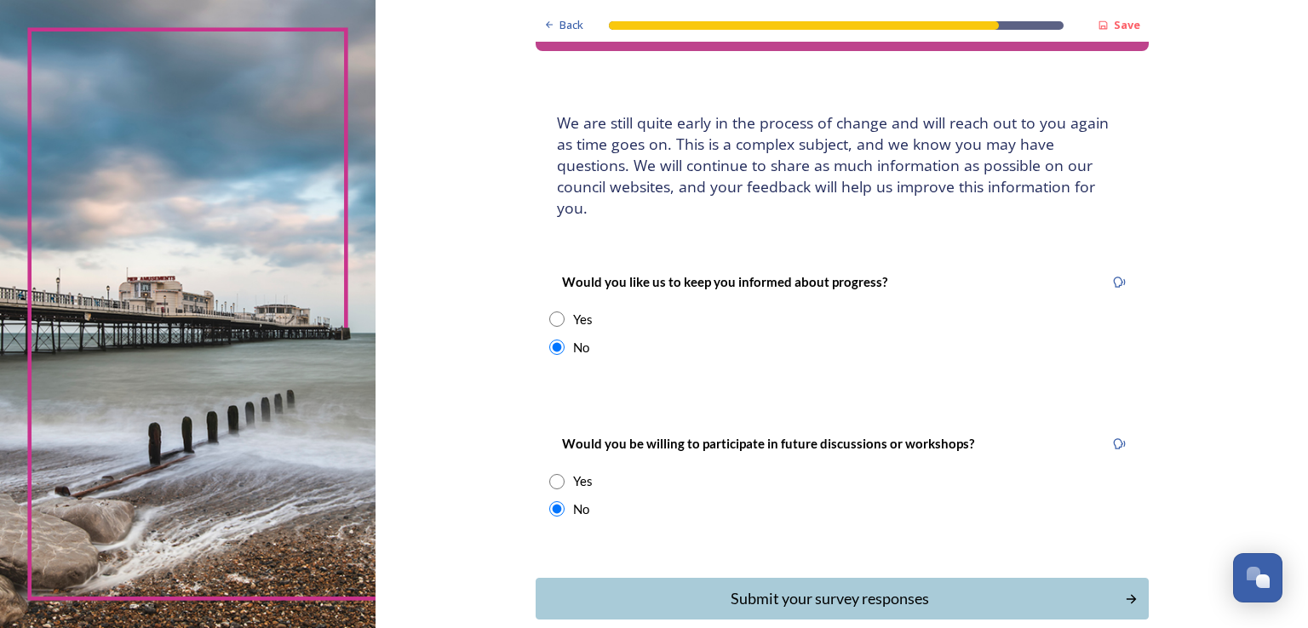
scroll to position [124, 0]
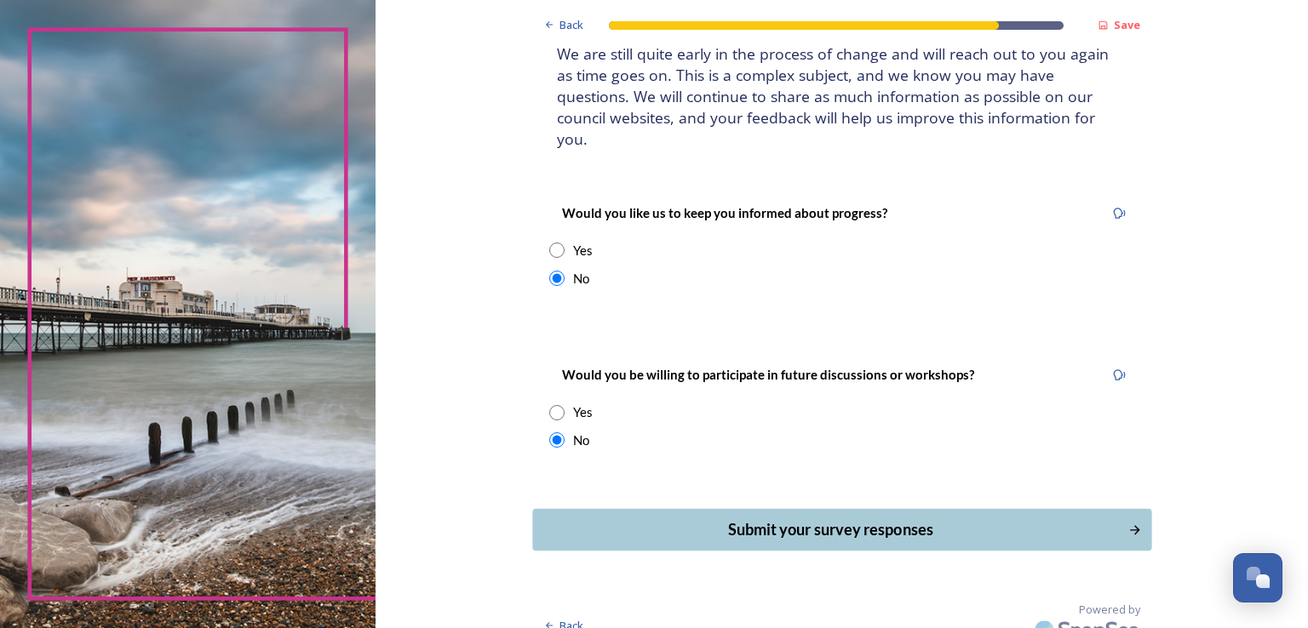
click at [687, 519] on div "Submit your survey responses" at bounding box center [830, 530] width 576 height 23
